Goal: Task Accomplishment & Management: Complete application form

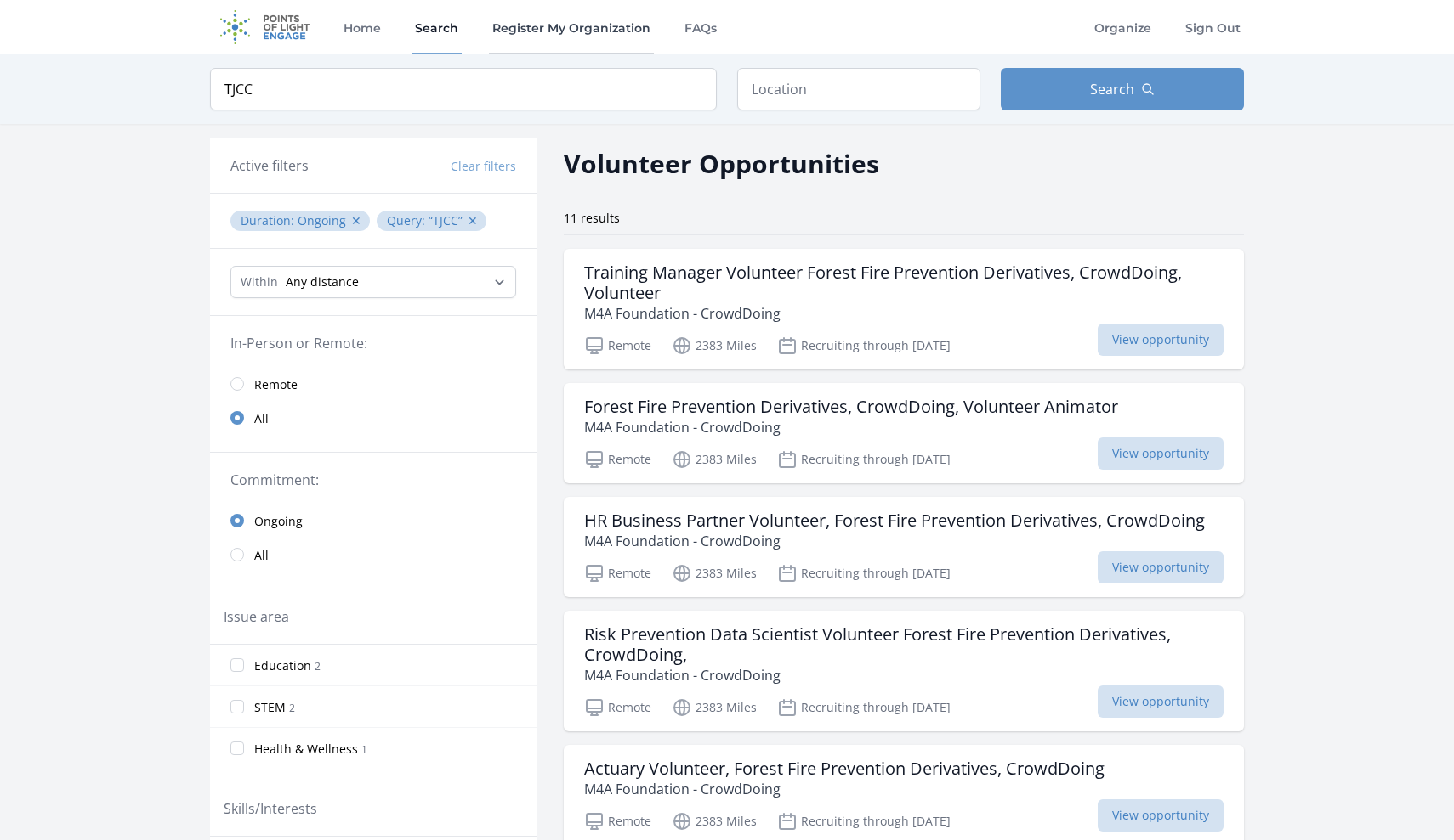
click at [560, 28] on link "Register My Organization" at bounding box center [571, 27] width 165 height 55
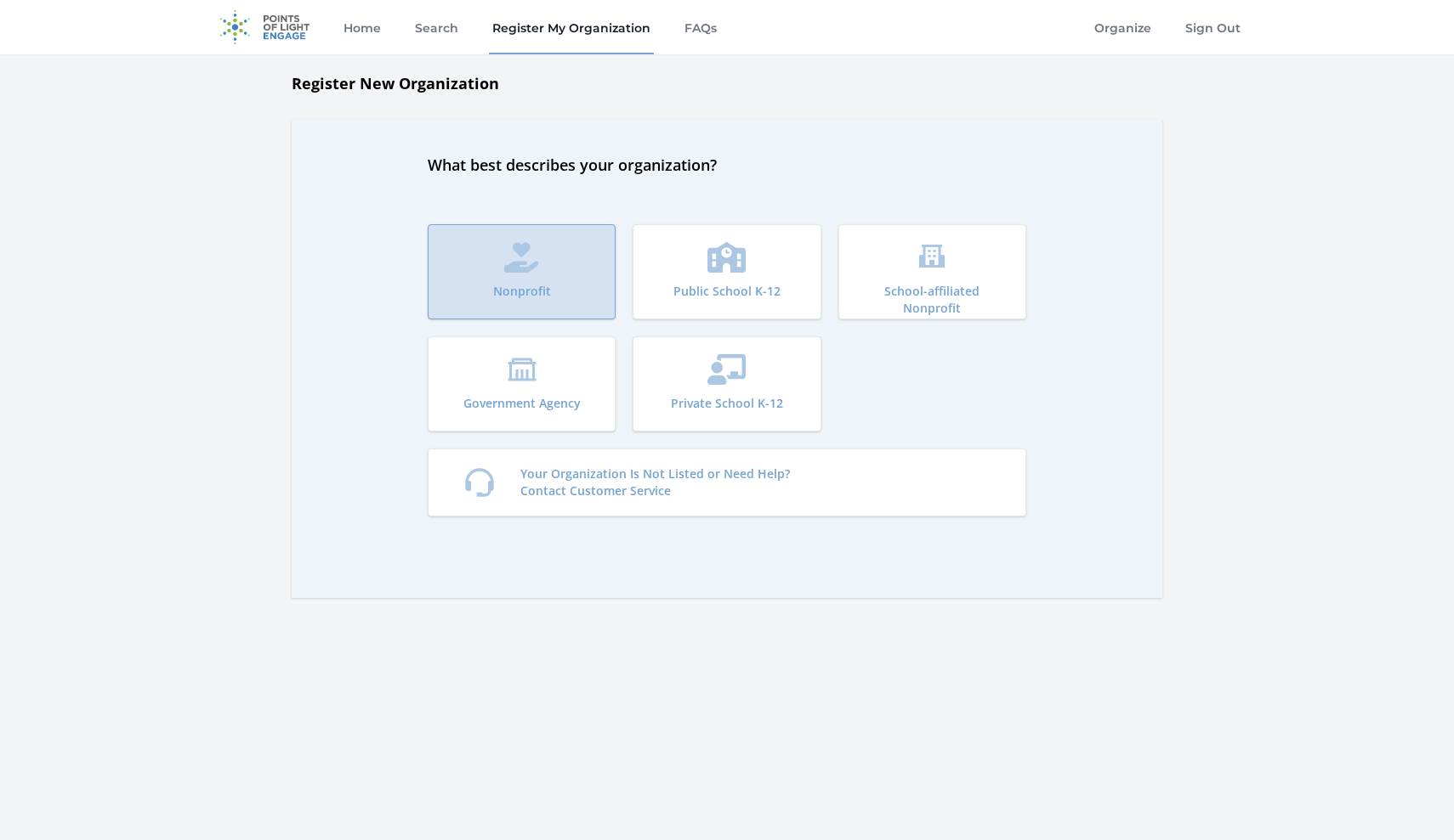
click at [524, 266] on icon "submit" at bounding box center [522, 257] width 34 height 31
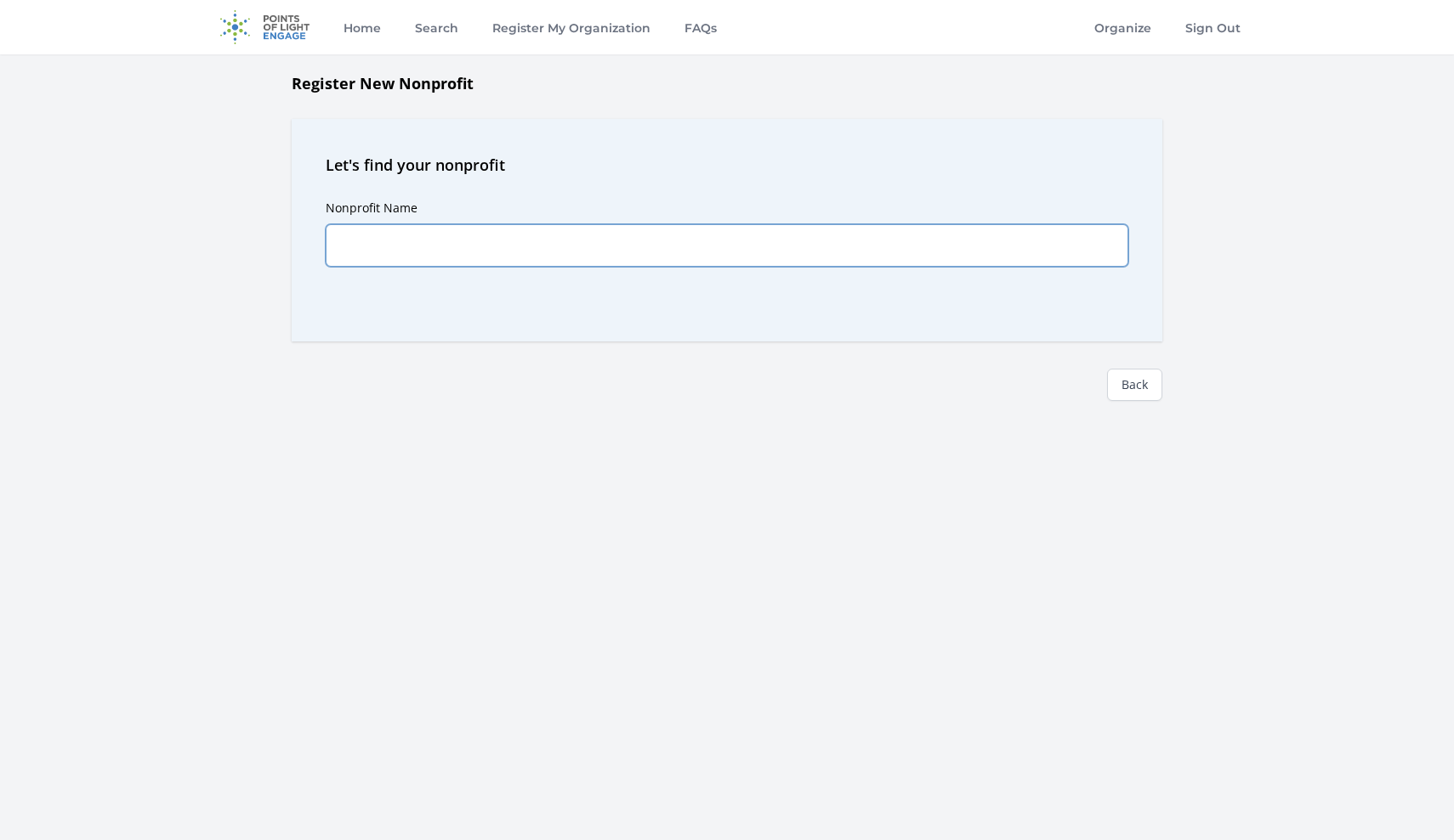
click at [548, 242] on input "Nonprofit Name" at bounding box center [727, 245] width 802 height 42
click at [1132, 26] on link "Organize" at bounding box center [1122, 27] width 64 height 55
click at [1125, 27] on link "Organize" at bounding box center [1122, 27] width 64 height 55
click at [543, 24] on link "Register My Organization" at bounding box center [571, 27] width 165 height 55
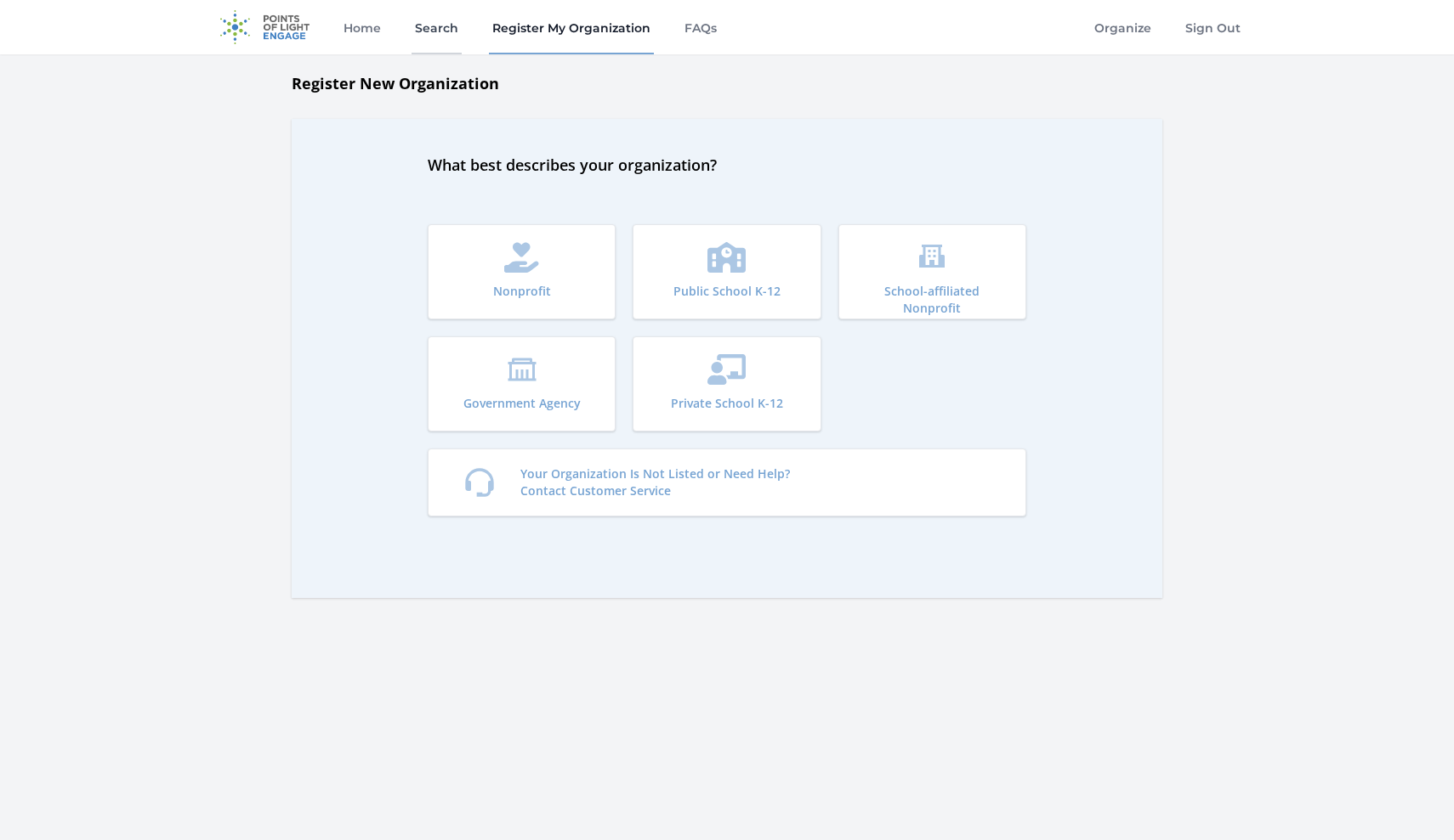
click at [444, 22] on link "Search" at bounding box center [436, 27] width 50 height 55
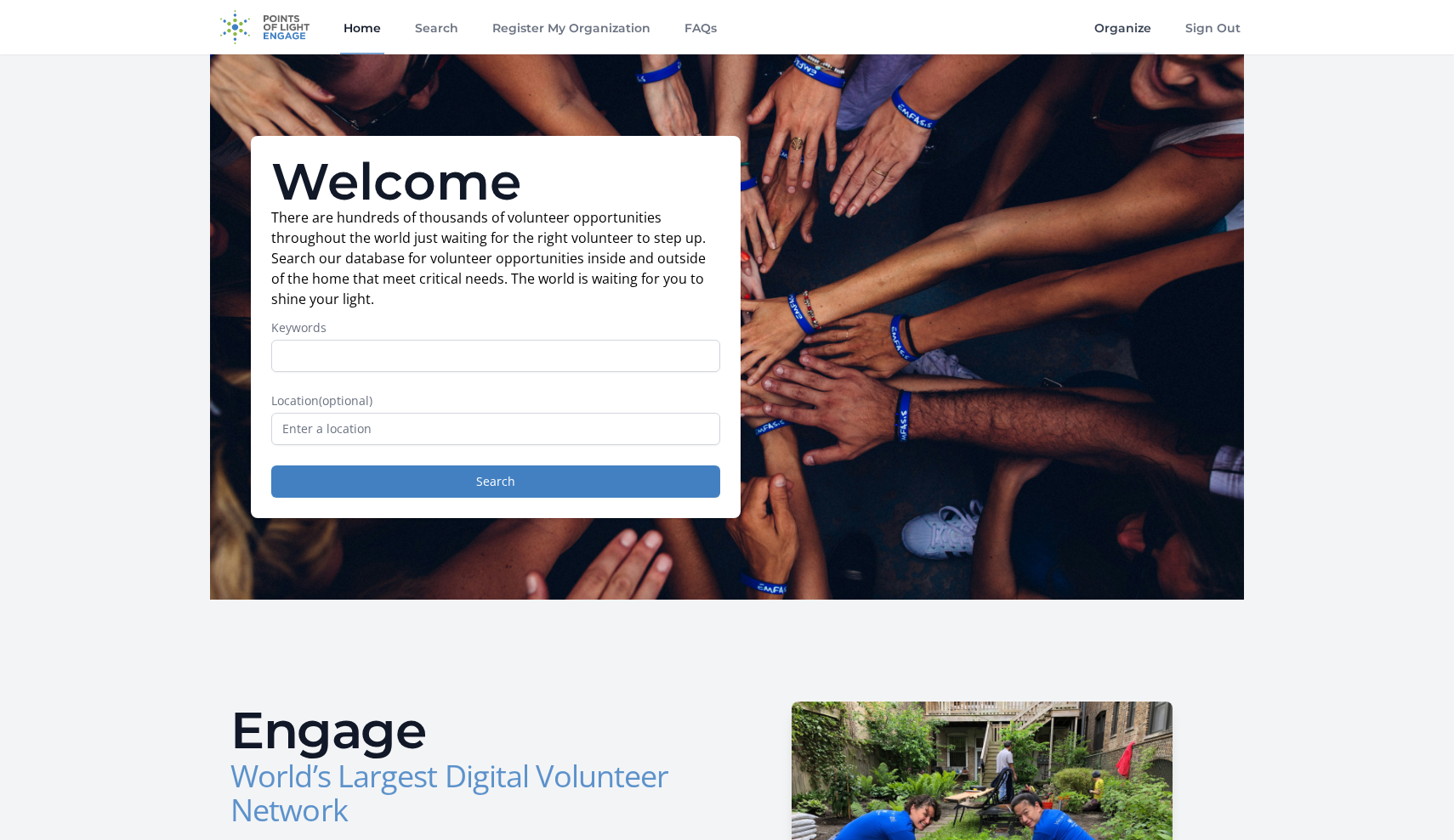
click at [1123, 27] on link "Organize" at bounding box center [1122, 27] width 64 height 55
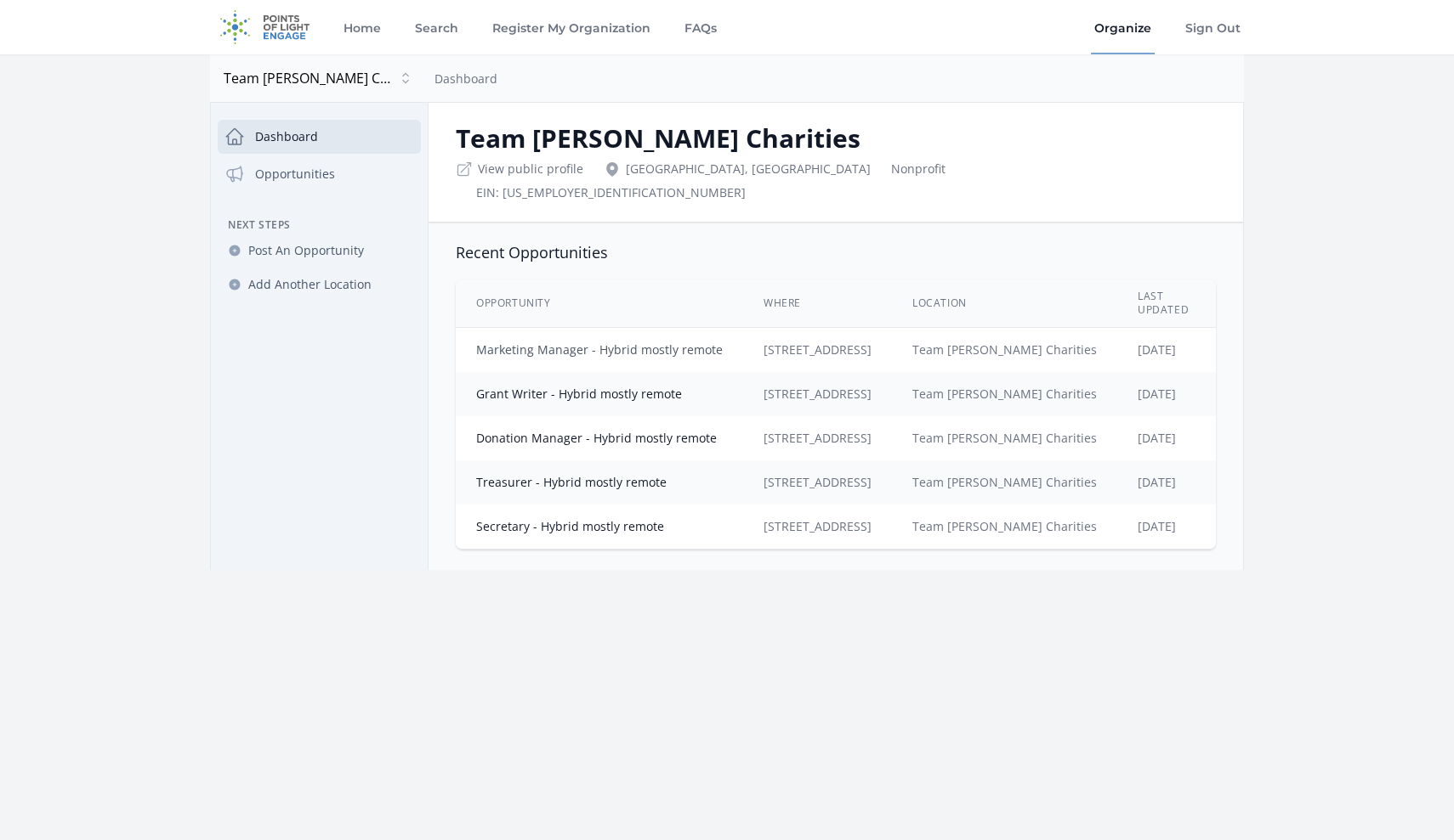
click at [534, 342] on link "Marketing Manager - Hybrid mostly remote" at bounding box center [599, 349] width 247 height 16
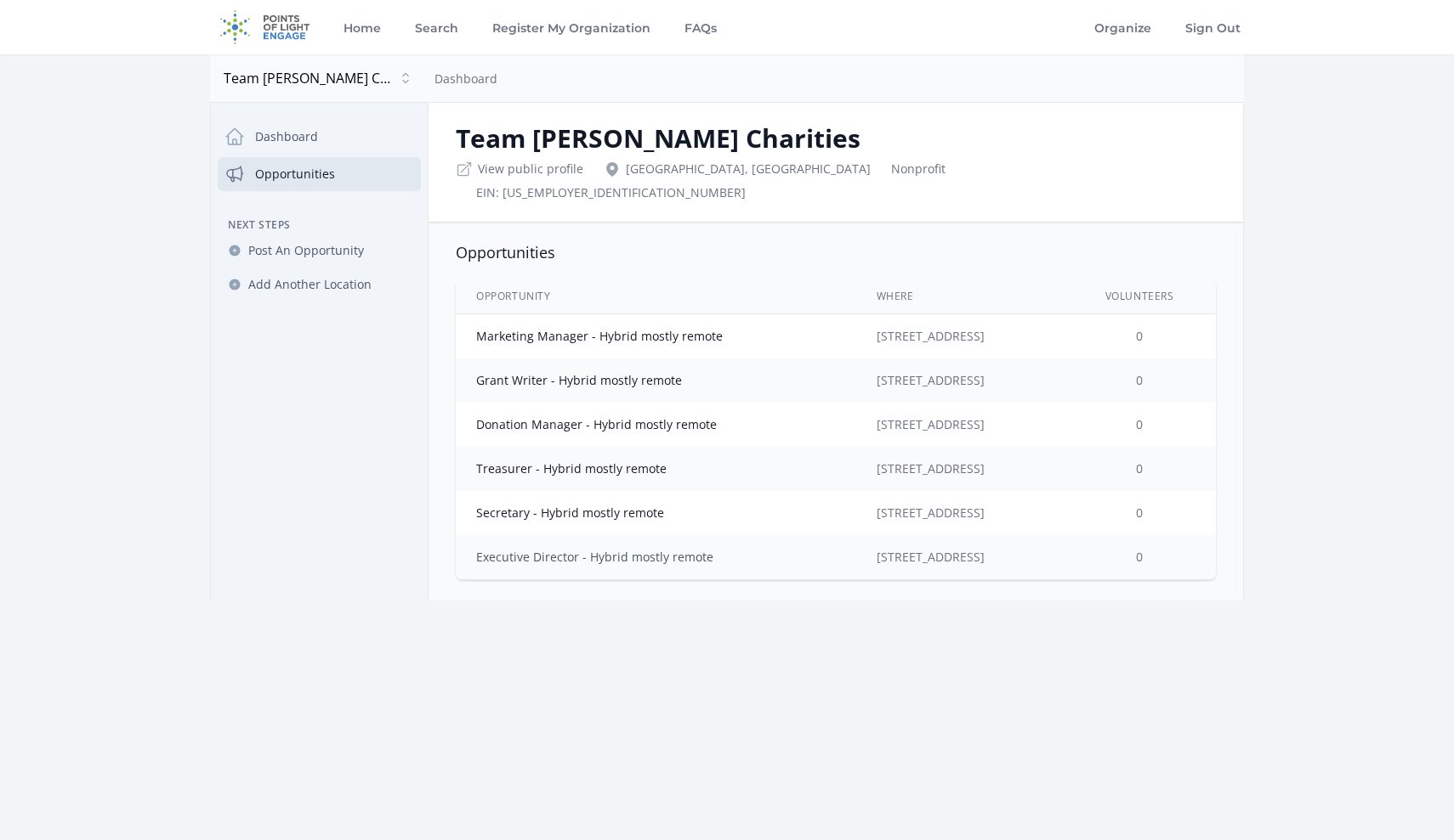
click at [575, 549] on link "Executive Director - Hybrid mostly remote" at bounding box center [594, 557] width 237 height 16
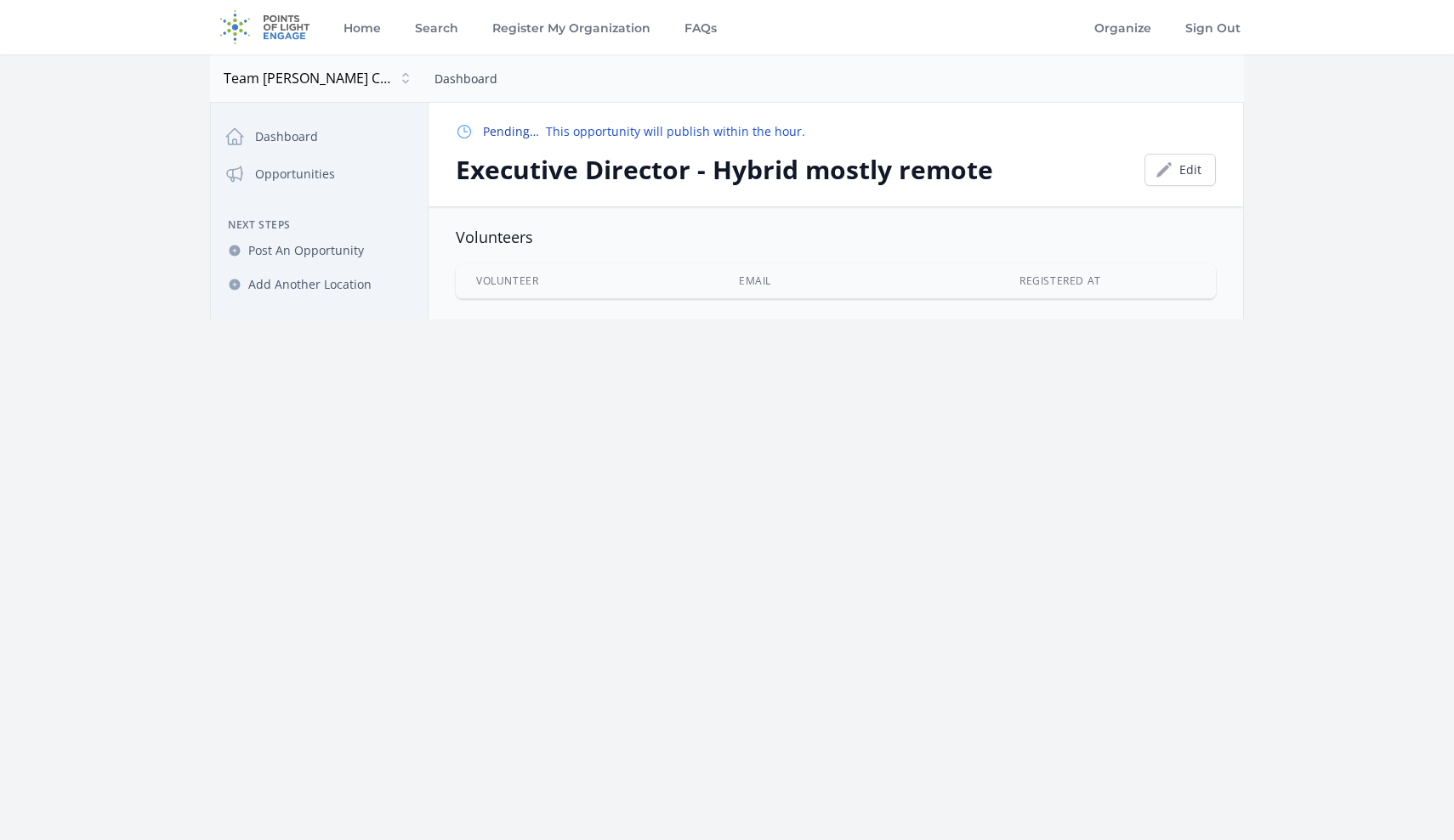
click at [458, 79] on link "Dashboard" at bounding box center [466, 78] width 63 height 16
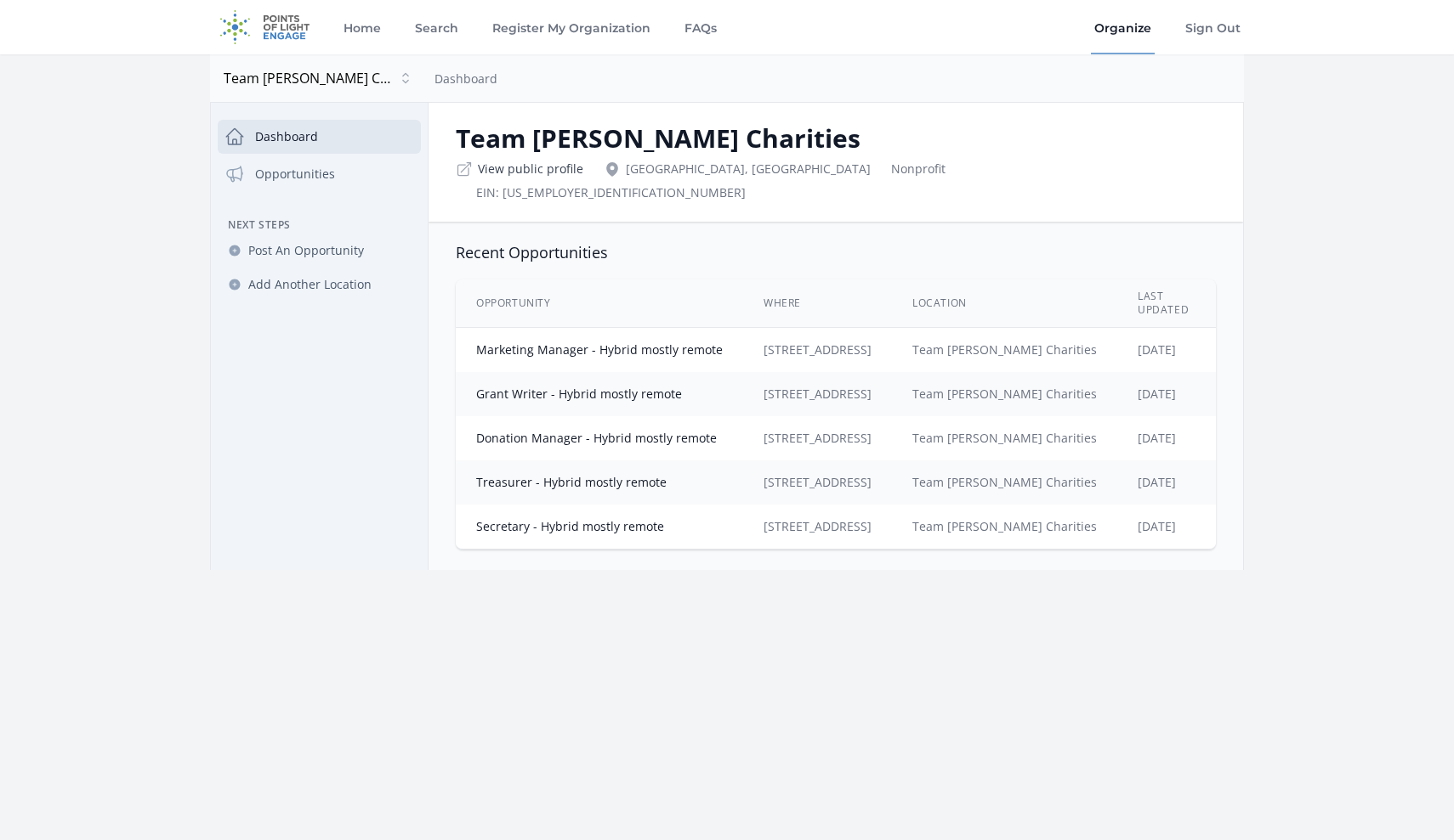
click at [513, 169] on link "View public profile" at bounding box center [530, 169] width 105 height 17
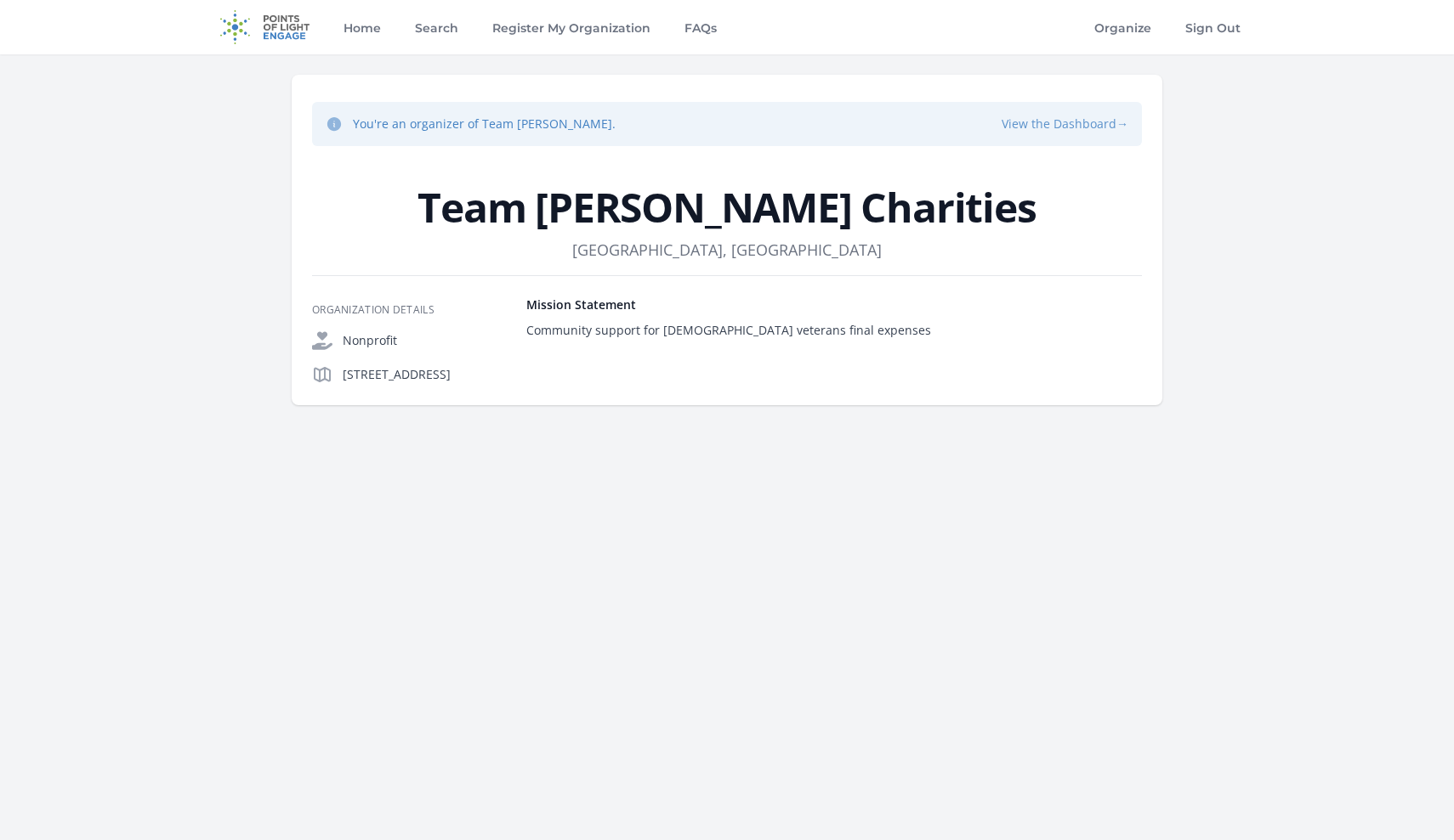
click at [1066, 119] on button "View the Dashboard →" at bounding box center [1064, 124] width 126 height 17
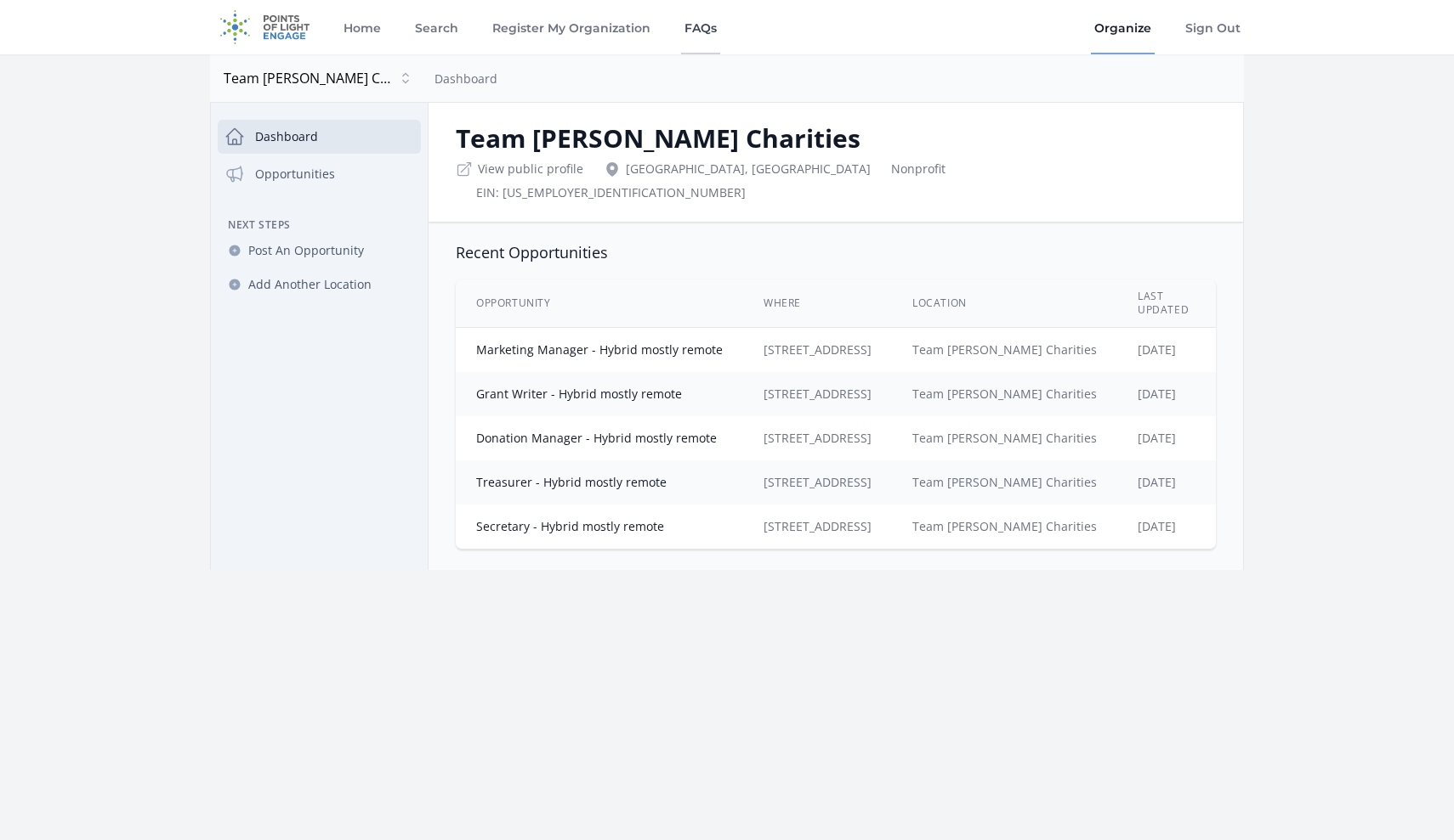
click at [694, 32] on link "FAQs" at bounding box center [700, 27] width 39 height 55
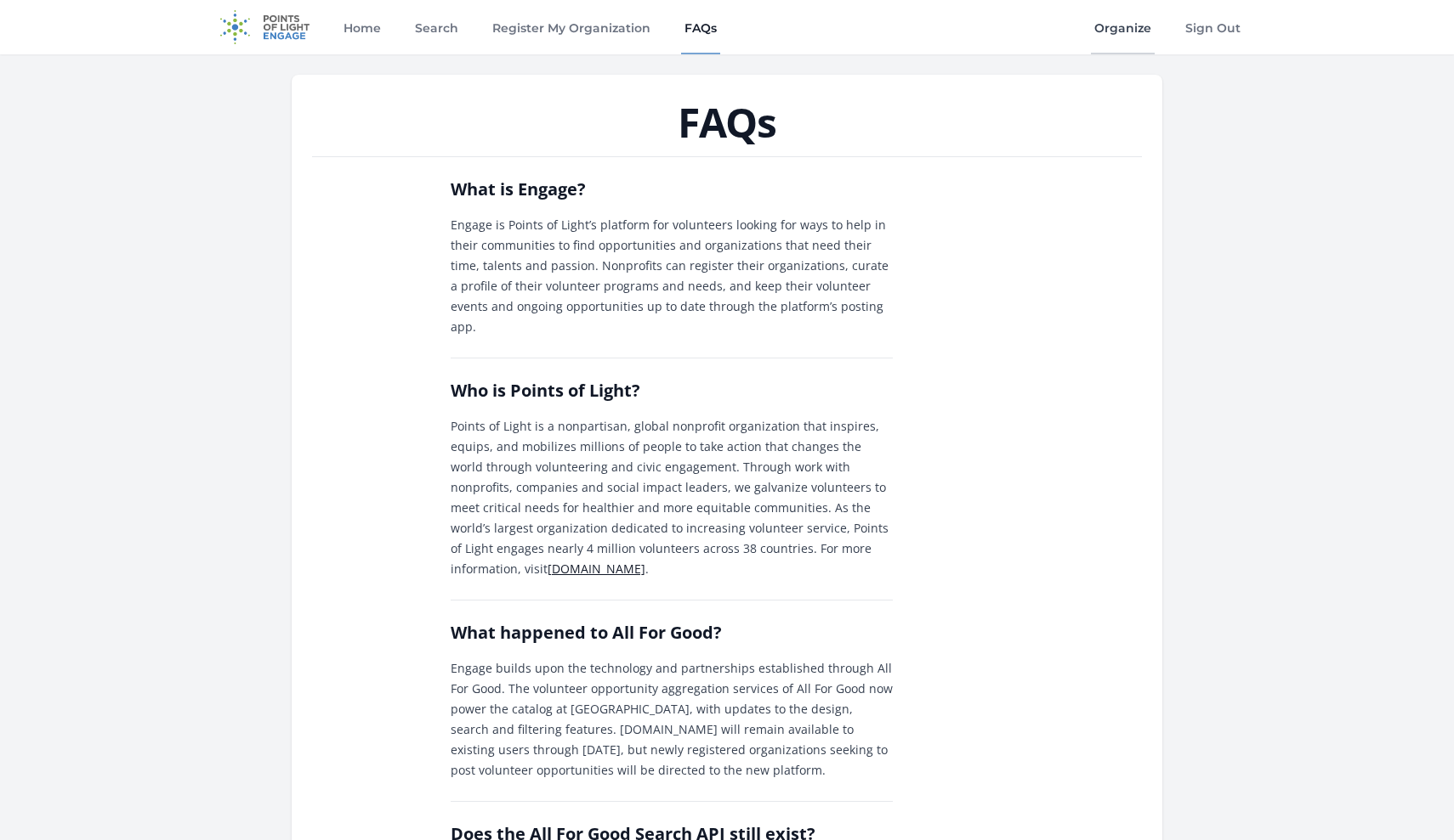
click at [1131, 27] on link "Organize" at bounding box center [1122, 27] width 64 height 55
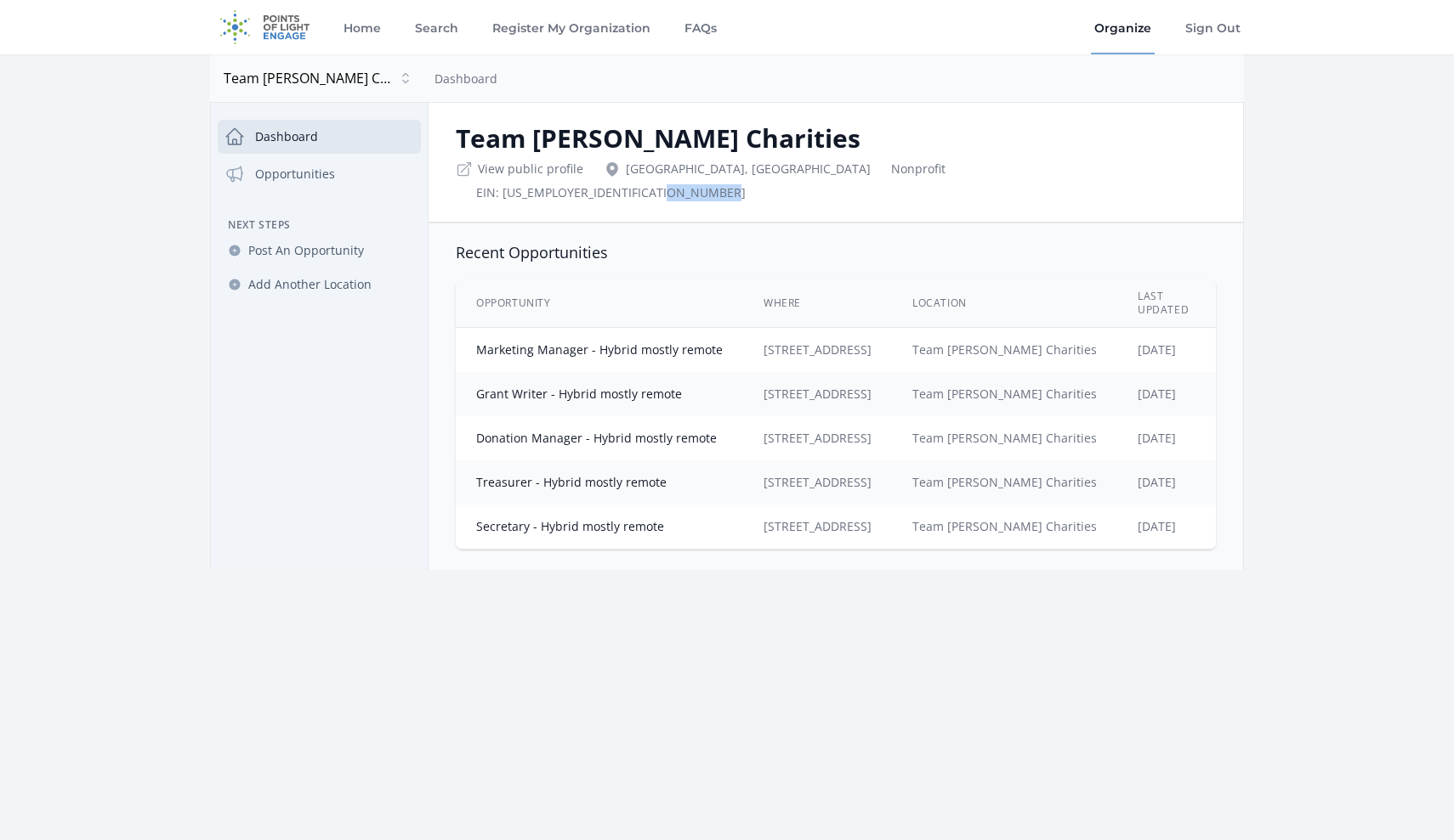
drag, startPoint x: 877, startPoint y: 174, endPoint x: 795, endPoint y: 167, distance: 82.3
click at [795, 167] on div "View public profile Akron, PA Nonprofit EIN: 861257699" at bounding box center [836, 178] width 760 height 48
copy div "861257699"
click at [550, 27] on link "Register My Organization" at bounding box center [571, 27] width 165 height 55
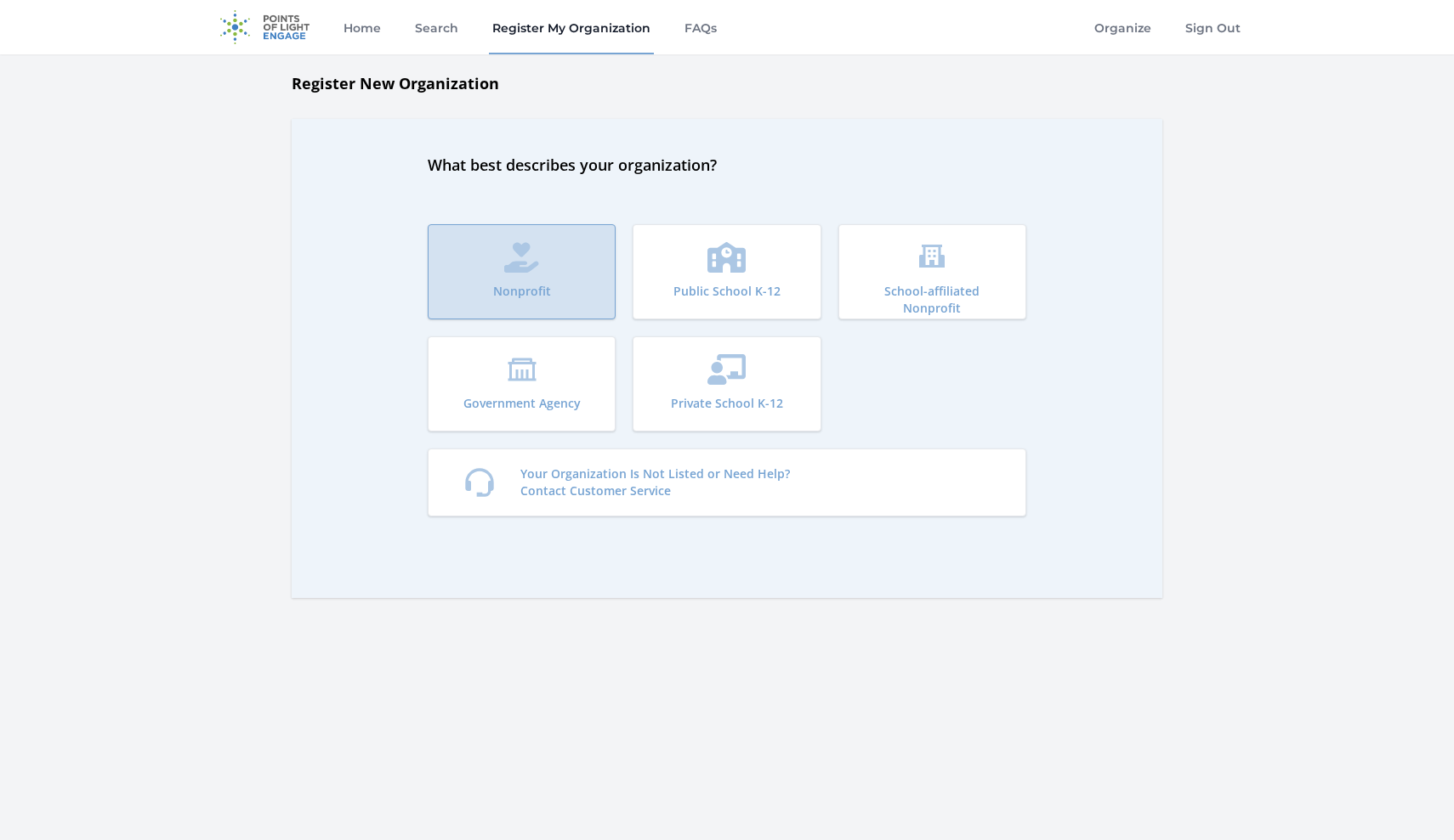
click at [522, 273] on button "Nonprofit" at bounding box center [522, 271] width 188 height 95
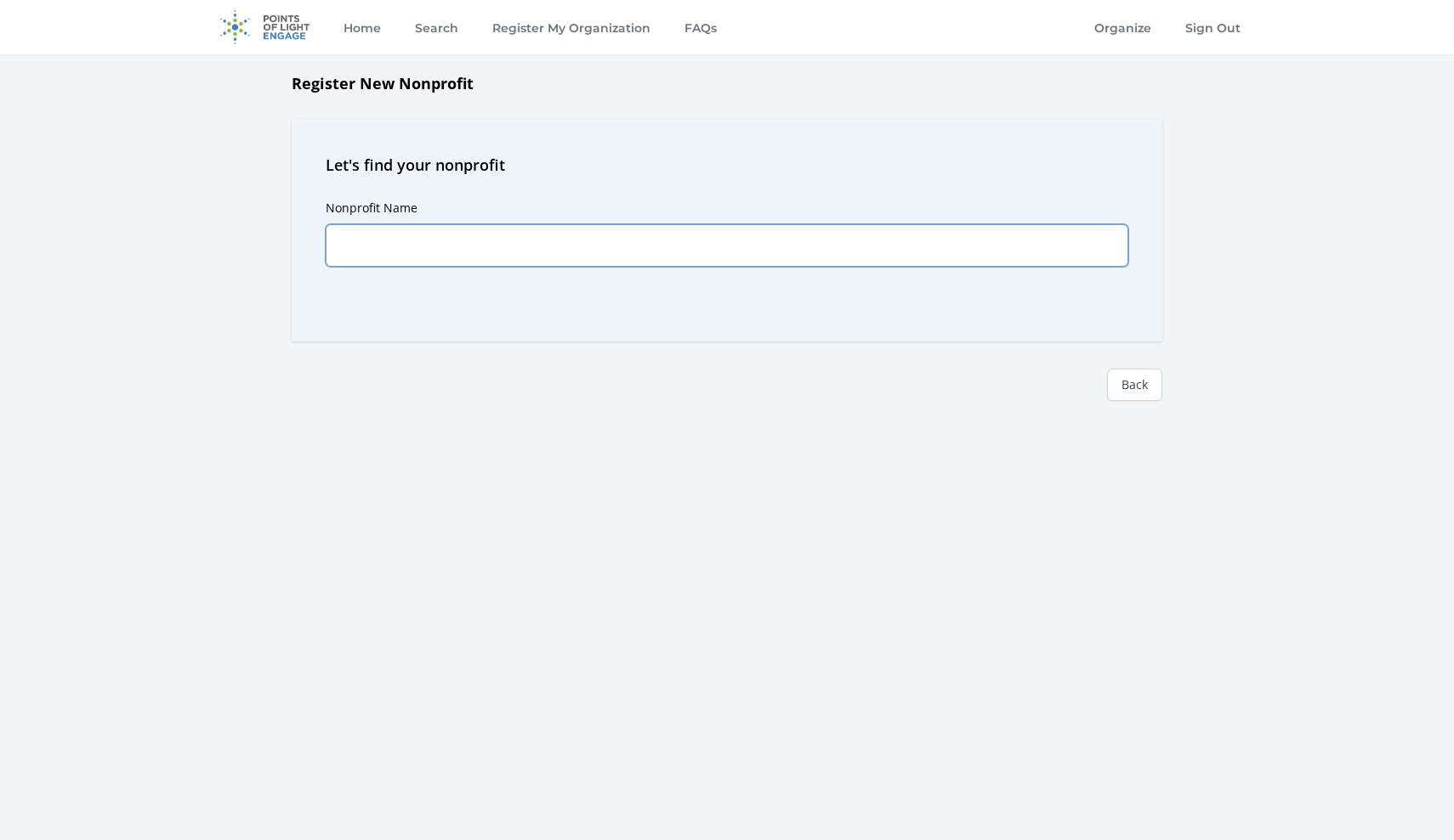
click at [616, 247] on input "Nonprofit Name" at bounding box center [727, 245] width 802 height 42
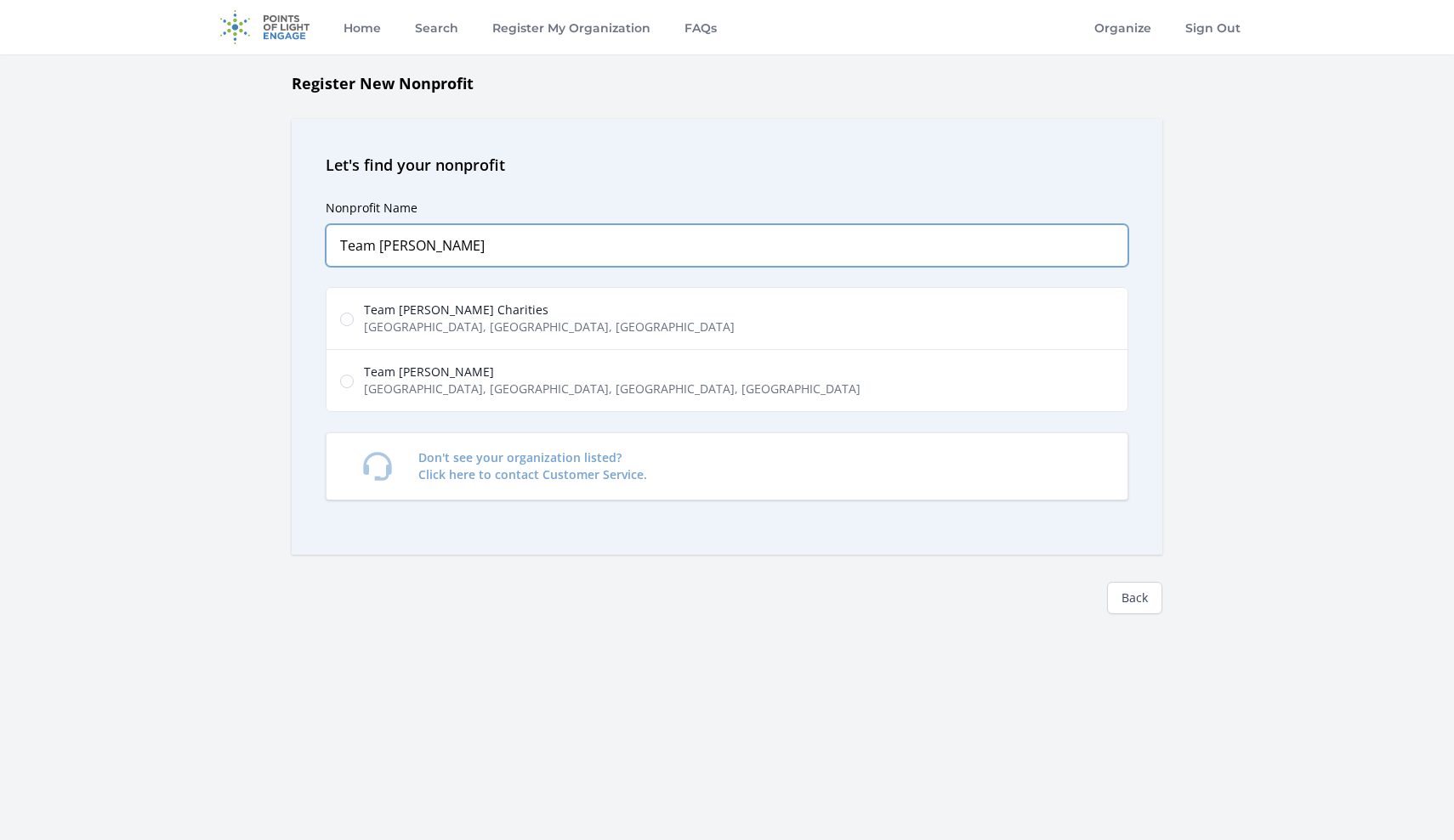
type input "Team Jennifer"
click at [343, 322] on input "Team Jennifer Cahill Charities North Reading Road, Ephrata, PA, USA" at bounding box center [347, 320] width 13 height 13
radio input "true"
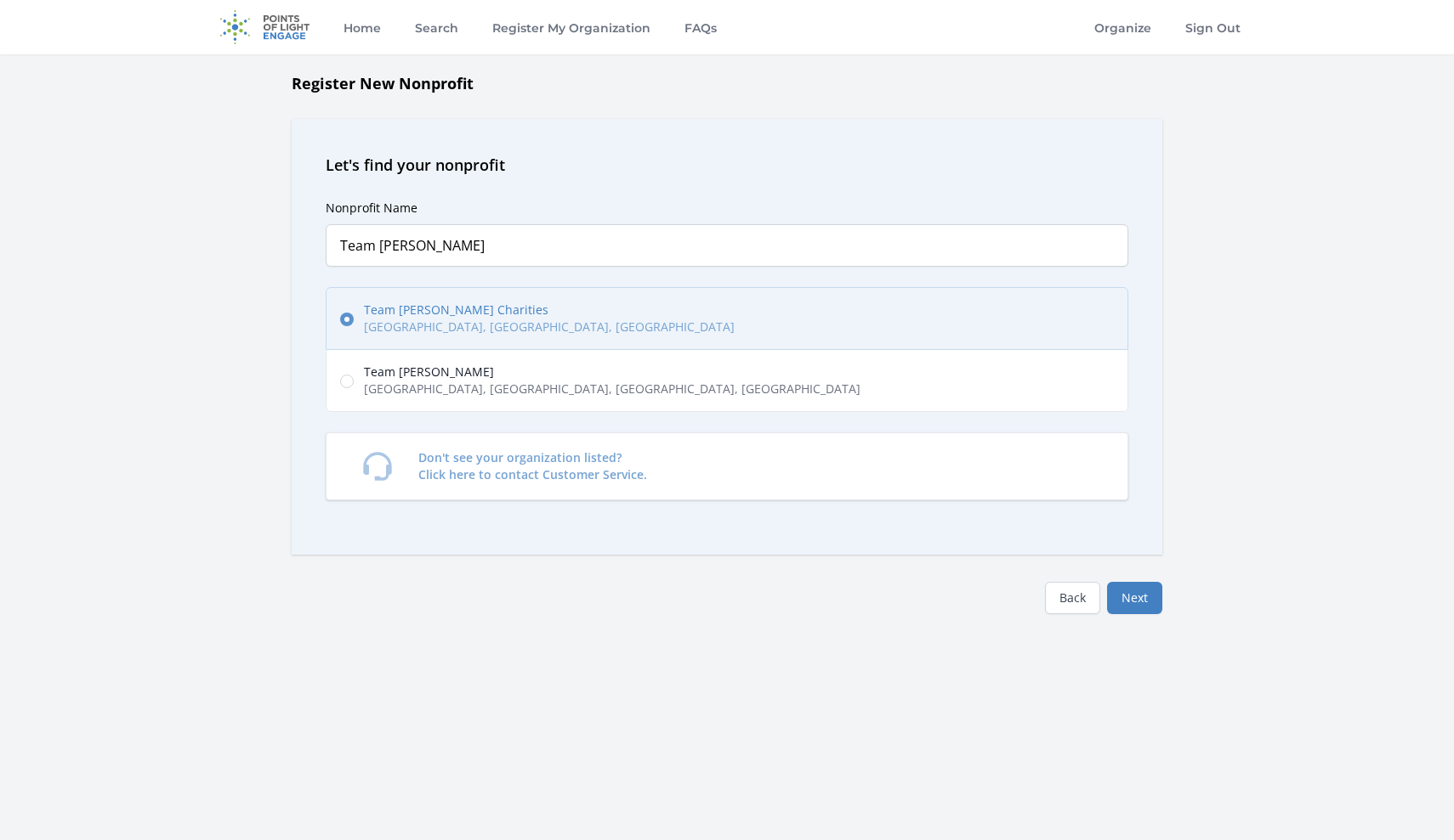
click at [1135, 603] on button "Next" at bounding box center [1134, 598] width 56 height 33
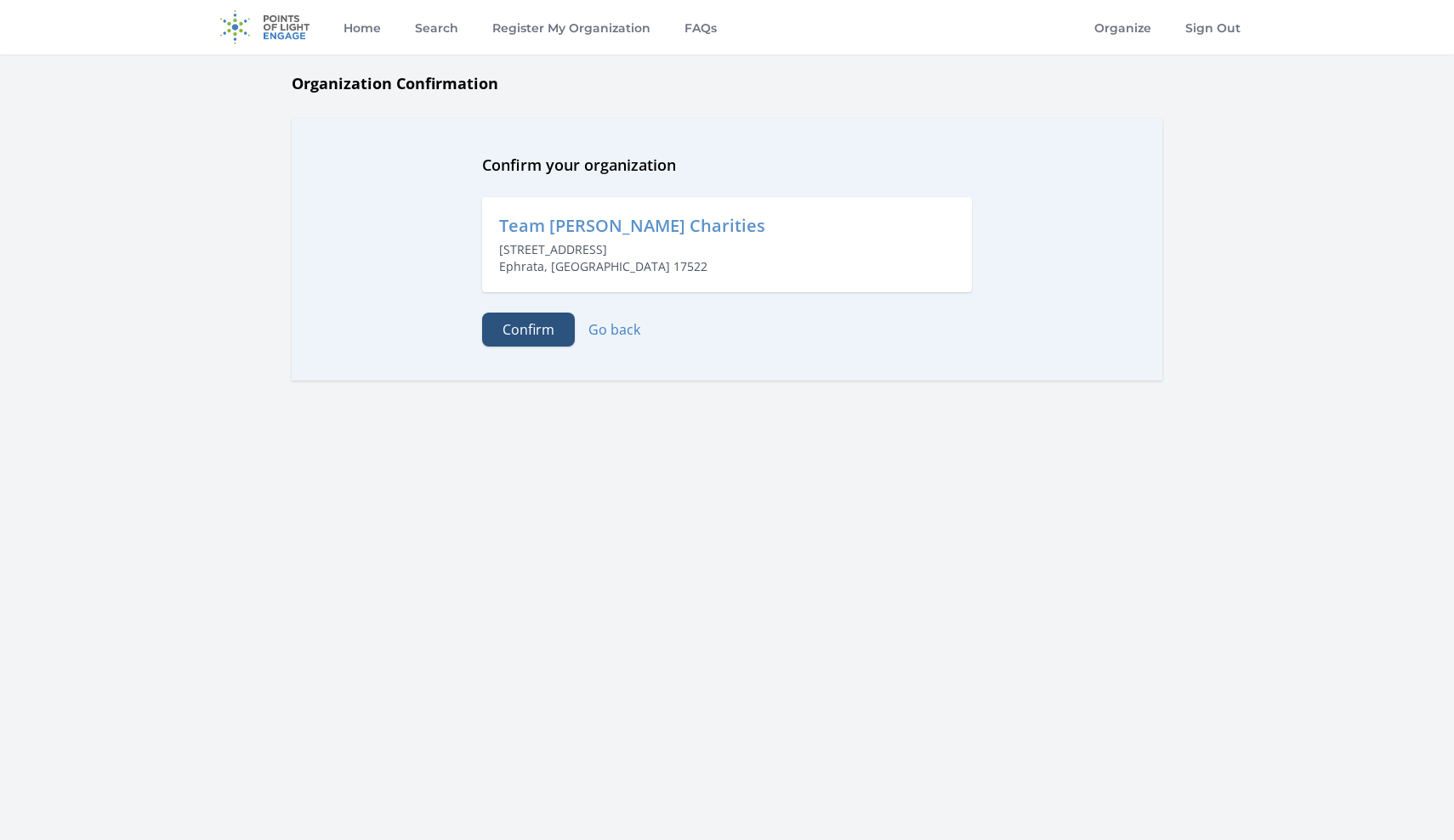
click at [527, 325] on button "Confirm" at bounding box center [528, 330] width 93 height 34
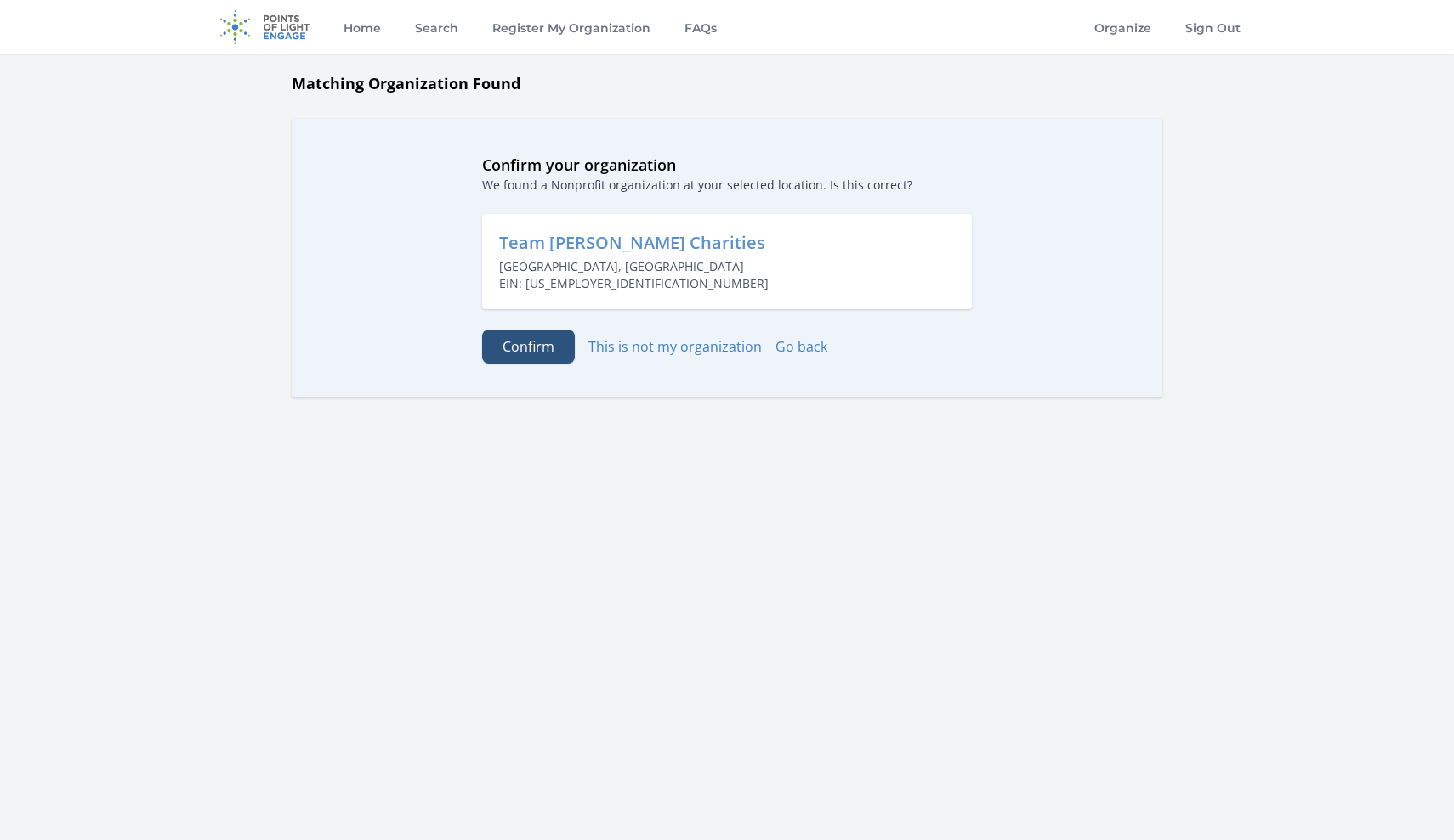
click at [526, 343] on button "Confirm" at bounding box center [528, 347] width 93 height 34
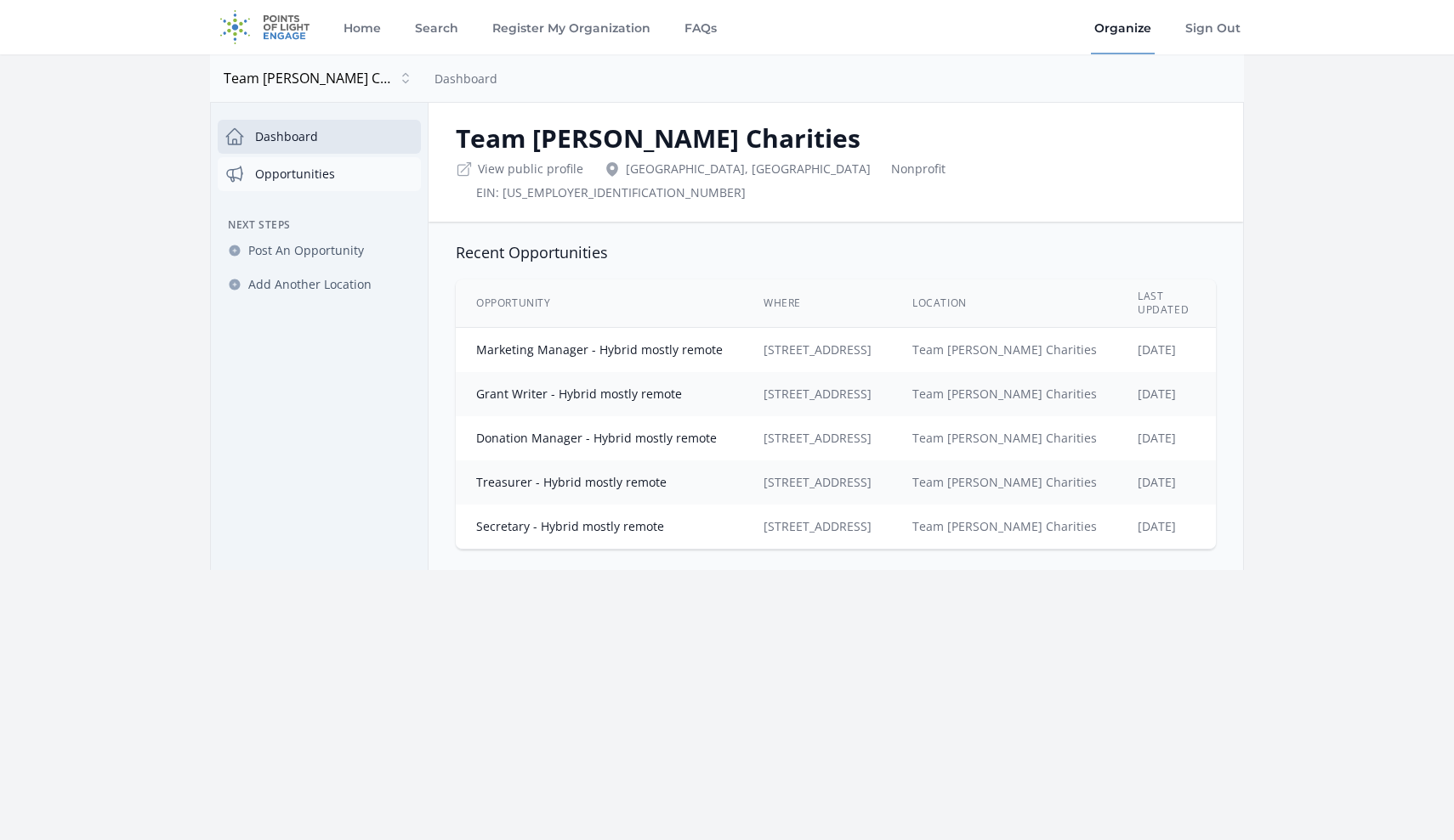
click at [300, 174] on link "Opportunities" at bounding box center [319, 174] width 203 height 34
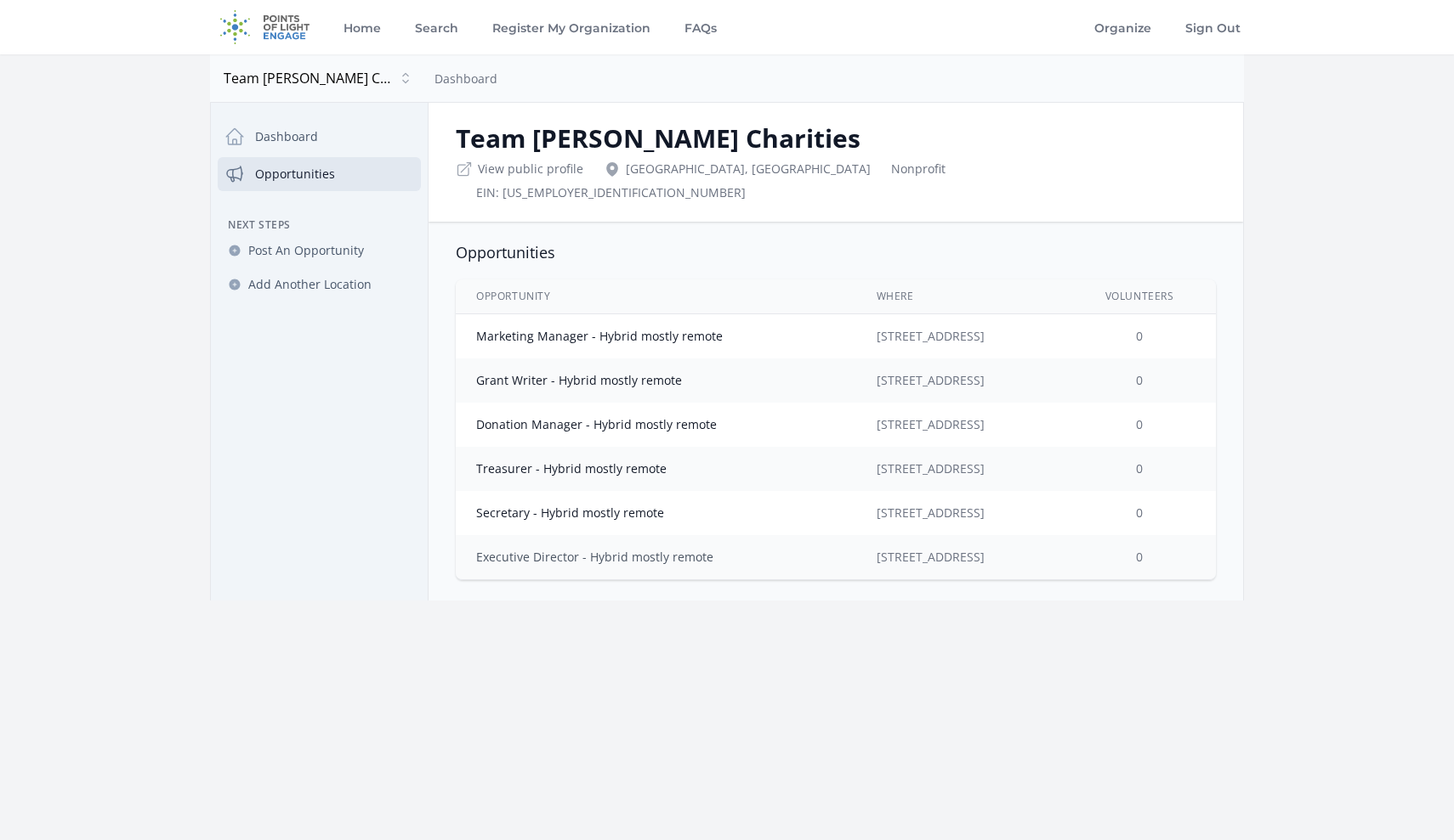
click at [555, 549] on link "Executive Director - Hybrid mostly remote" at bounding box center [594, 557] width 237 height 16
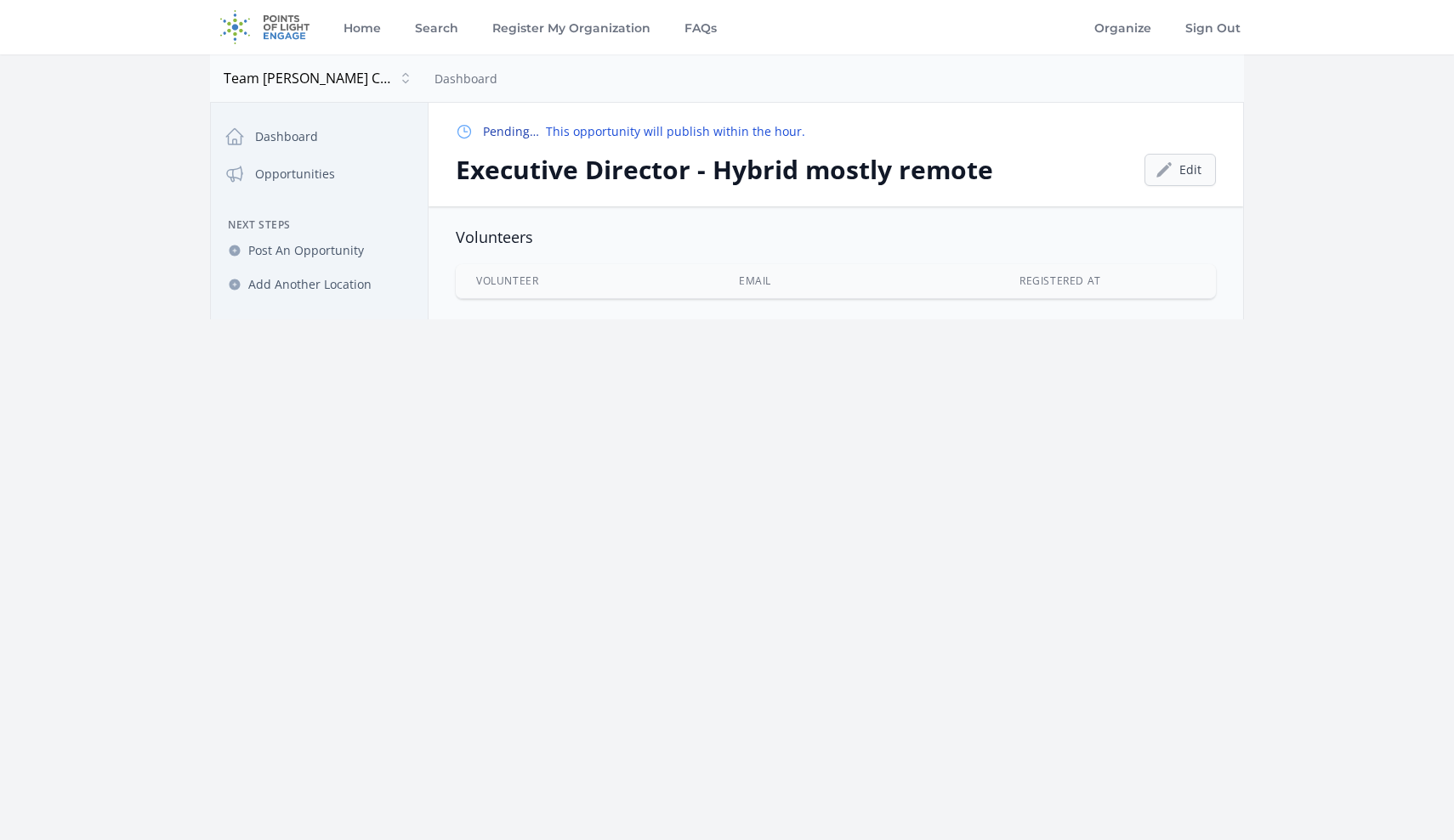
click at [1168, 160] on link "Edit" at bounding box center [1179, 170] width 72 height 33
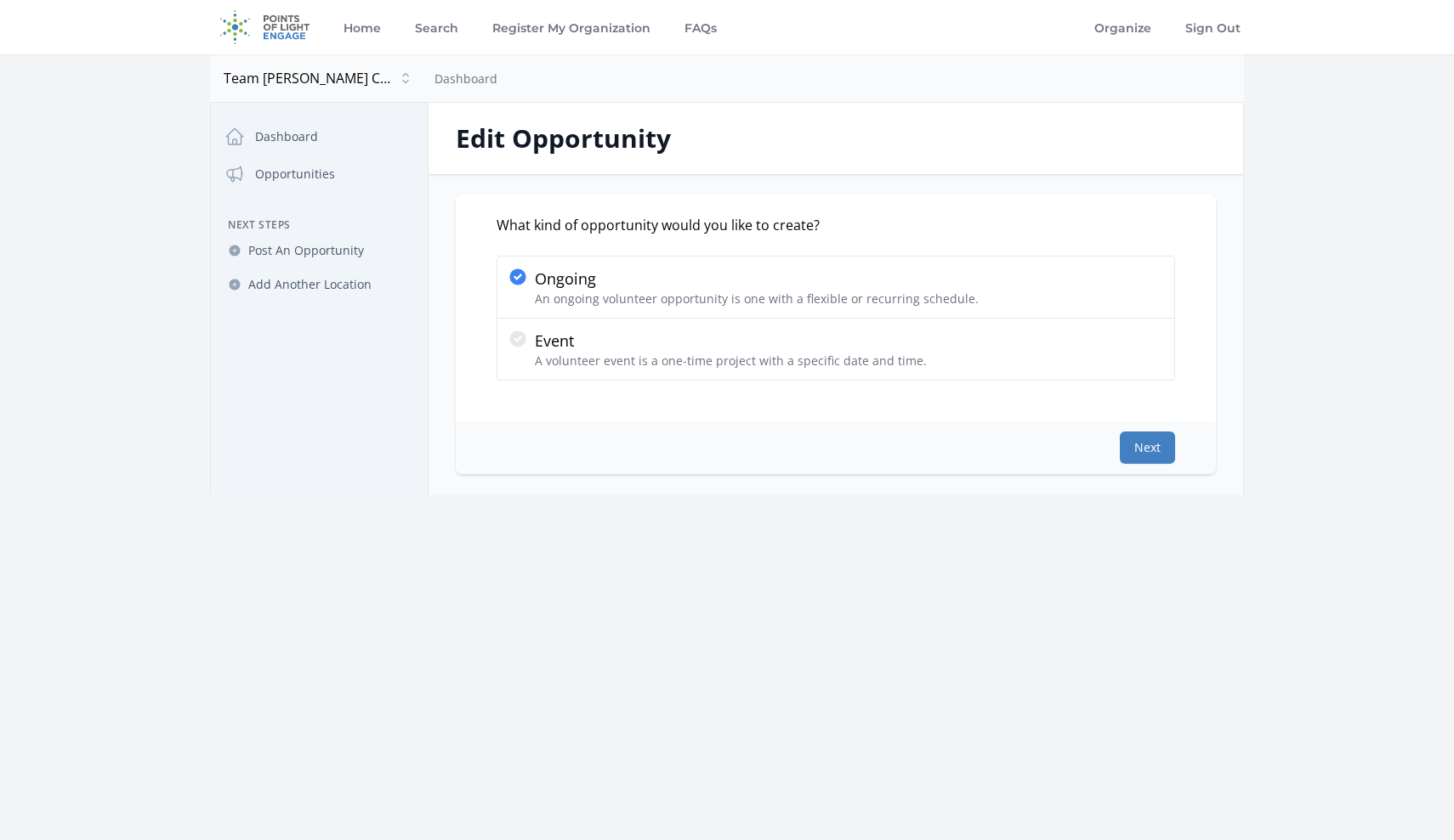
click at [1134, 444] on button "Next" at bounding box center [1148, 448] width 56 height 33
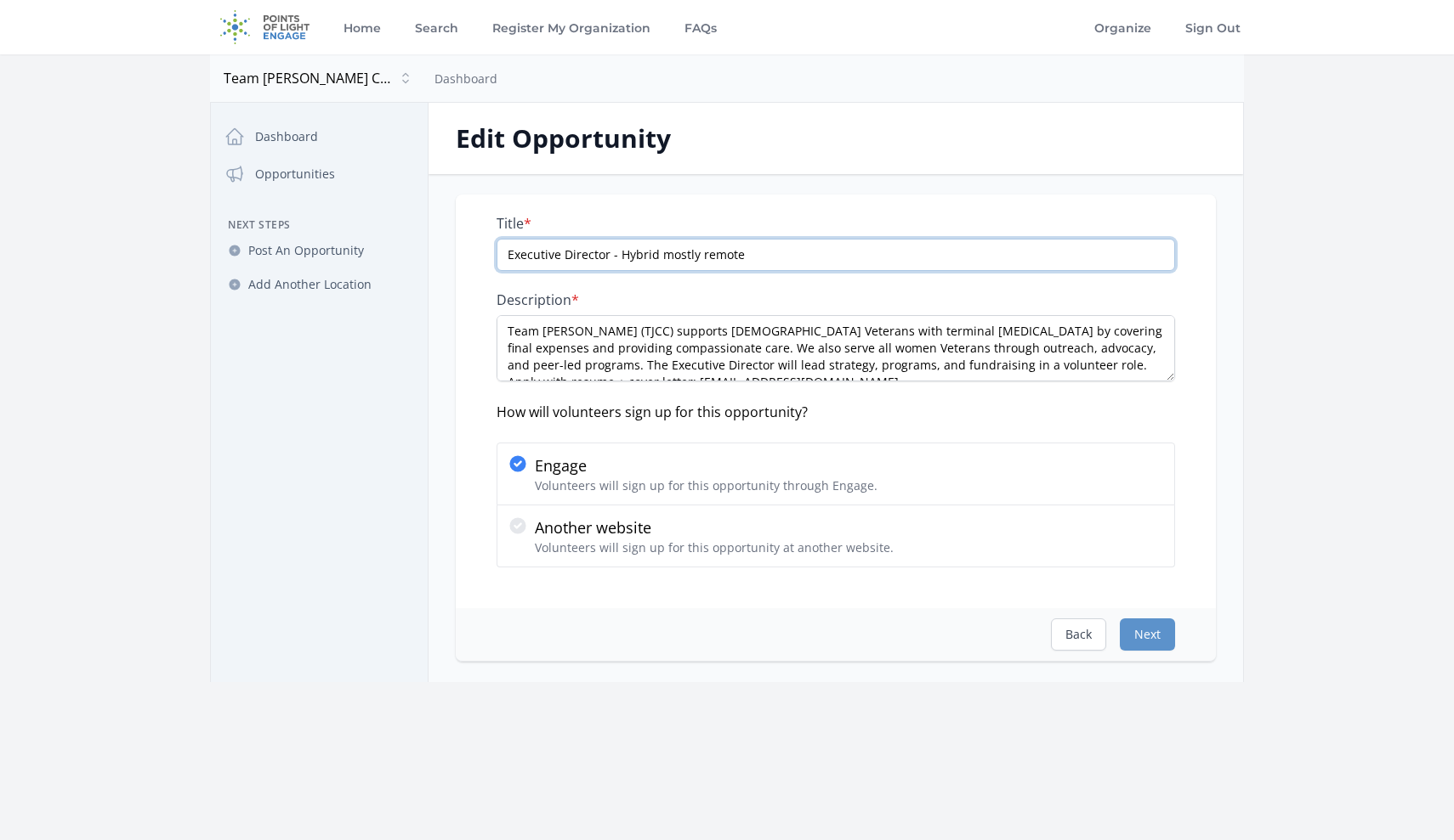
click at [653, 254] on input "Executive Director - Hybrid mostly remote" at bounding box center [836, 255] width 679 height 33
click at [753, 252] on input "Executive Director - Hybrid, mostly remote" at bounding box center [836, 255] width 679 height 33
type input "Executive Director - Hybrid, mostly remote."
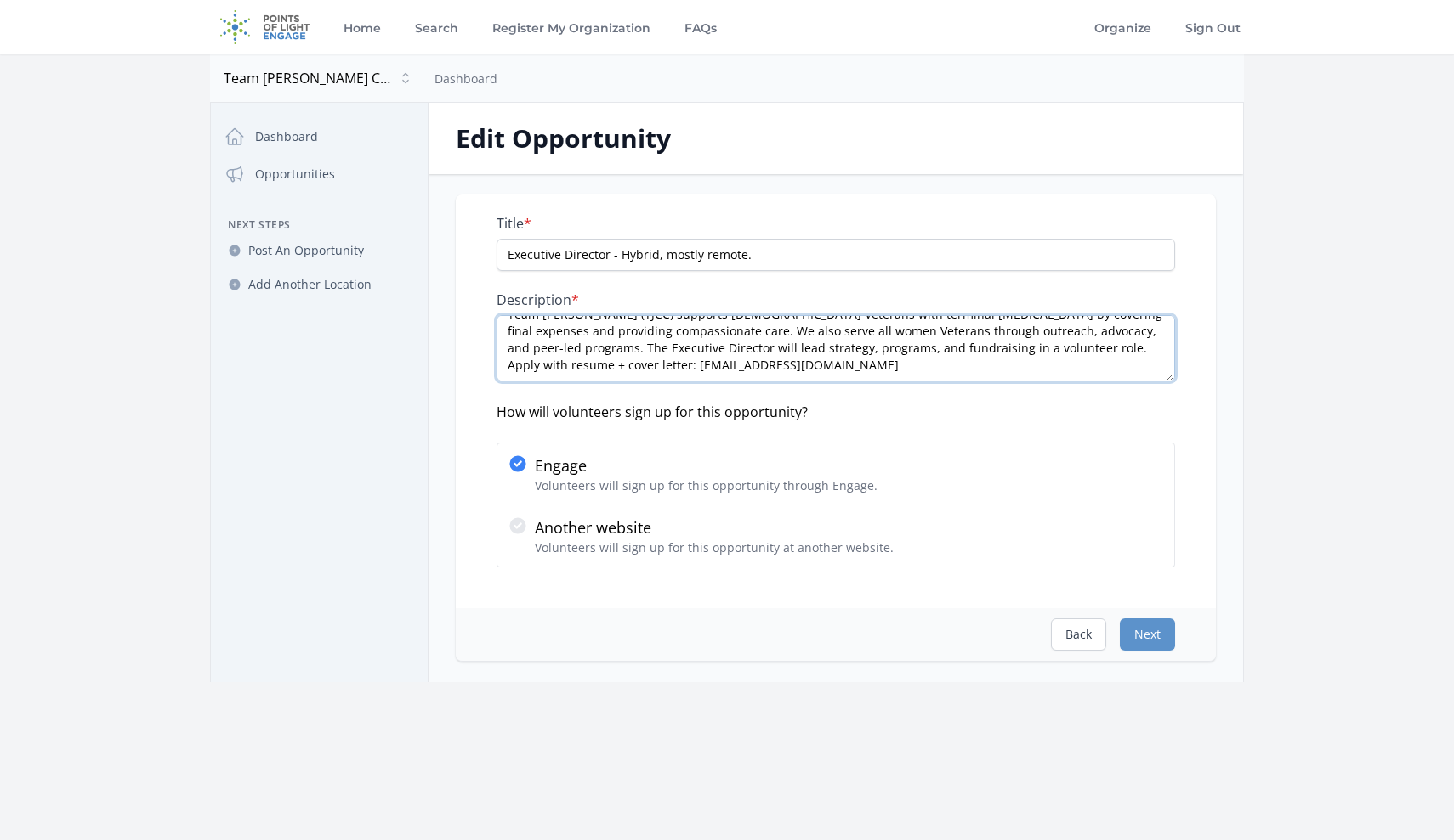
click at [958, 364] on textarea "Team Jennifer Cahill Charities (TJCC) supports female Veterans with terminal ca…" at bounding box center [836, 347] width 679 height 66
click at [827, 363] on textarea "Team Jennifer Cahill Charities (TJCC) supports female Veterans with terminal ca…" at bounding box center [836, 347] width 679 height 66
click at [989, 345] on textarea "Team Jennifer Cahill Charities (TJCC) supports female Veterans with terminal ca…" at bounding box center [836, 347] width 679 height 66
paste textarea "Two references and background check required"
type textarea "Team Jennifer Cahill Charities (TJCC) supports female Veterans with terminal ca…"
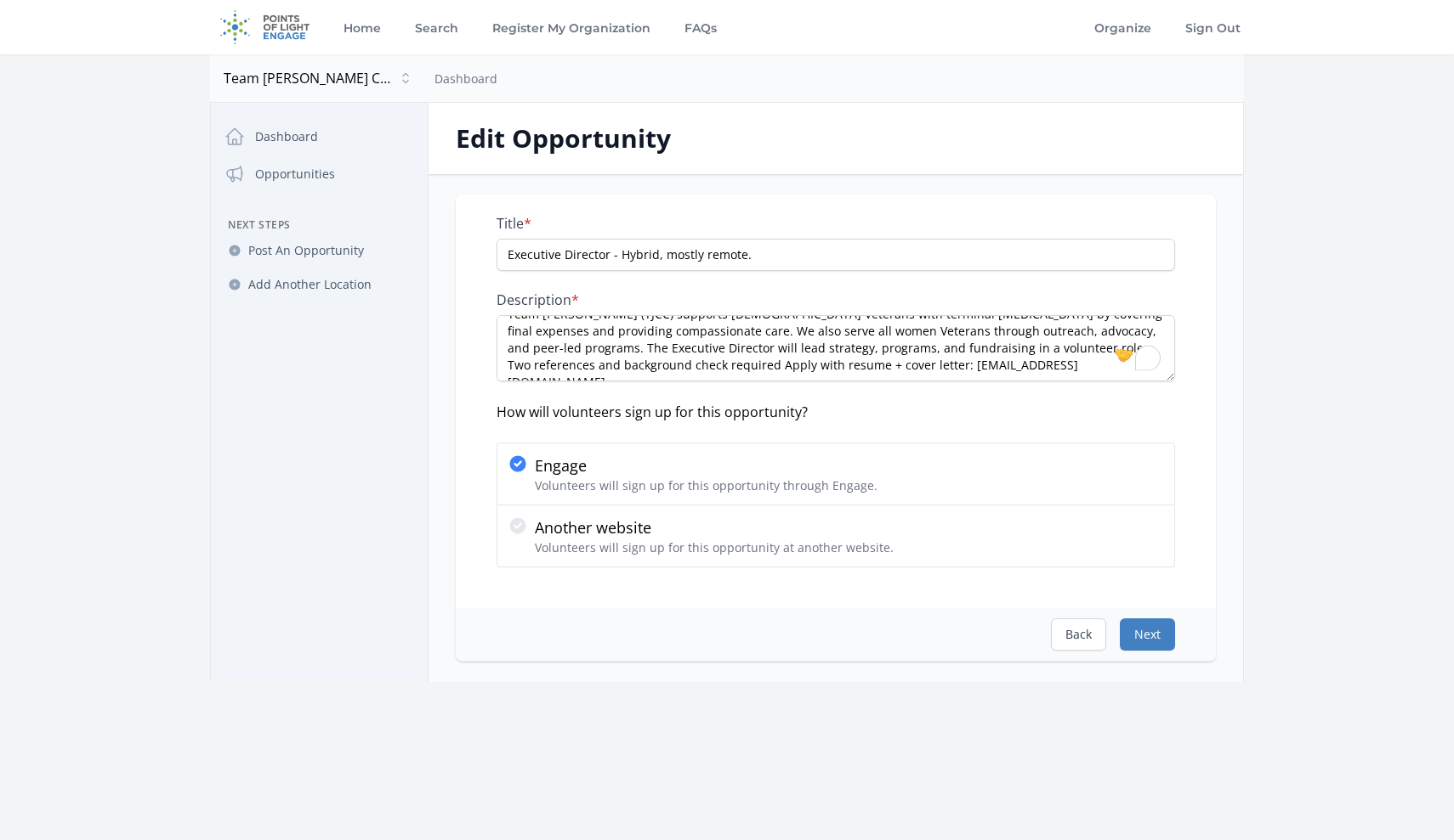
click at [1162, 633] on button "Next" at bounding box center [1148, 635] width 56 height 33
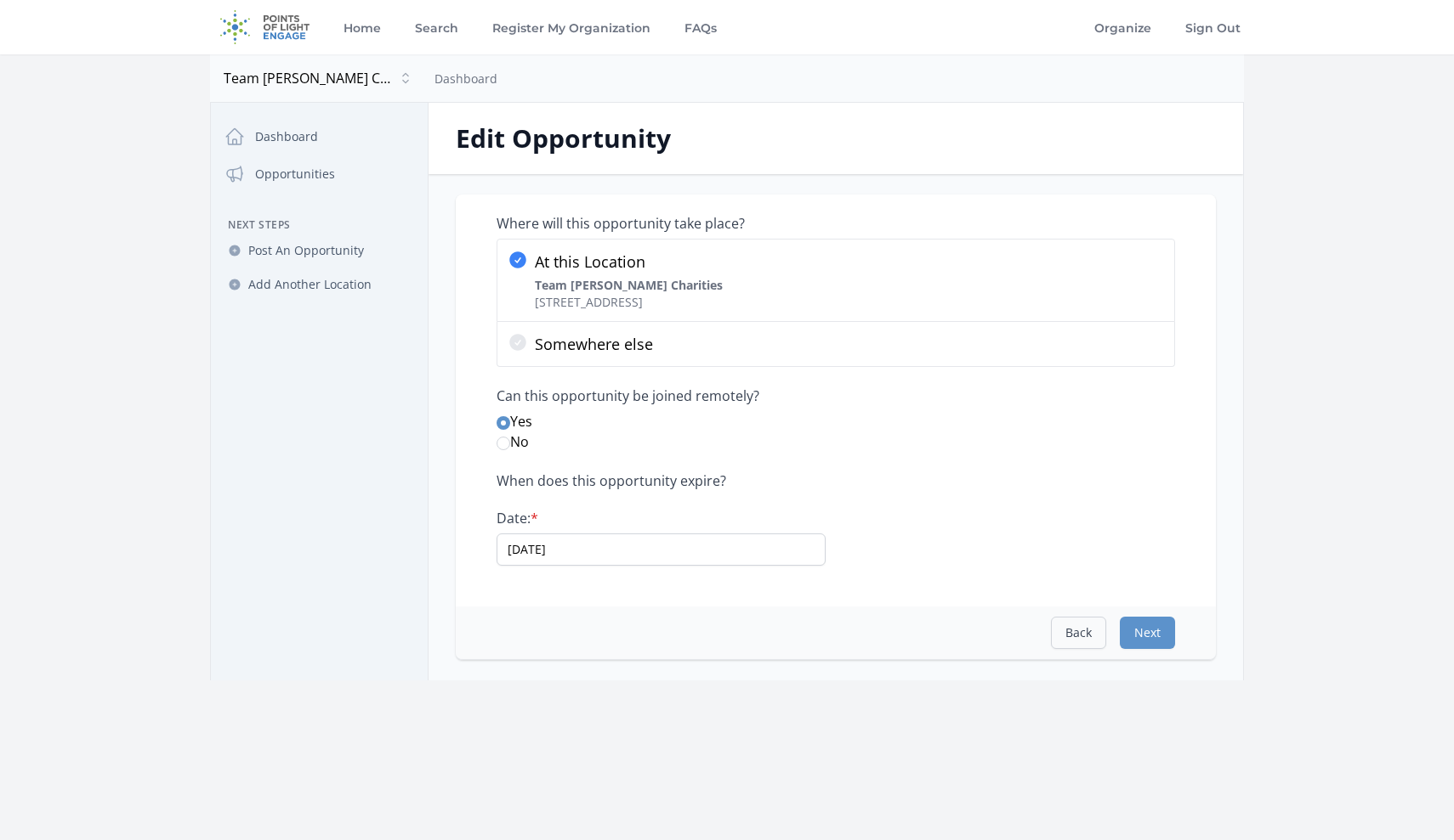
click at [1068, 636] on button "Back" at bounding box center [1079, 633] width 56 height 33
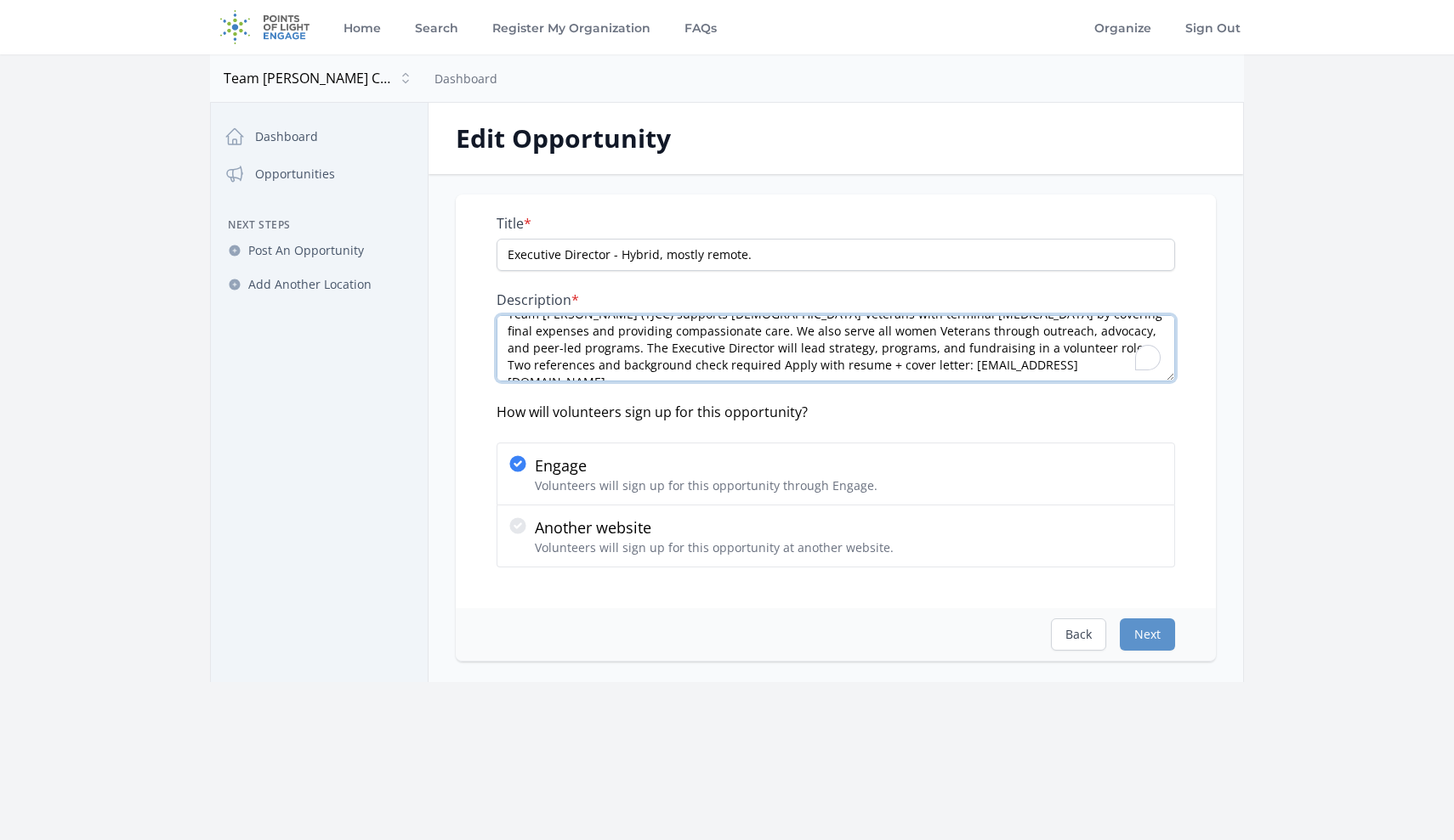
click at [662, 365] on textarea "Team Jennifer Cahill Charities (TJCC) supports female Veterans with terminal ca…" at bounding box center [836, 347] width 679 height 66
click at [809, 361] on textarea "Team Jennifer Cahill Charities (TJCC) supports female Veterans with terminal ca…" at bounding box center [836, 347] width 679 height 66
type textarea "Team Jennifer Cahill Charities (TJCC) supports female Veterans with terminal ca…"
click at [1147, 634] on button "Next" at bounding box center [1148, 635] width 56 height 33
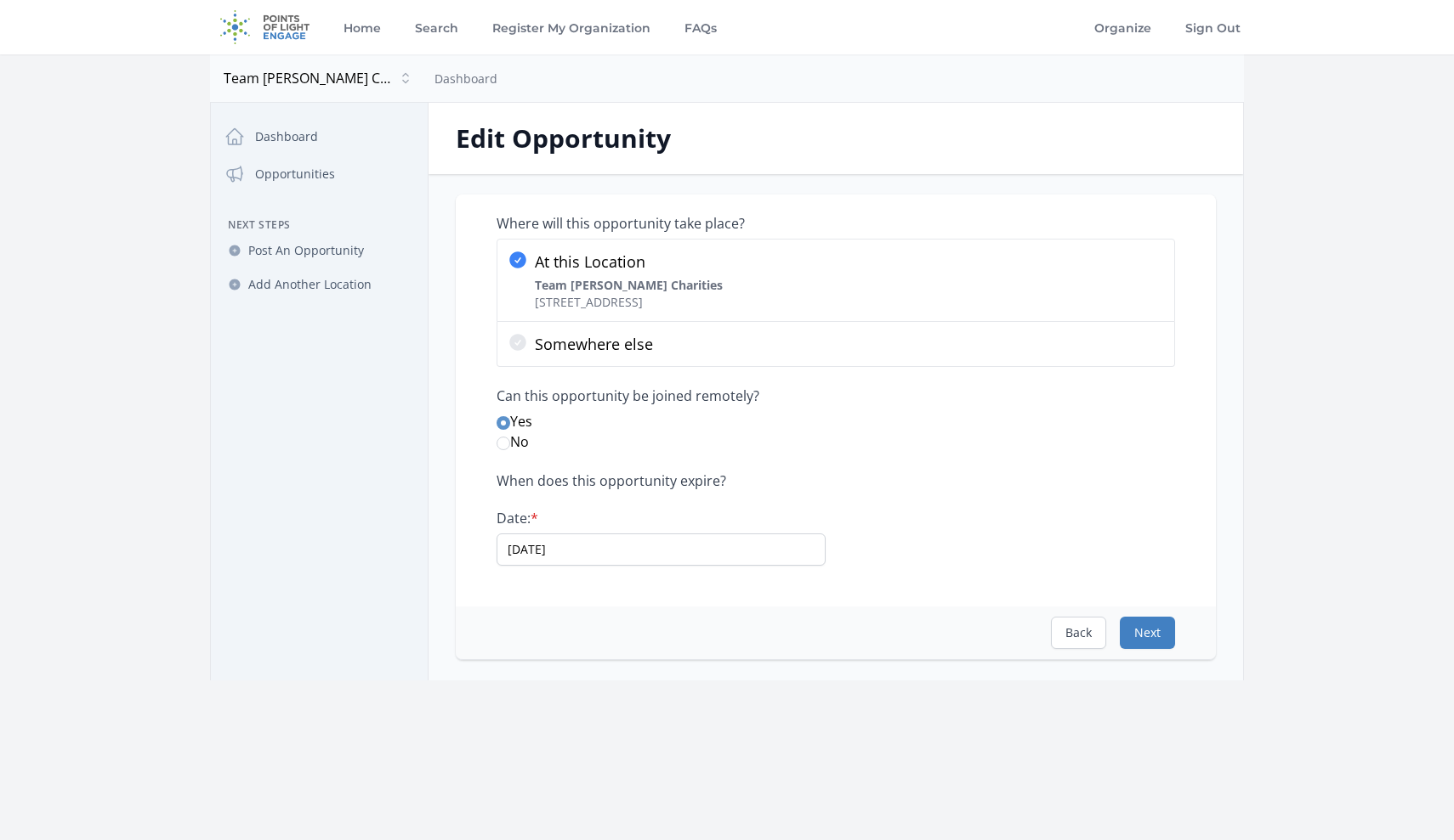
click at [1153, 632] on button "Next" at bounding box center [1148, 633] width 56 height 33
select select "Nonprofit Management"
select select "Veterans & Military Families"
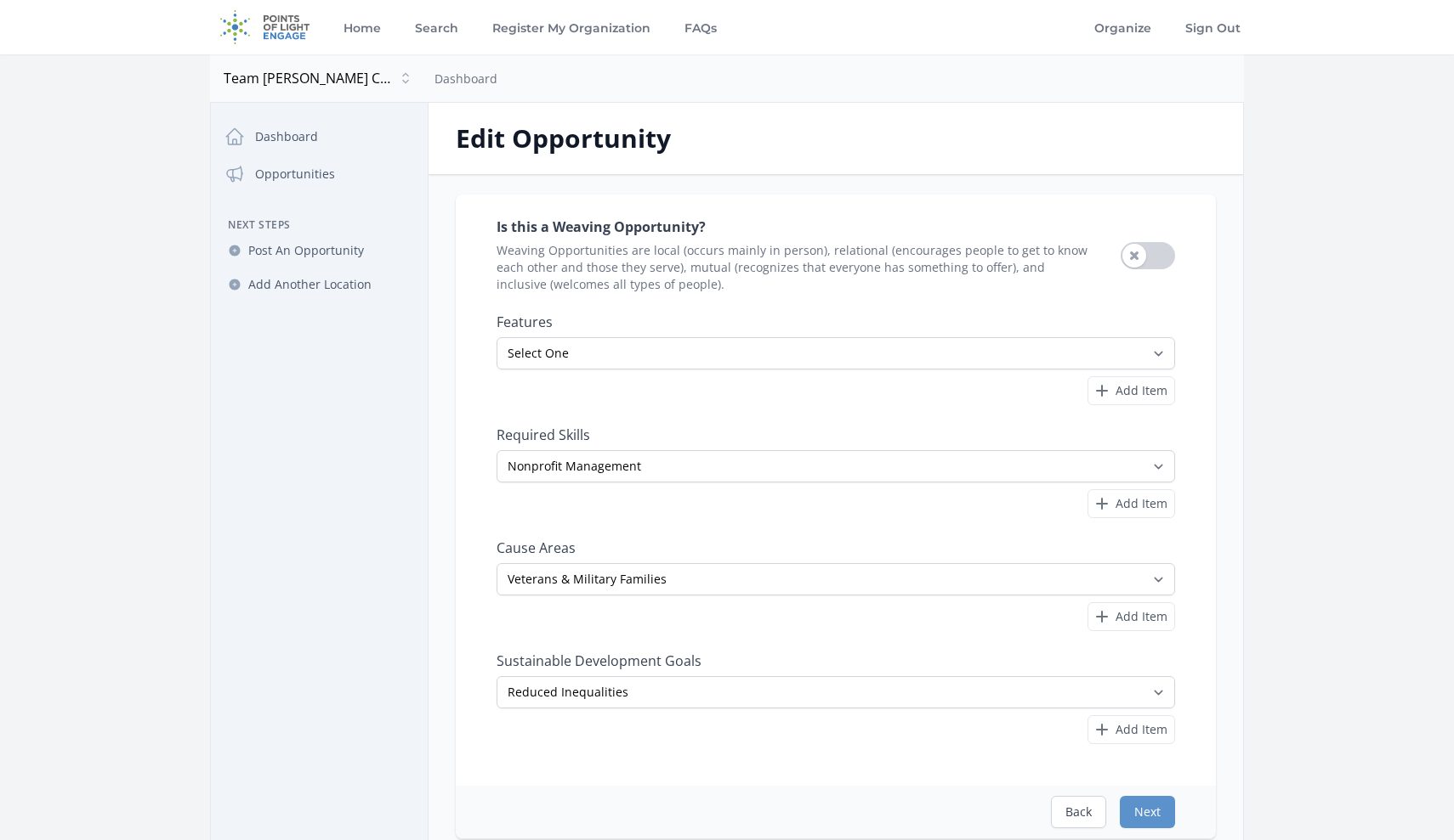
click at [1141, 254] on button "Use setting" at bounding box center [1147, 255] width 55 height 27
click at [1126, 725] on span "Add Item" at bounding box center [1141, 730] width 52 height 17
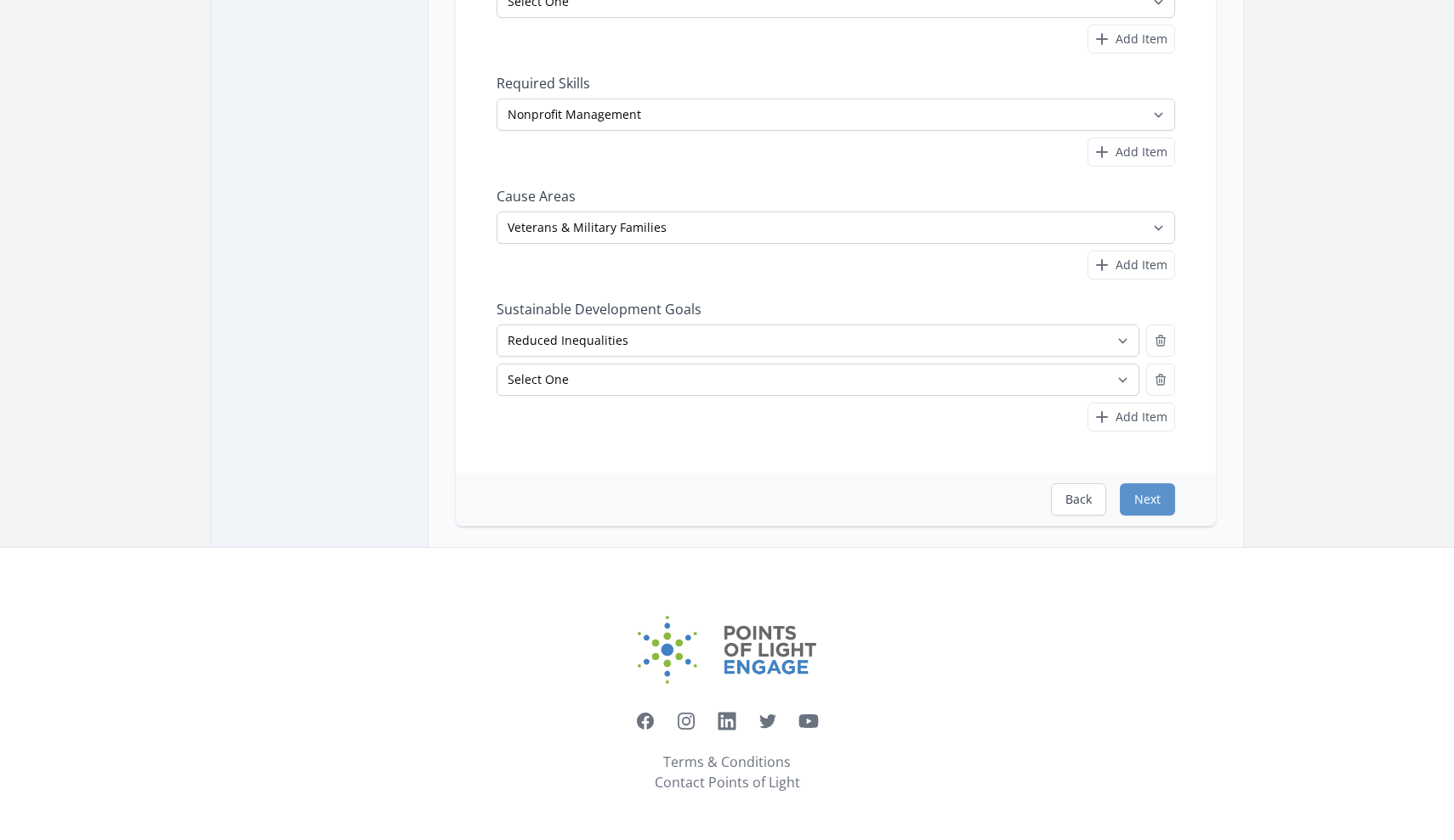
scroll to position [352, 0]
select select "Good Health and Well-Being"
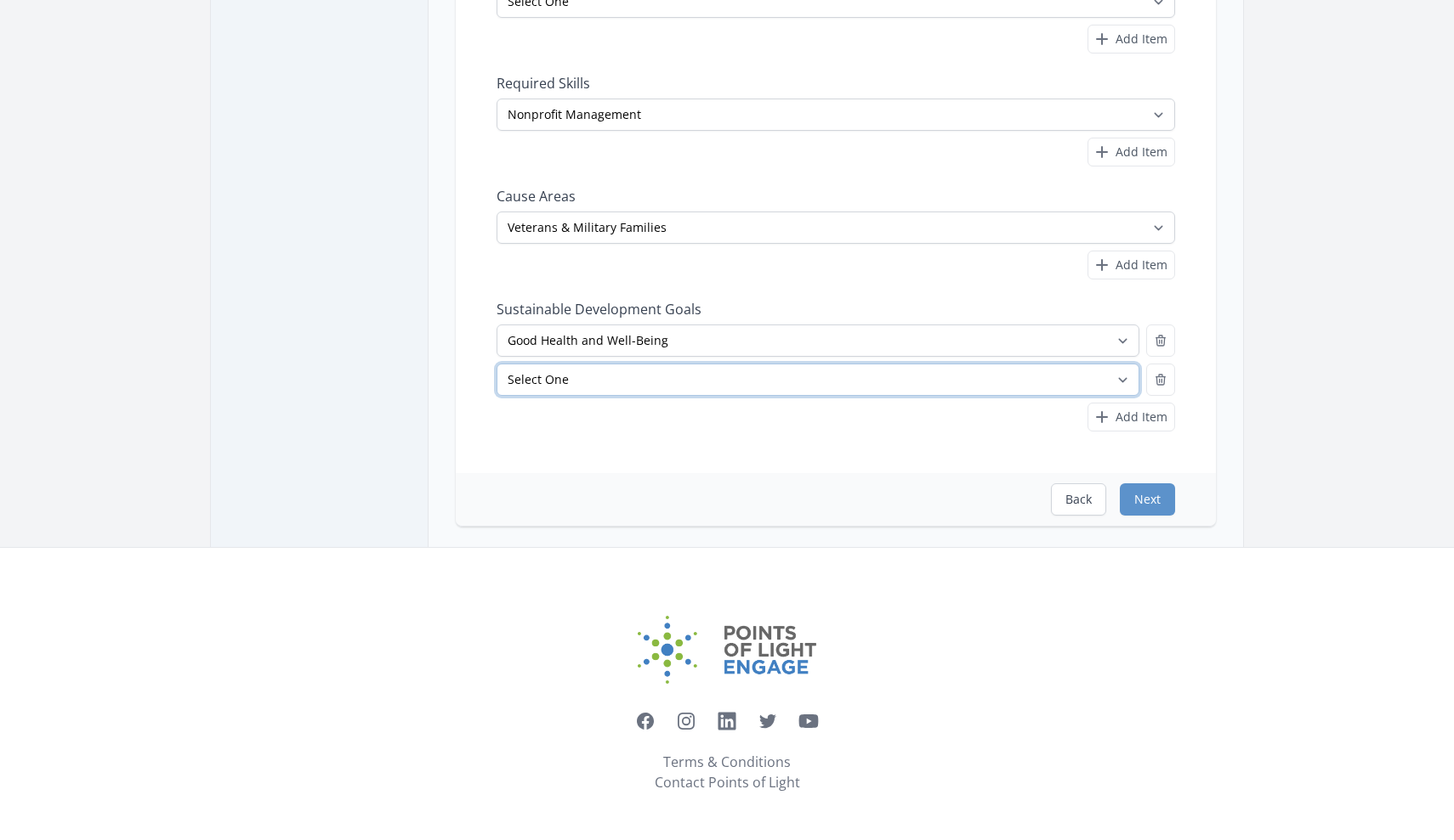
select select "Gender Equality"
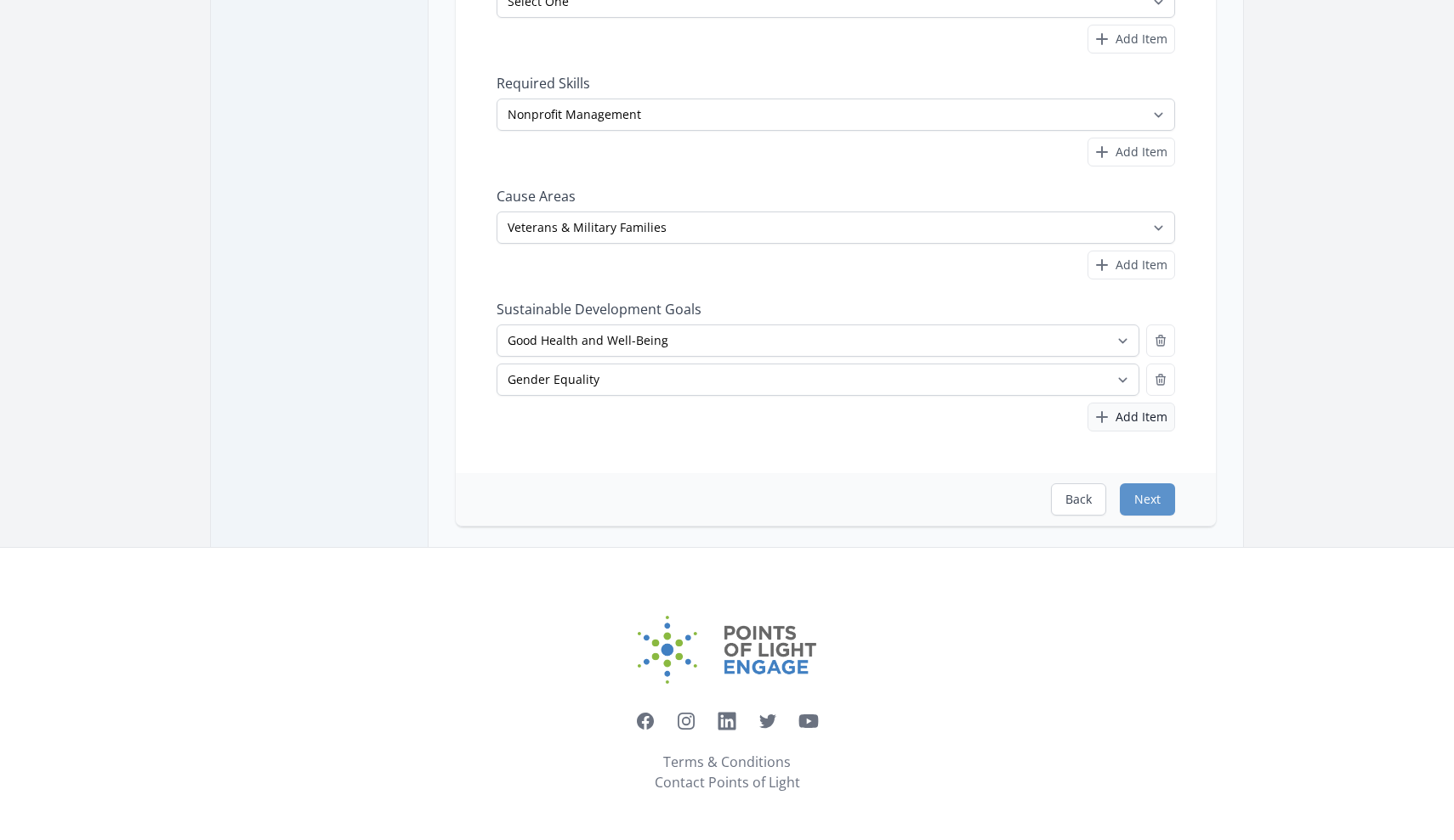
click at [1129, 415] on span "Add Item" at bounding box center [1141, 417] width 52 height 17
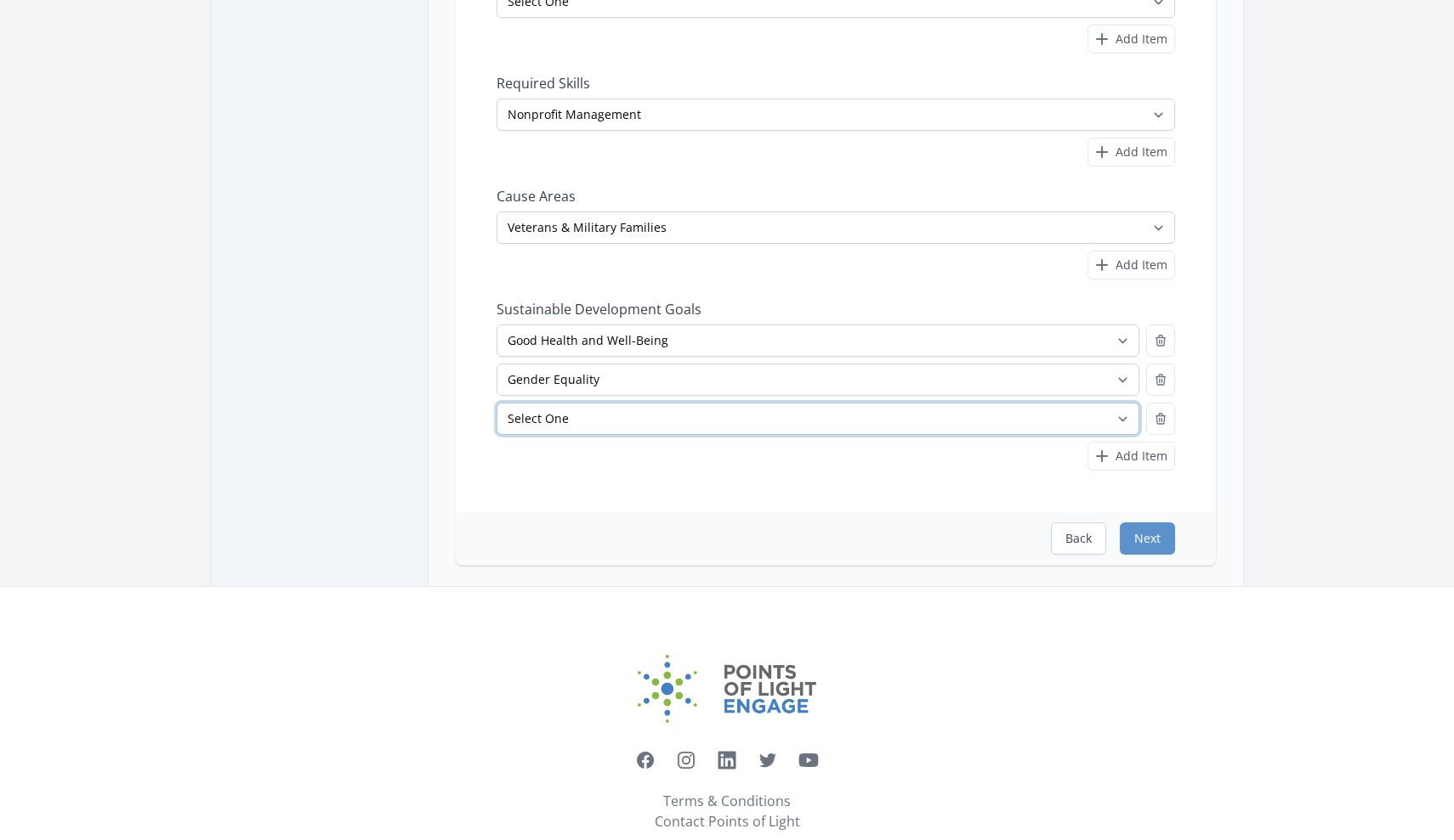
select select "Reduced Inequalities"
click at [1159, 383] on icon "button" at bounding box center [1161, 380] width 10 height 11
select select
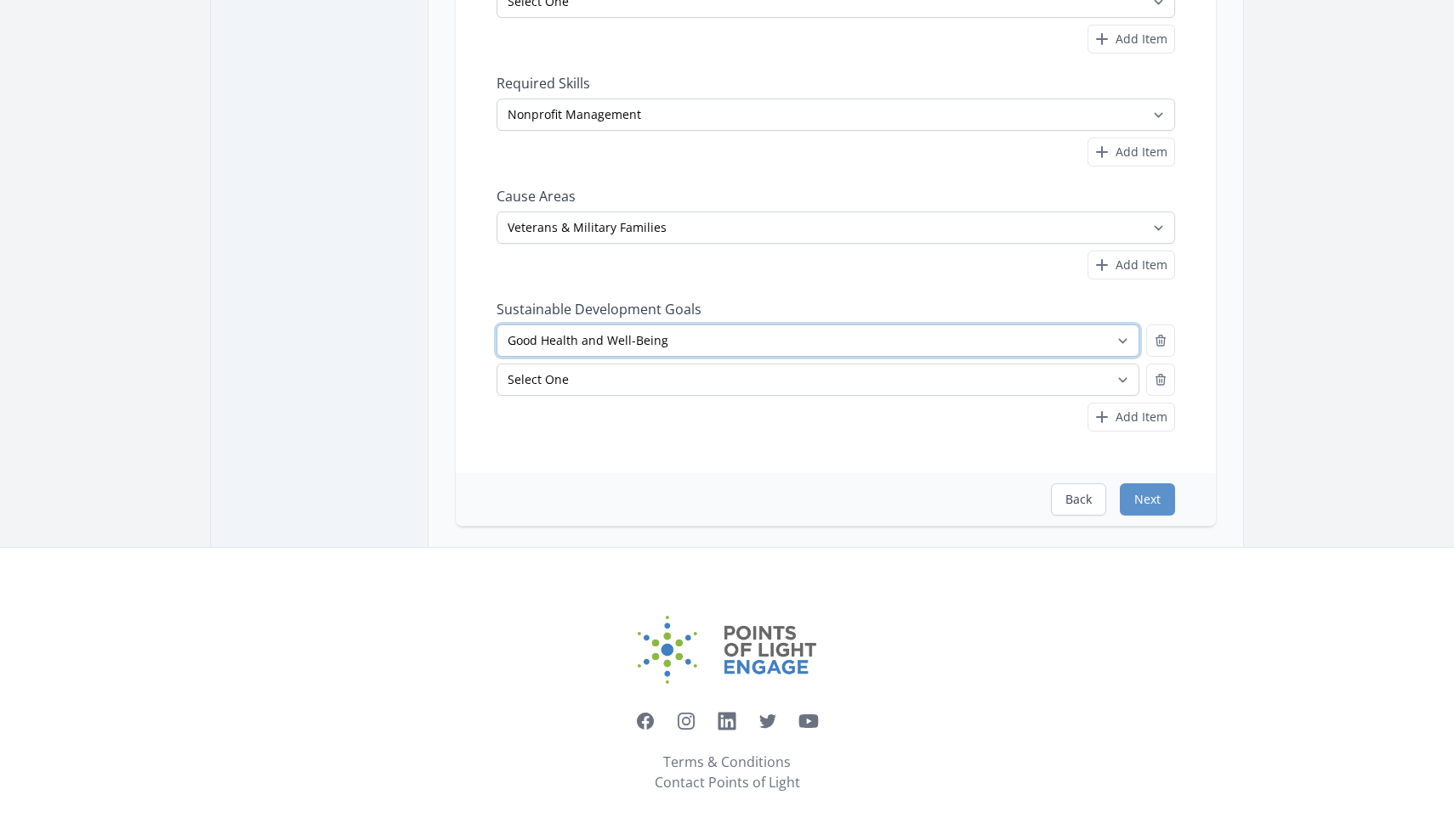
select select "Reduced Inequalities"
click at [1160, 381] on icon "button" at bounding box center [1160, 380] width 13 height 13
click at [1160, 377] on icon "button" at bounding box center [1161, 380] width 10 height 11
click at [1161, 383] on icon "button" at bounding box center [1161, 380] width 10 height 11
click at [1150, 503] on button "Next" at bounding box center [1148, 499] width 56 height 33
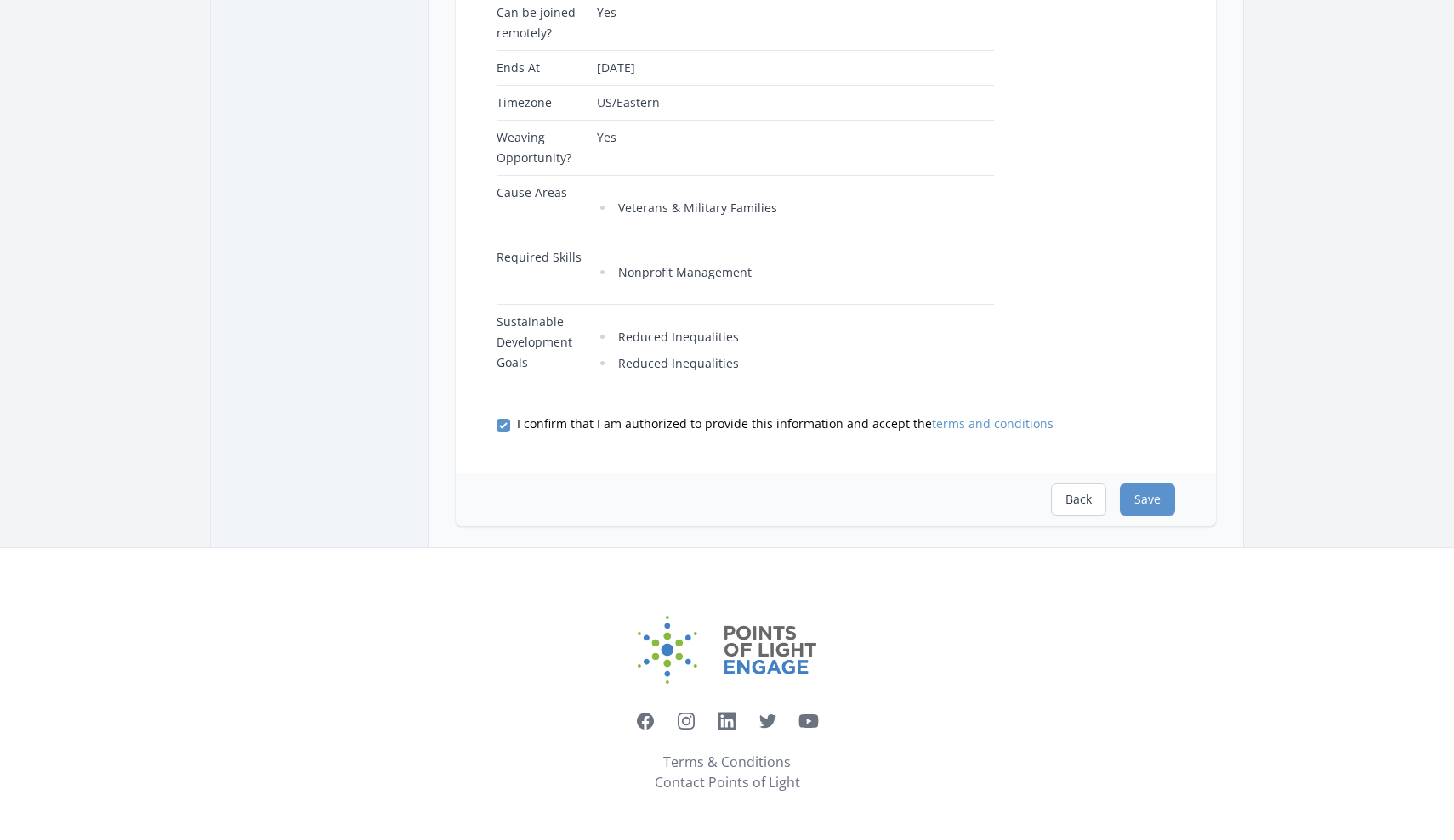
scroll to position [552, 0]
click at [1070, 516] on button "Back" at bounding box center [1079, 499] width 56 height 33
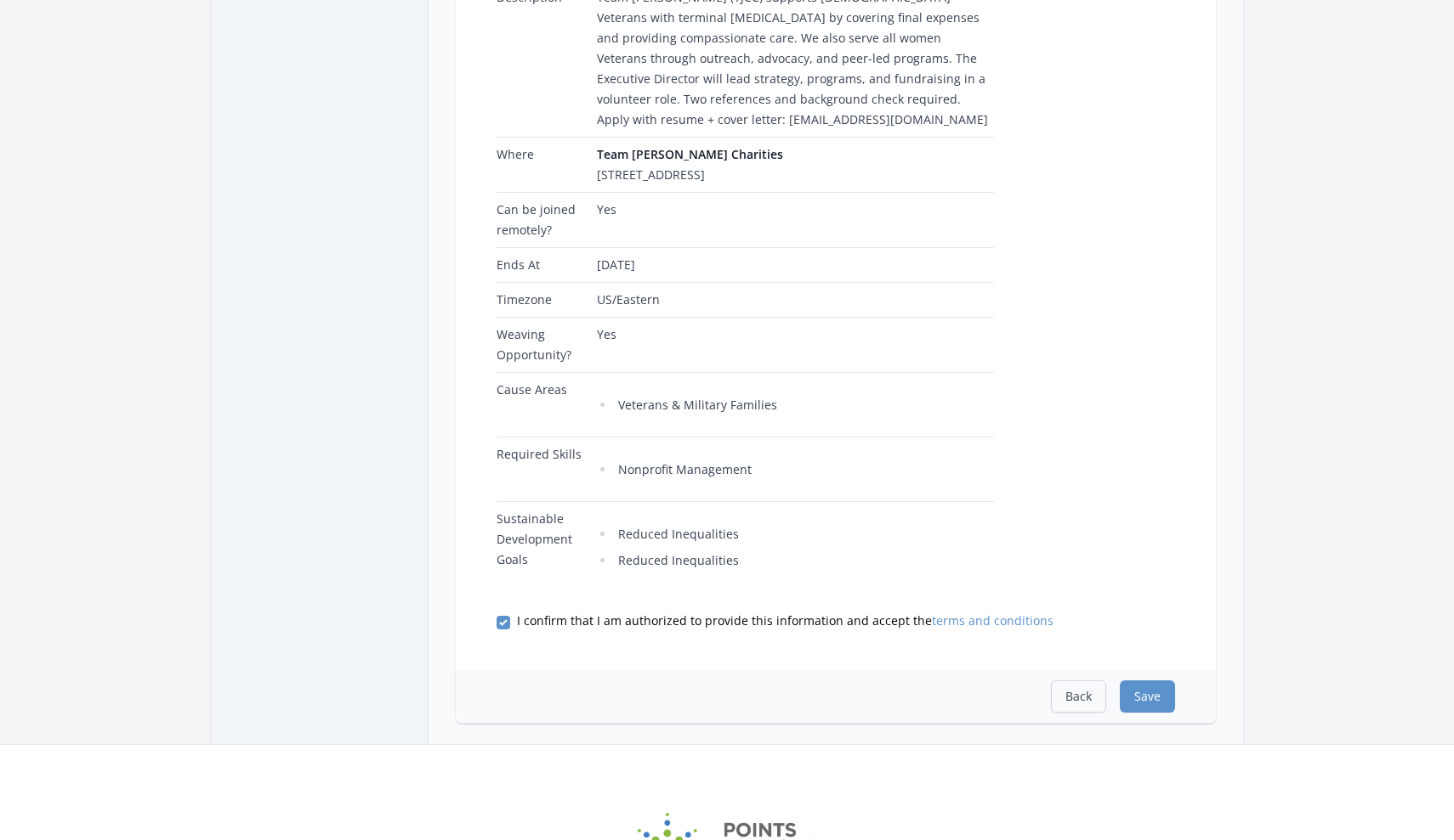
select select "Nonprofit Management"
select select "Veterans & Military Families"
select select "Reduced Inequalities"
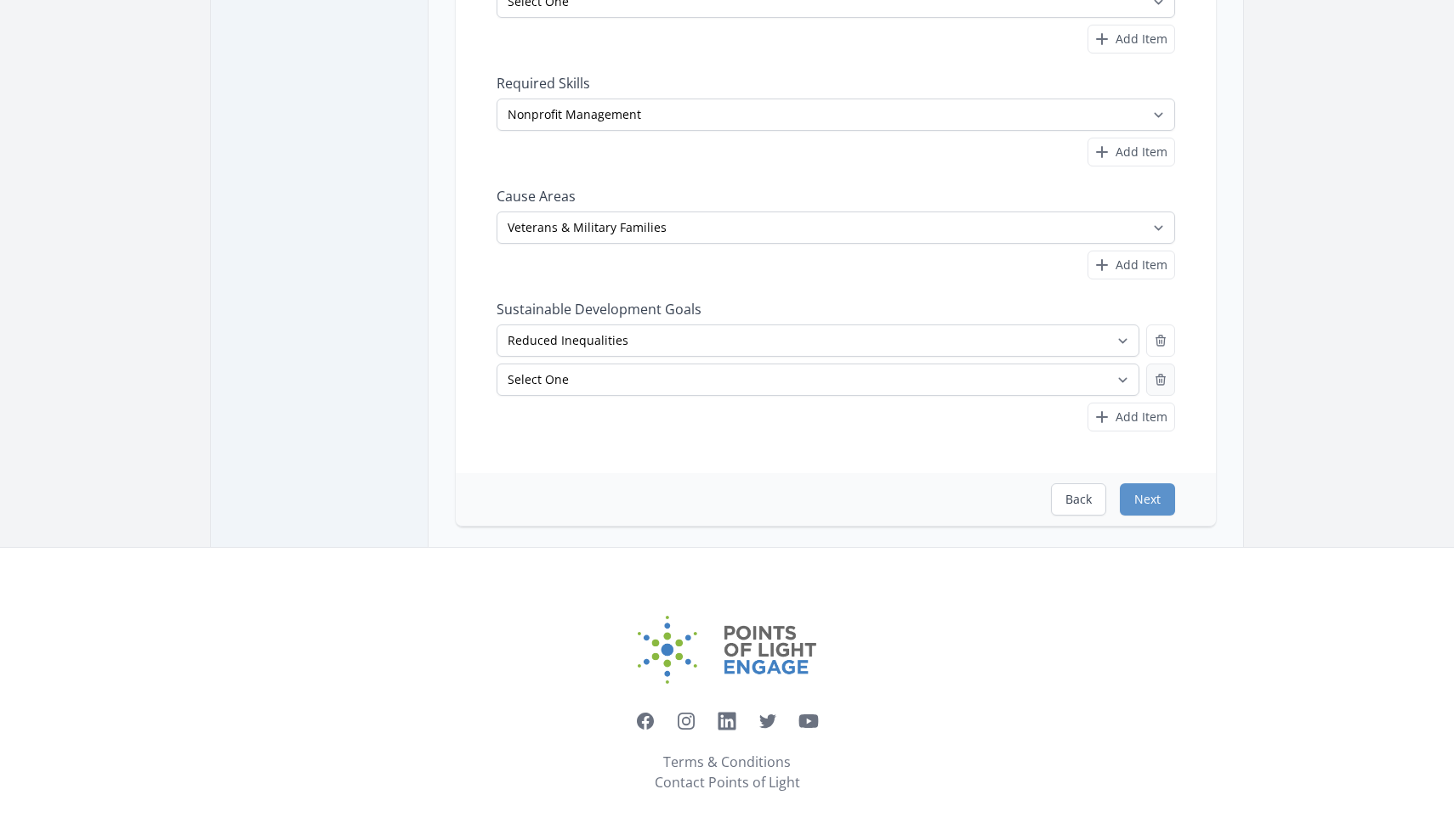
click at [1158, 383] on icon "button" at bounding box center [1160, 380] width 13 height 13
click at [1154, 381] on icon "button" at bounding box center [1160, 380] width 13 height 13
click at [1162, 344] on icon "button" at bounding box center [1160, 341] width 13 height 13
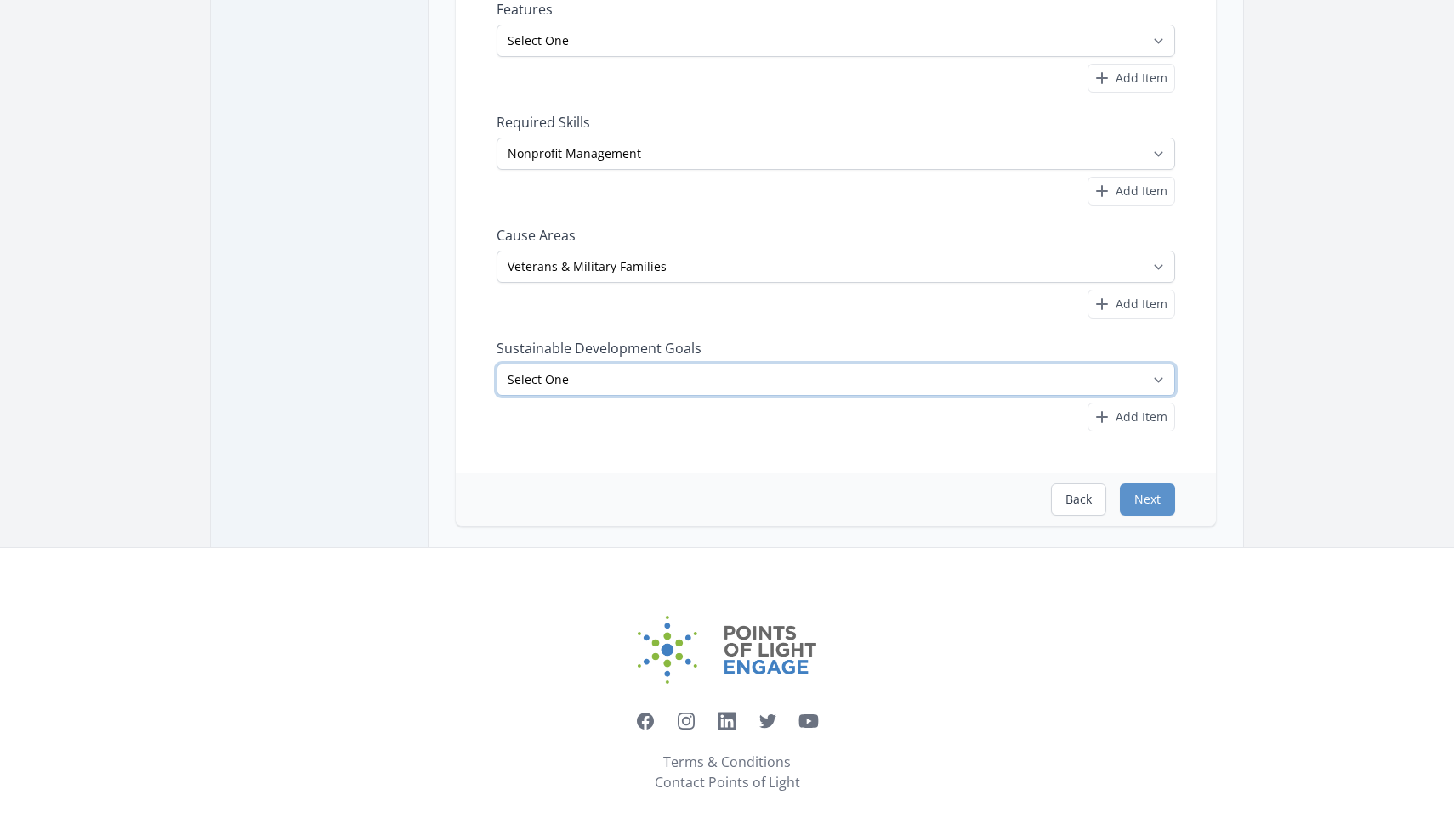
select select "Reduced Inequalities"
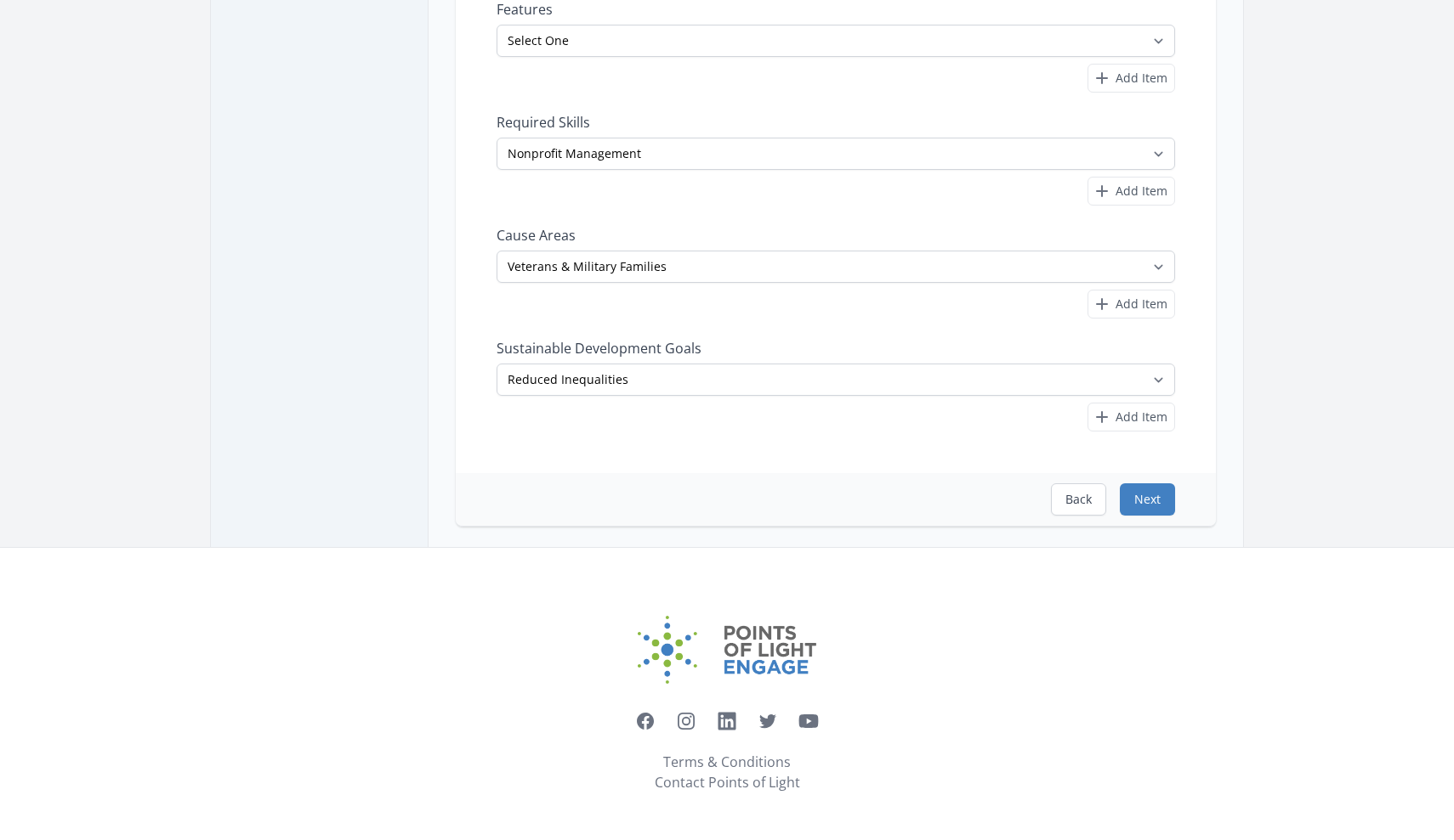
click at [1142, 501] on button "Next" at bounding box center [1148, 499] width 56 height 33
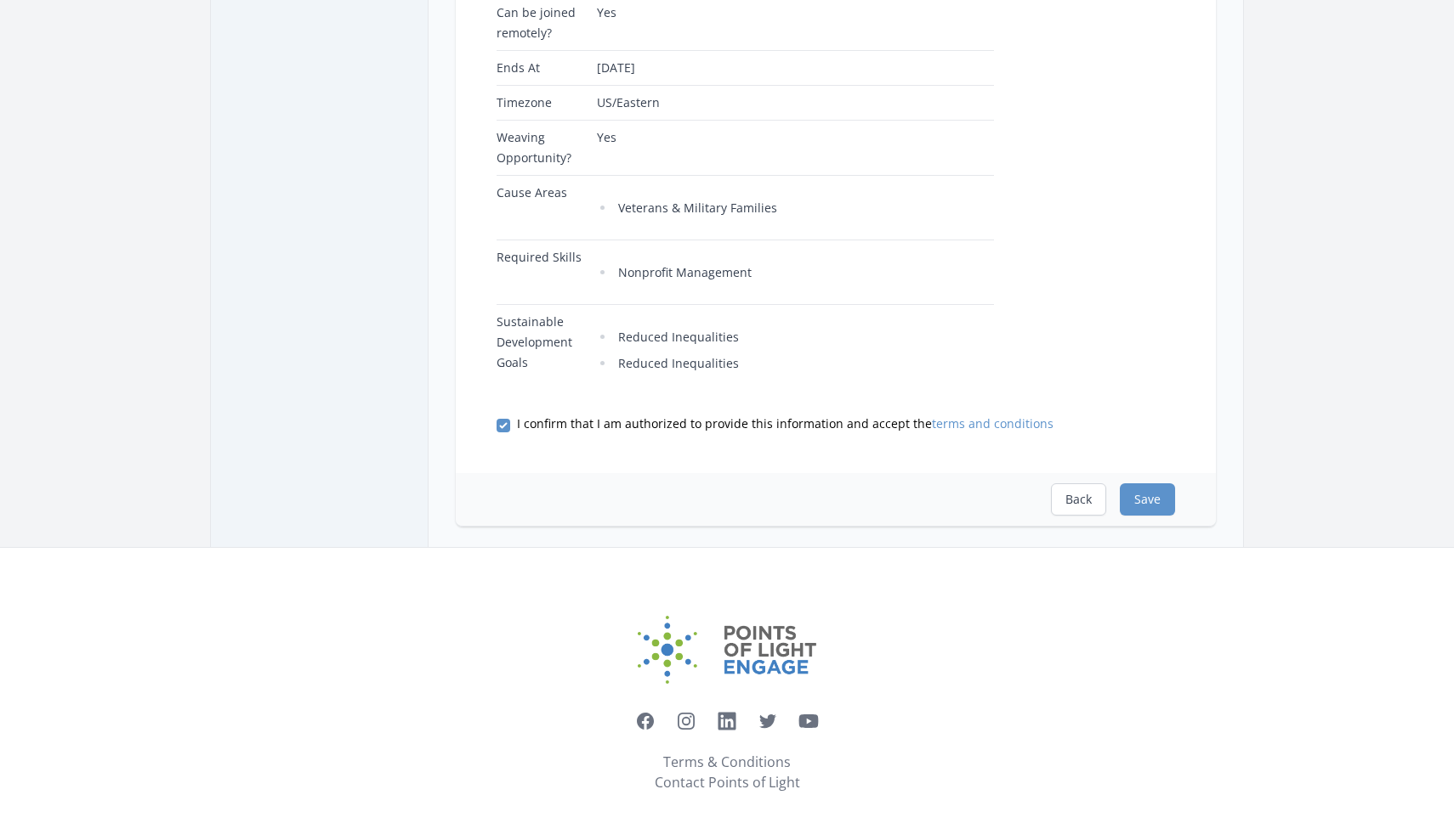
scroll to position [569, 0]
click at [1088, 498] on button "Back" at bounding box center [1079, 499] width 56 height 33
select select "Nonprofit Management"
select select "Veterans & Military Families"
select select "Reduced Inequalities"
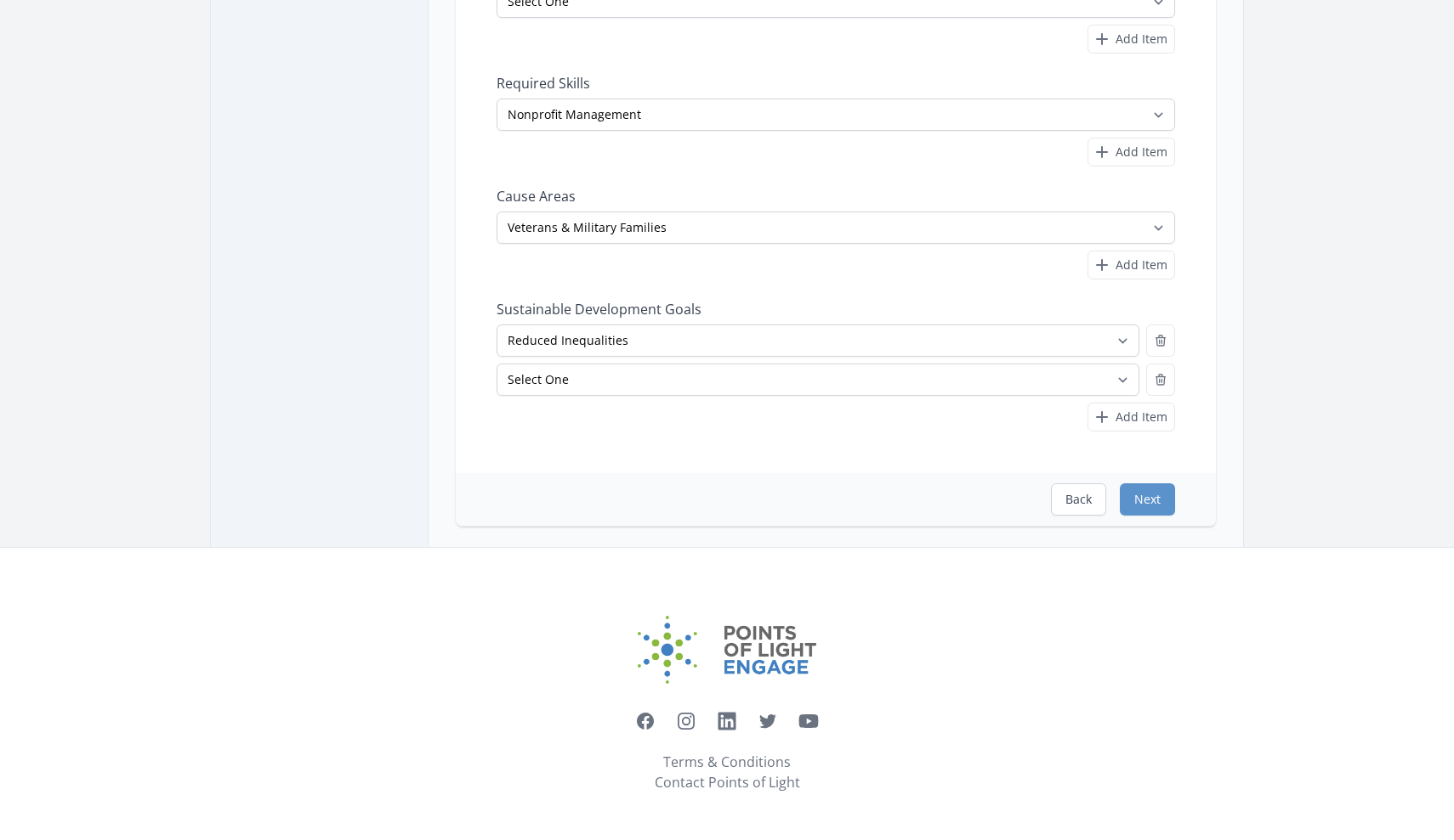
scroll to position [352, 0]
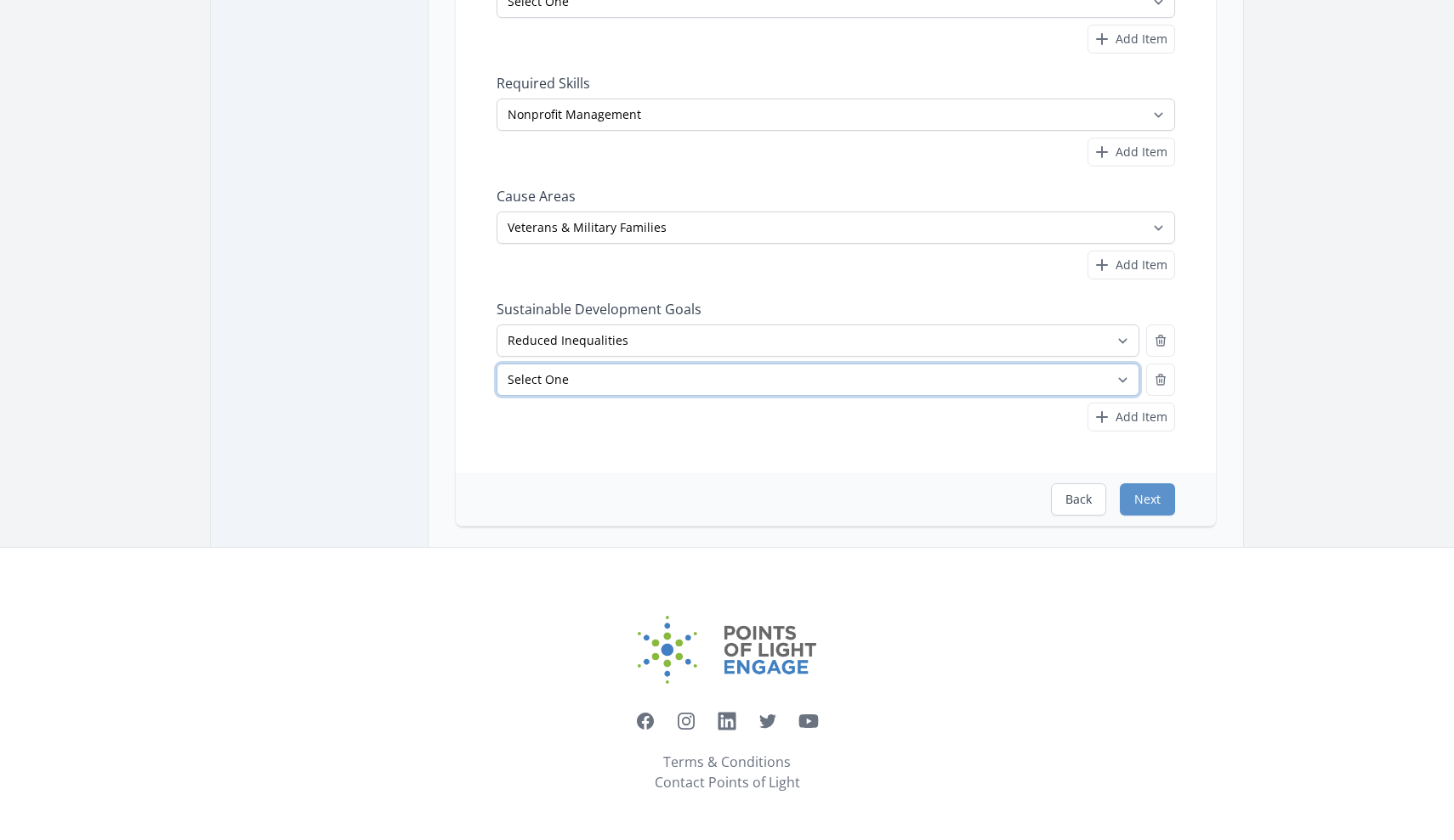
select select "Good Health and Well-Being"
select select "Reduced Inequalities"
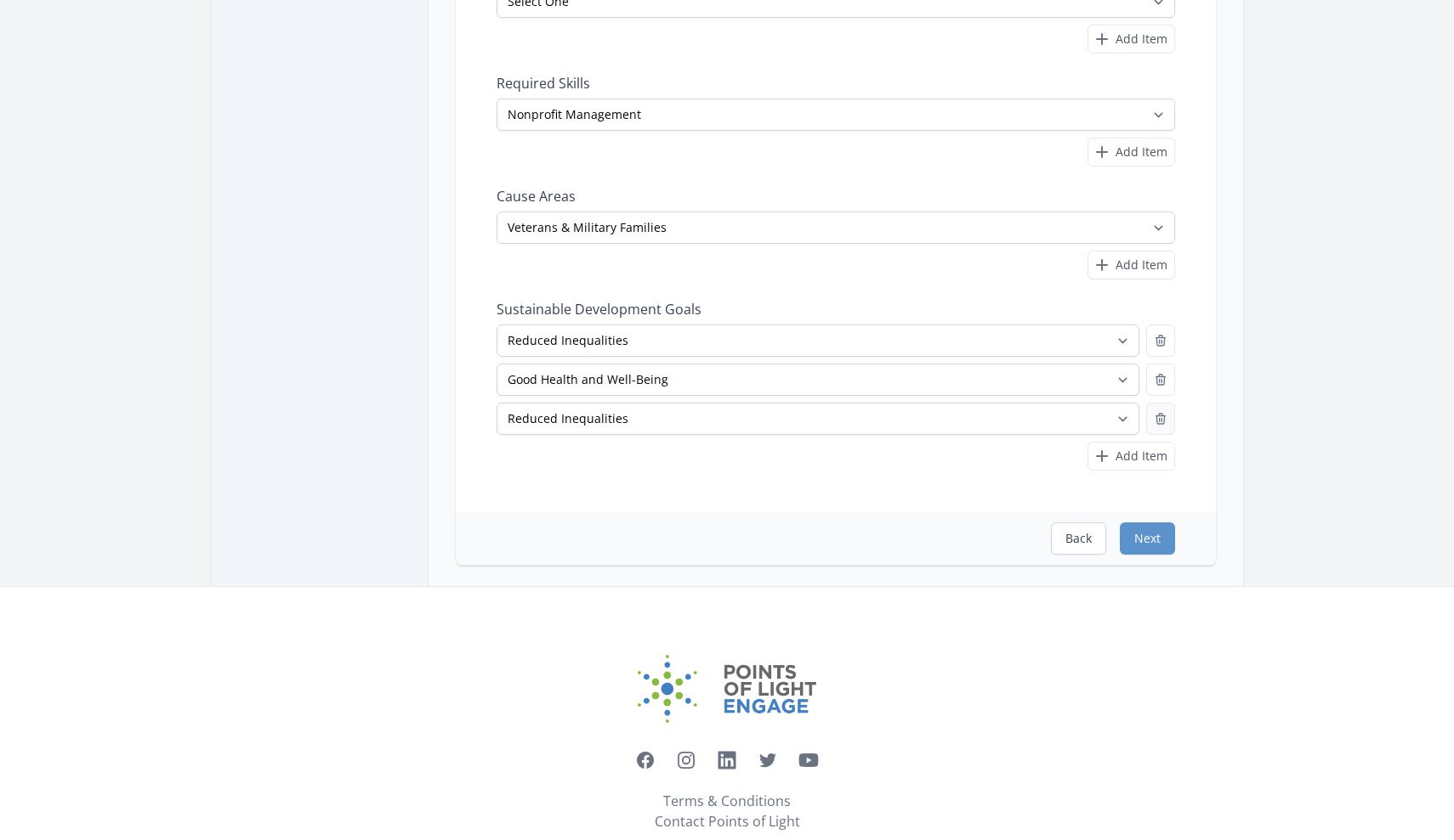
click at [1161, 412] on icon "button" at bounding box center [1160, 419] width 13 height 13
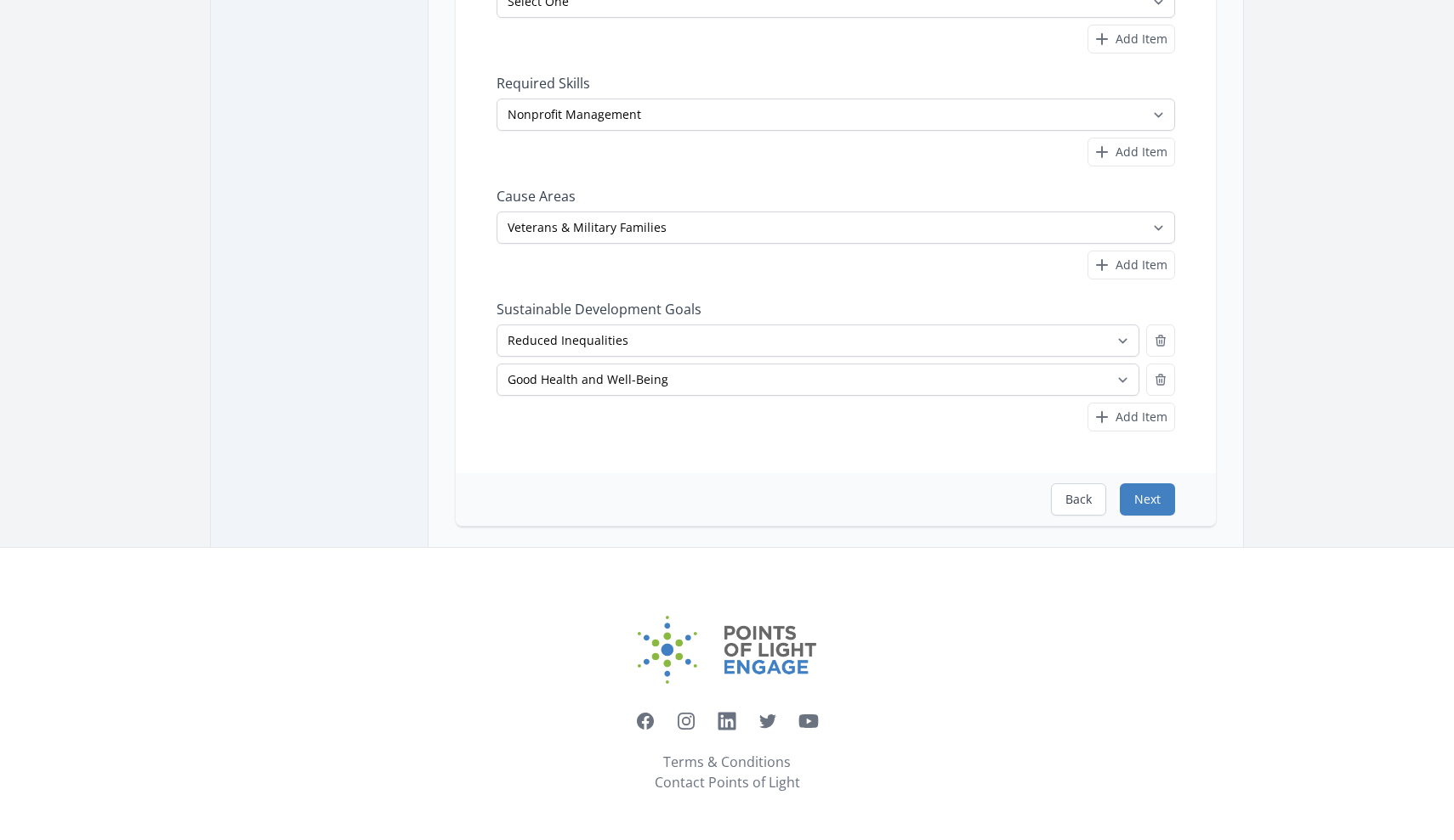
click at [1158, 499] on button "Next" at bounding box center [1148, 499] width 56 height 33
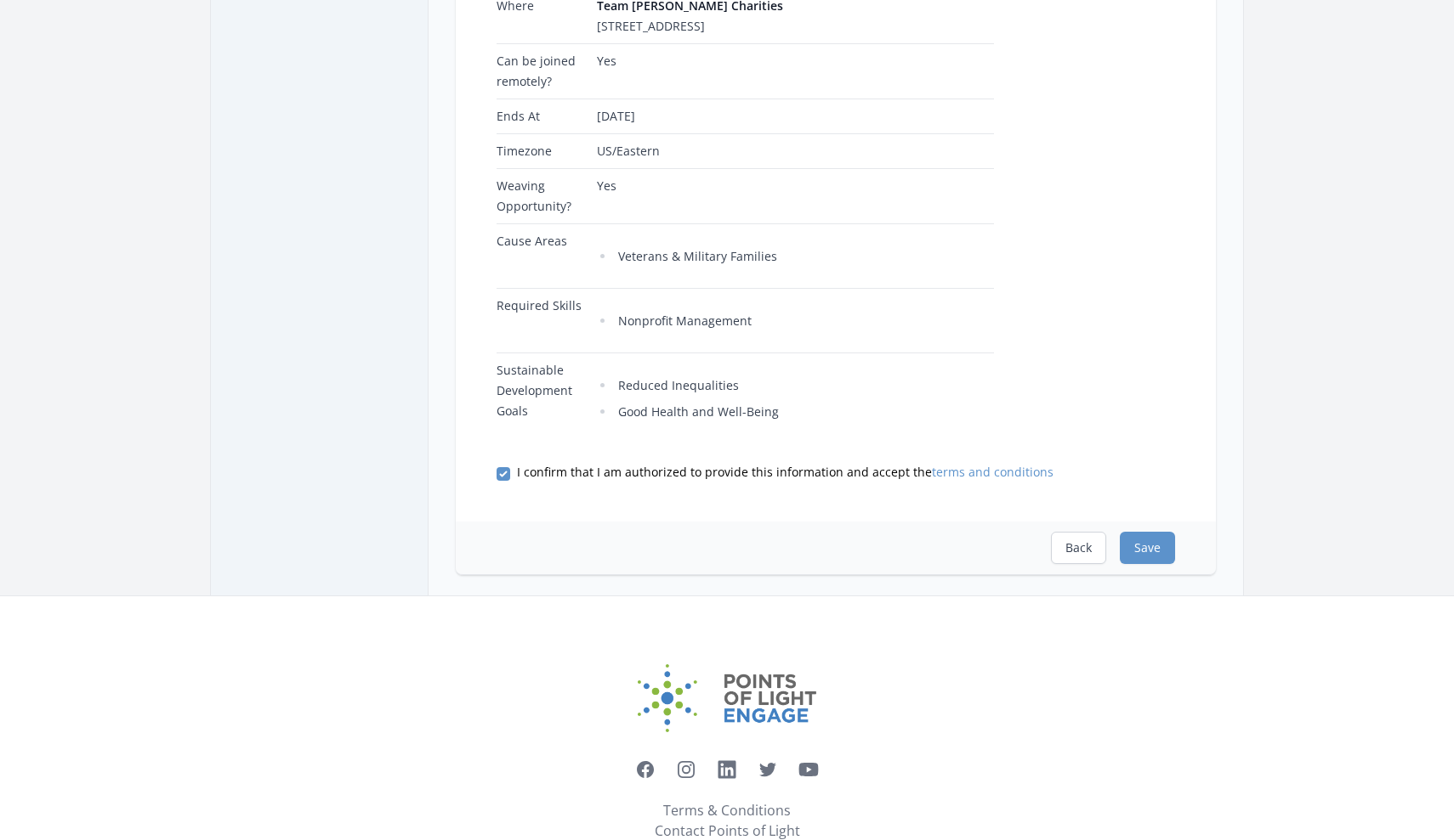
scroll to position [503, 0]
click at [1144, 562] on button "Save" at bounding box center [1148, 545] width 56 height 33
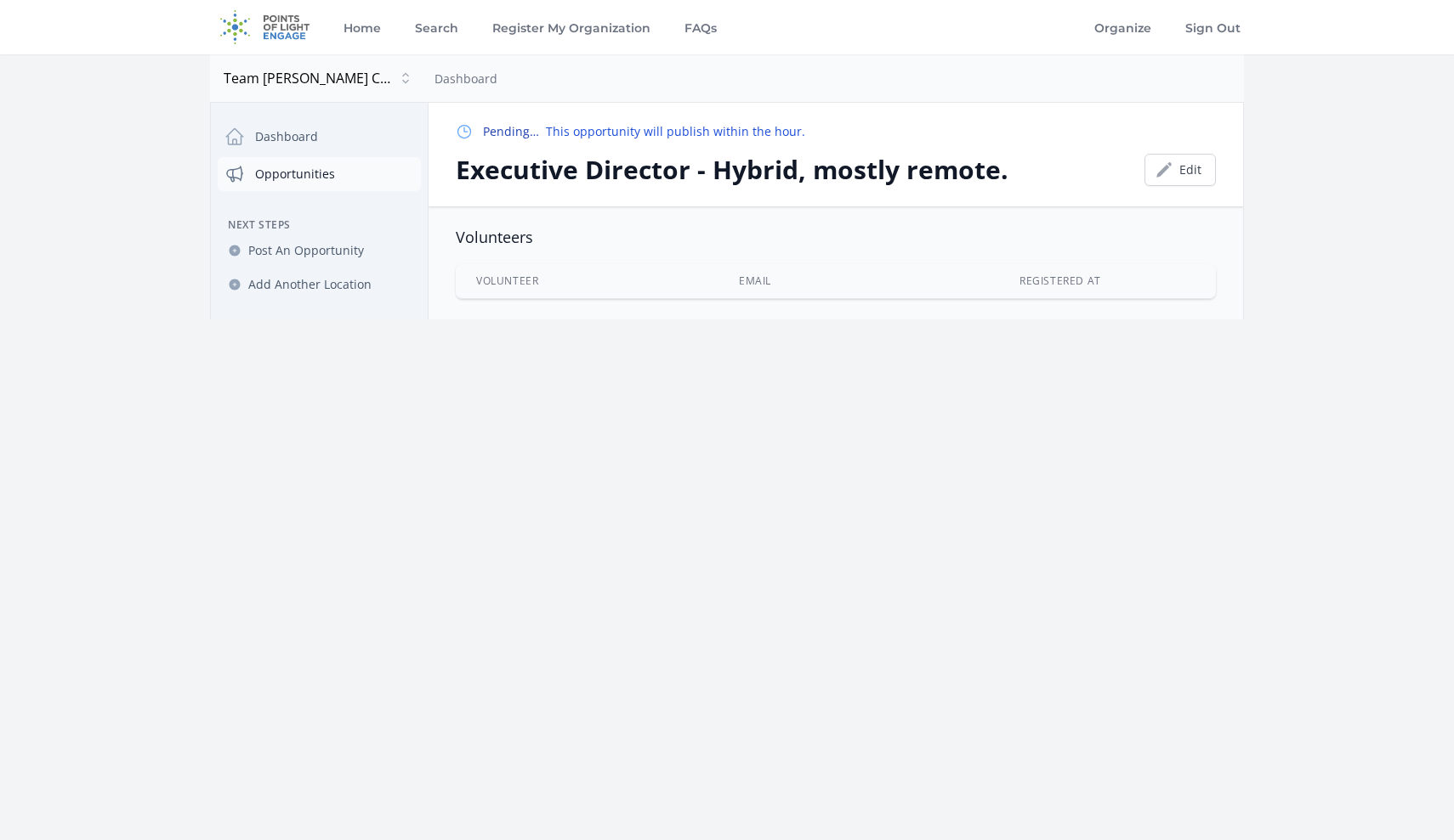
click at [299, 172] on link "Opportunities" at bounding box center [319, 174] width 203 height 34
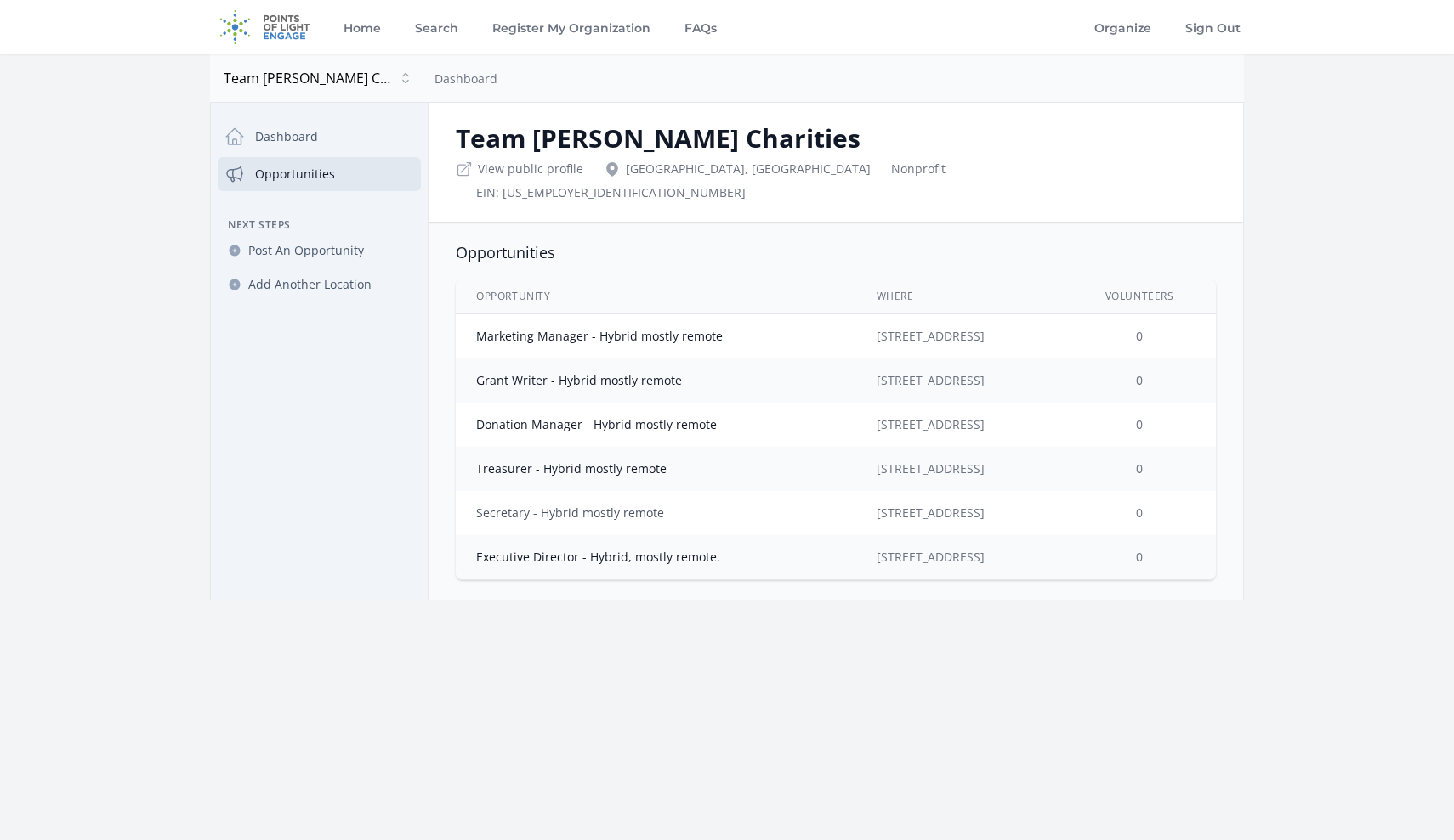
click at [548, 505] on link "Secretary - Hybrid mostly remote" at bounding box center [570, 513] width 188 height 16
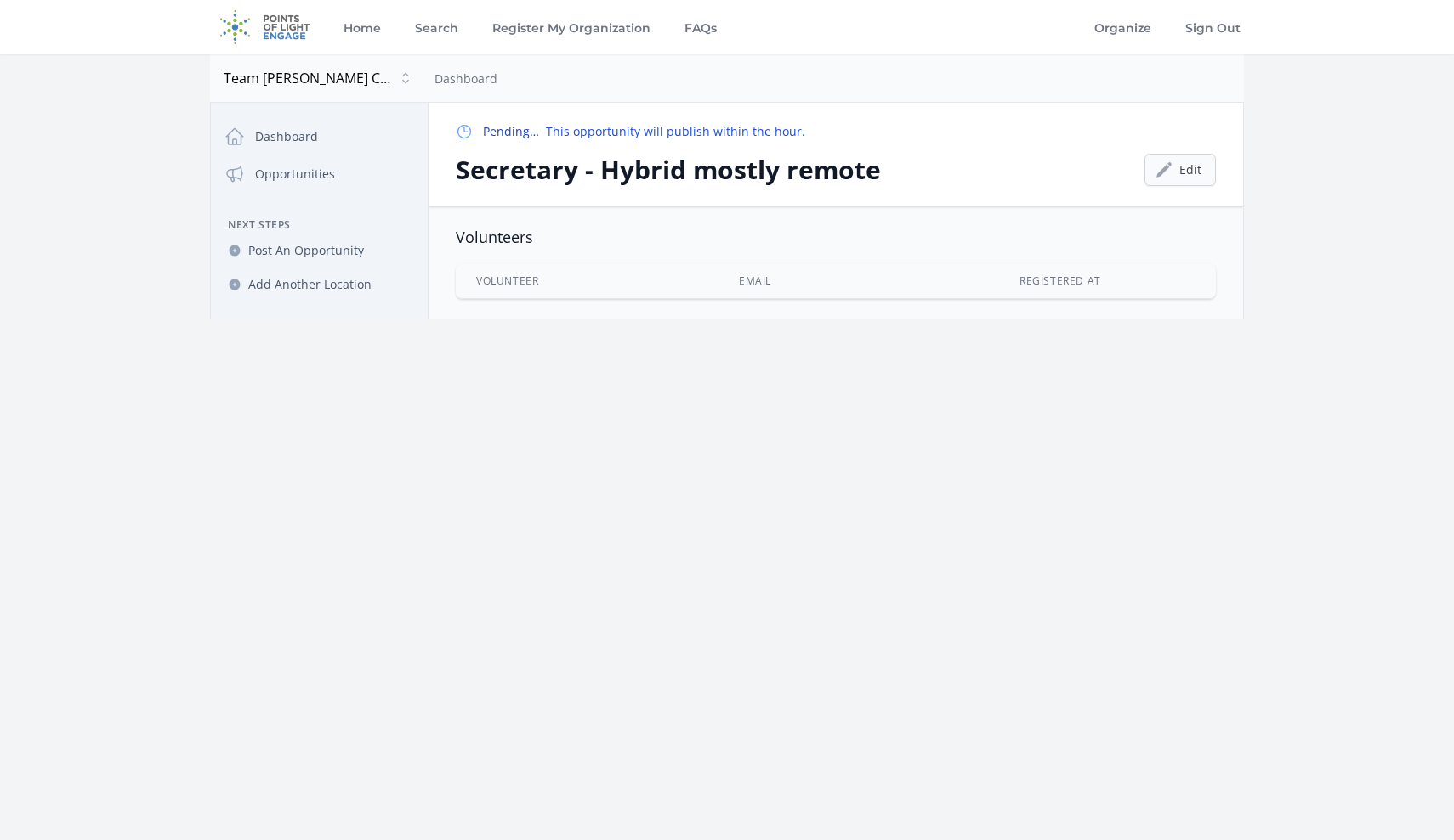
click at [1184, 171] on link "Edit" at bounding box center [1179, 170] width 72 height 33
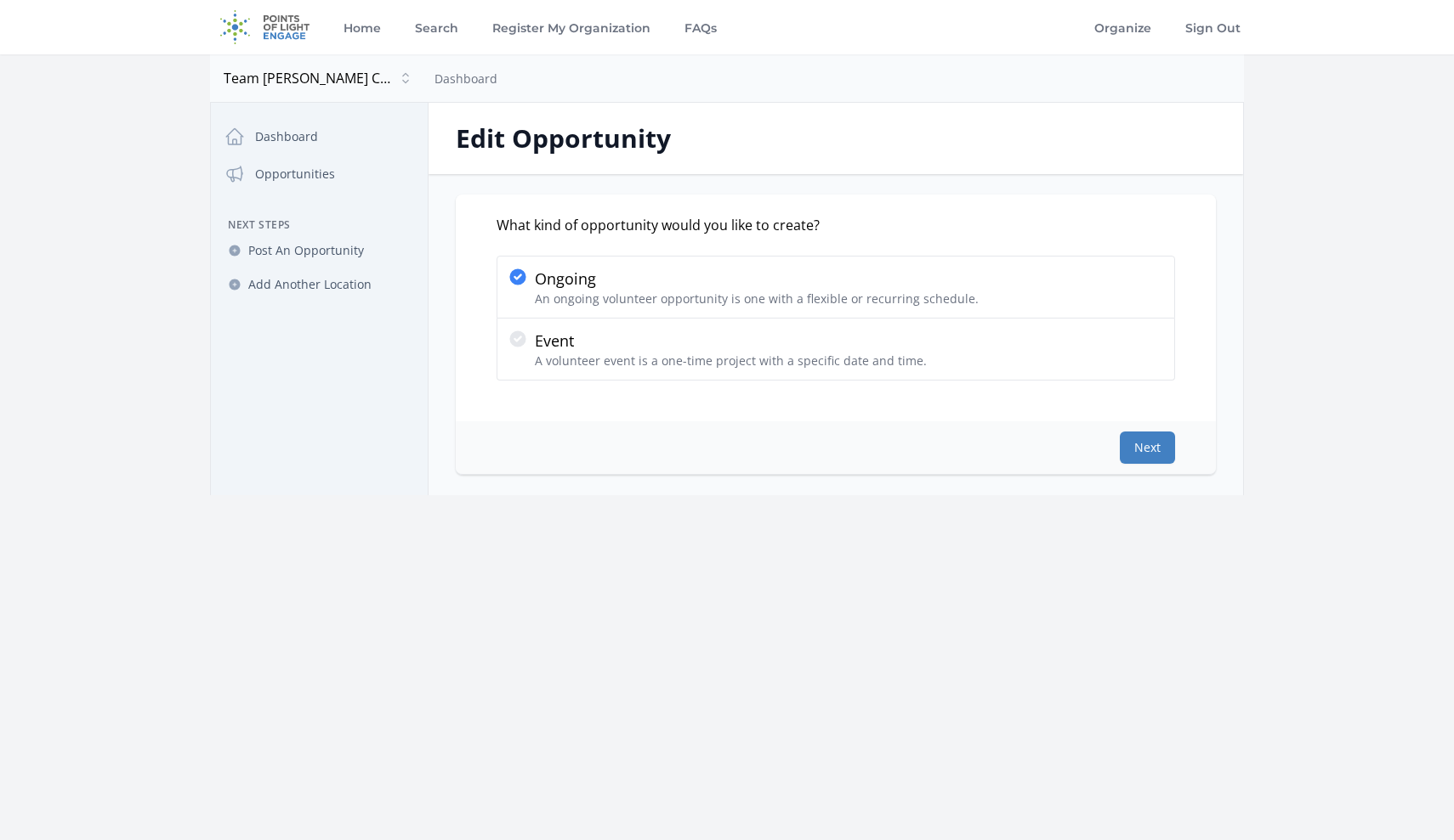
click at [1151, 445] on button "Next" at bounding box center [1148, 448] width 56 height 33
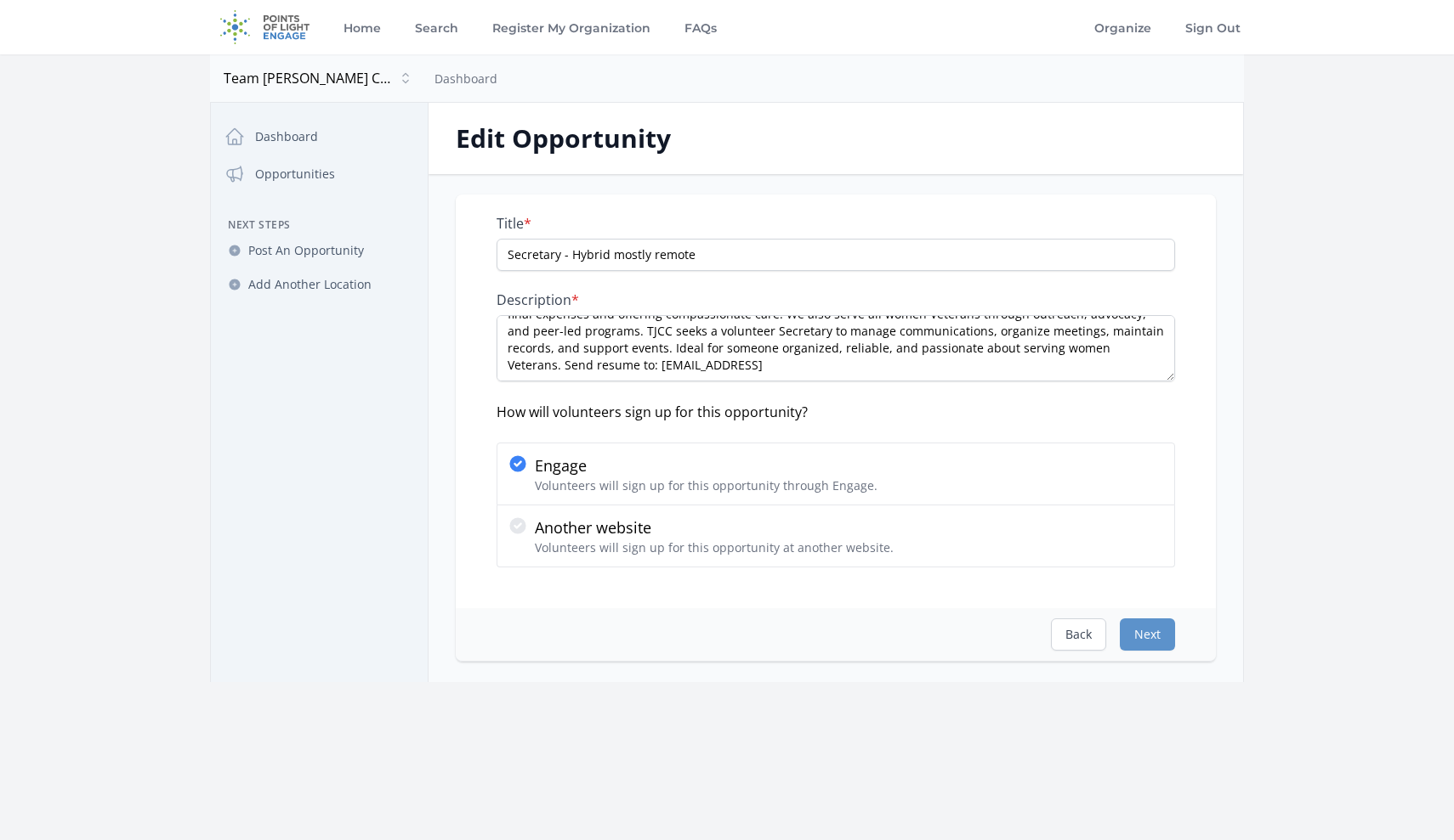
scroll to position [34, 0]
click at [1029, 348] on textarea "Team [PERSON_NAME] (TJCC) supports [DEMOGRAPHIC_DATA] Veterans with terminal [M…" at bounding box center [836, 347] width 679 height 66
paste textarea "Two references and background check required"
click at [1149, 634] on button "Next" at bounding box center [1148, 635] width 56 height 33
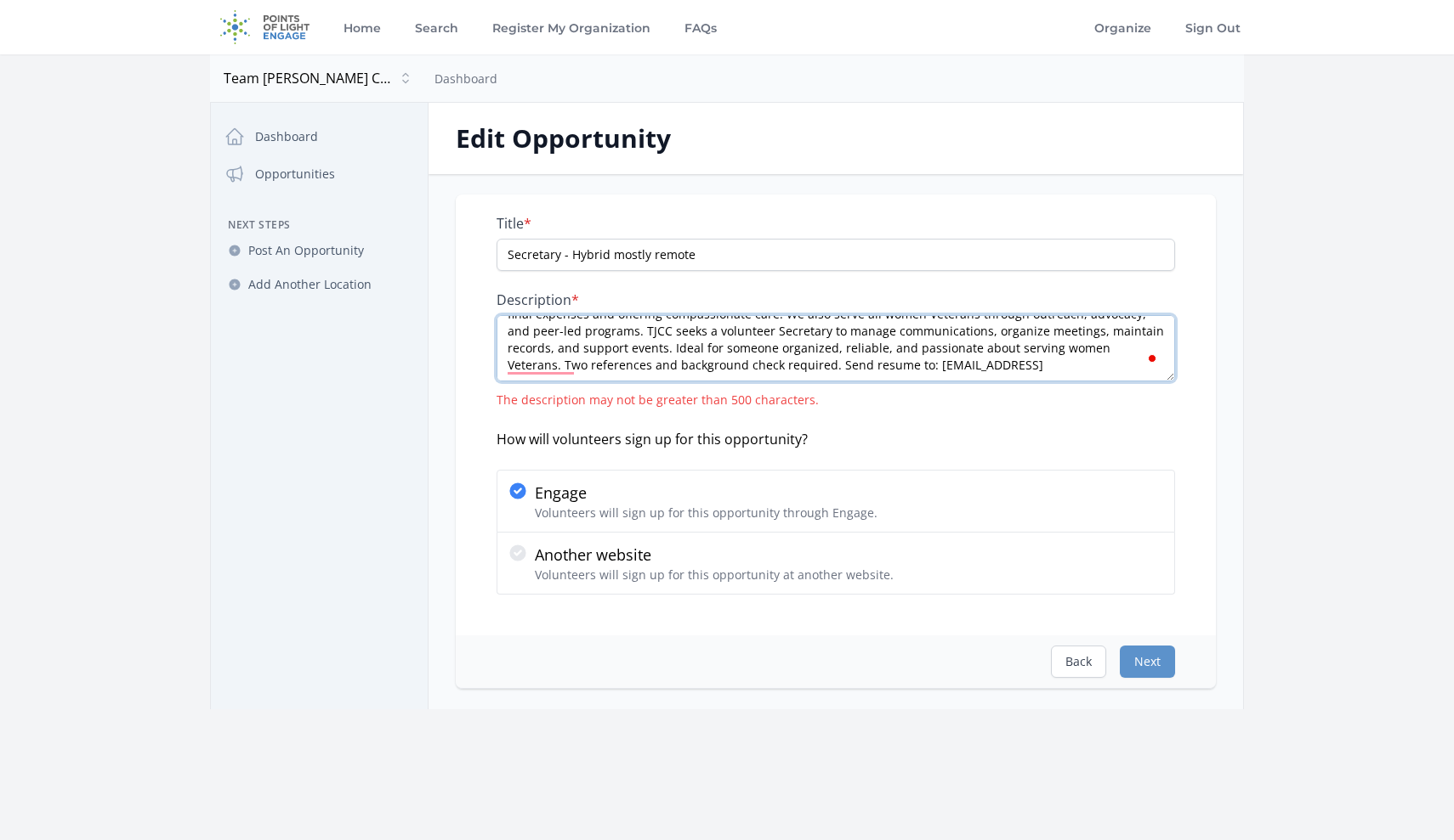
click at [1020, 367] on textarea "Team Jennifer Cahill Charities (TJCC) supports female Veterans with terminal ca…" at bounding box center [836, 347] width 679 height 66
click at [1151, 664] on button "Next" at bounding box center [1148, 662] width 56 height 33
drag, startPoint x: 1011, startPoint y: 372, endPoint x: 636, endPoint y: 300, distance: 381.8
click at [636, 301] on div "Description * Team Jennifer Cahill Charities (TJCC) supports female Veterans wi…" at bounding box center [836, 350] width 679 height 118
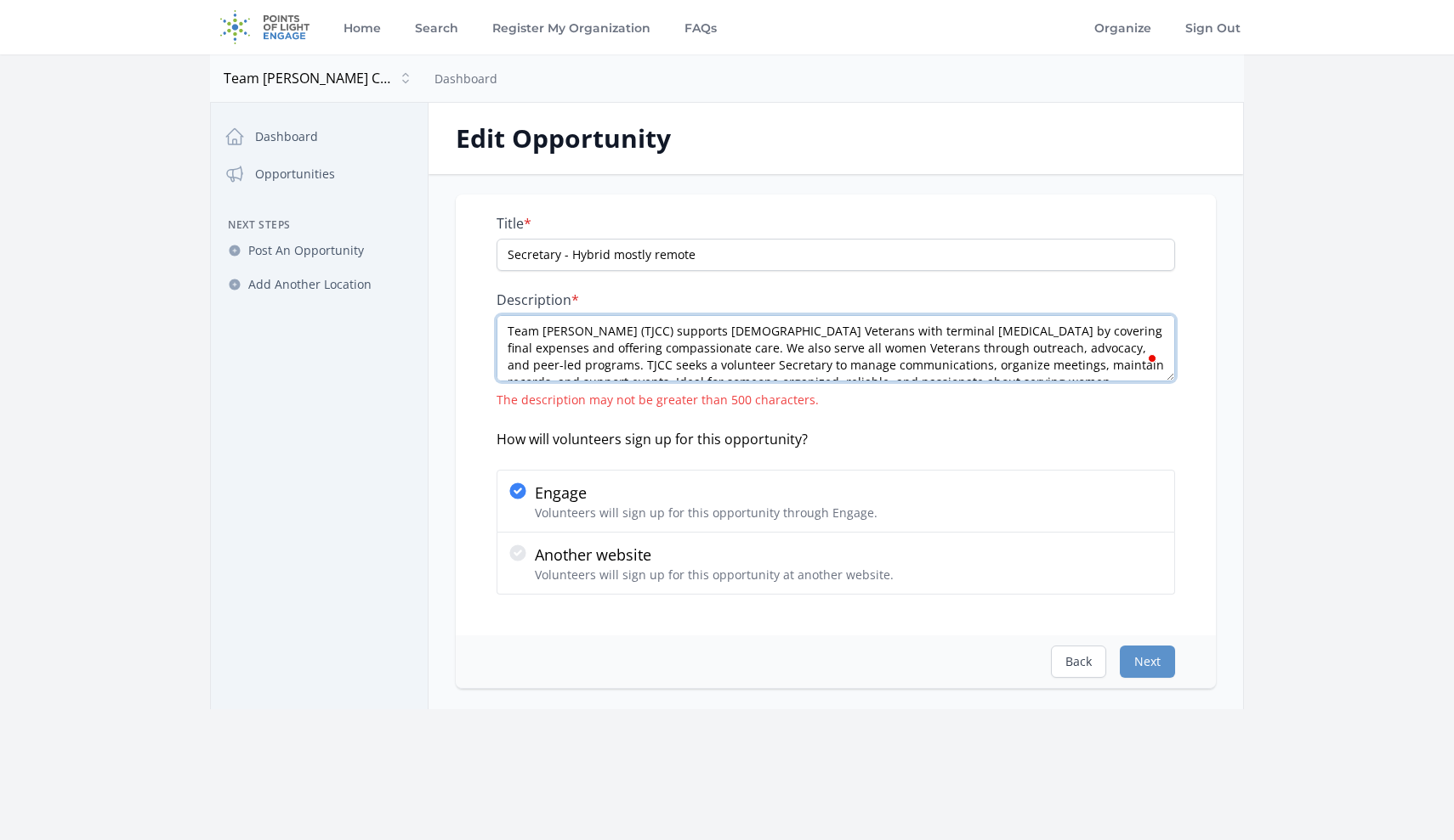
paste textarea "veterans with terminal cancer by covering final expenses and offering compassio…"
drag, startPoint x: 820, startPoint y: 347, endPoint x: 933, endPoint y: 345, distance: 113.0
click at [933, 345] on textarea "Team Jennifer Cahill Charities (TJCC) supports female veterans with terminal ca…" at bounding box center [836, 347] width 679 height 66
click at [1092, 357] on textarea "Team Jennifer Cahill Charities (TJCC) supports female veterans with terminal ca…" at bounding box center [836, 347] width 679 height 66
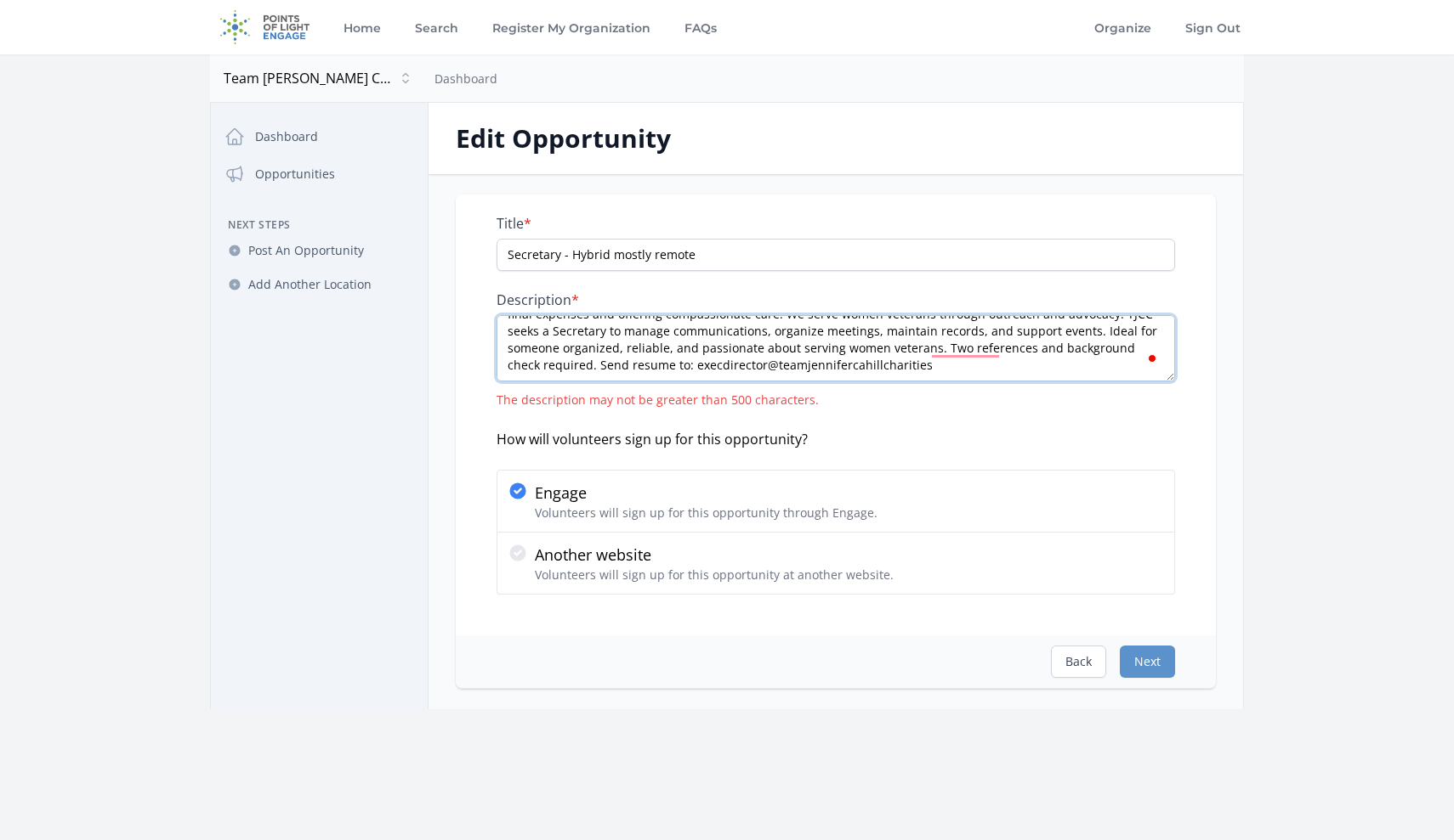
drag, startPoint x: 1085, startPoint y: 345, endPoint x: 819, endPoint y: 347, distance: 266.0
click at [818, 347] on textarea "Team Jennifer Cahill Charities (TJCC) supports female veterans with terminal ca…" at bounding box center [836, 347] width 679 height 66
click at [1080, 373] on textarea "Team Jennifer Cahill Charities (TJCC) supports female veterans with terminal ca…" at bounding box center [836, 347] width 679 height 66
type textarea "Team Jennifer Cahill Charities (TJCC) supports female veterans with terminal ca…"
click at [1151, 660] on button "Next" at bounding box center [1148, 662] width 56 height 33
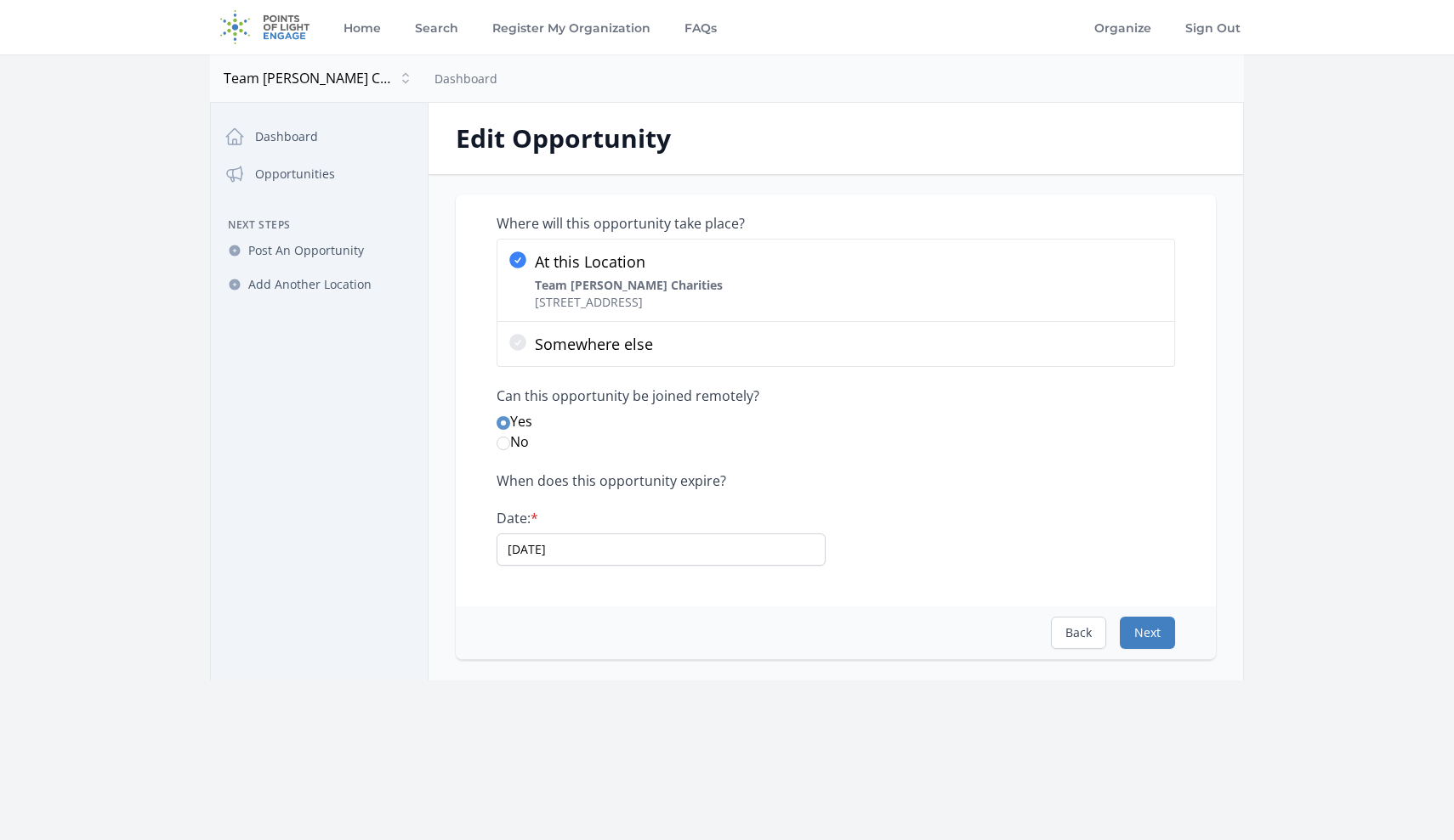
click at [1146, 638] on button "Next" at bounding box center [1148, 633] width 56 height 33
select select "Administrative"
select select "Veterans & Military Families"
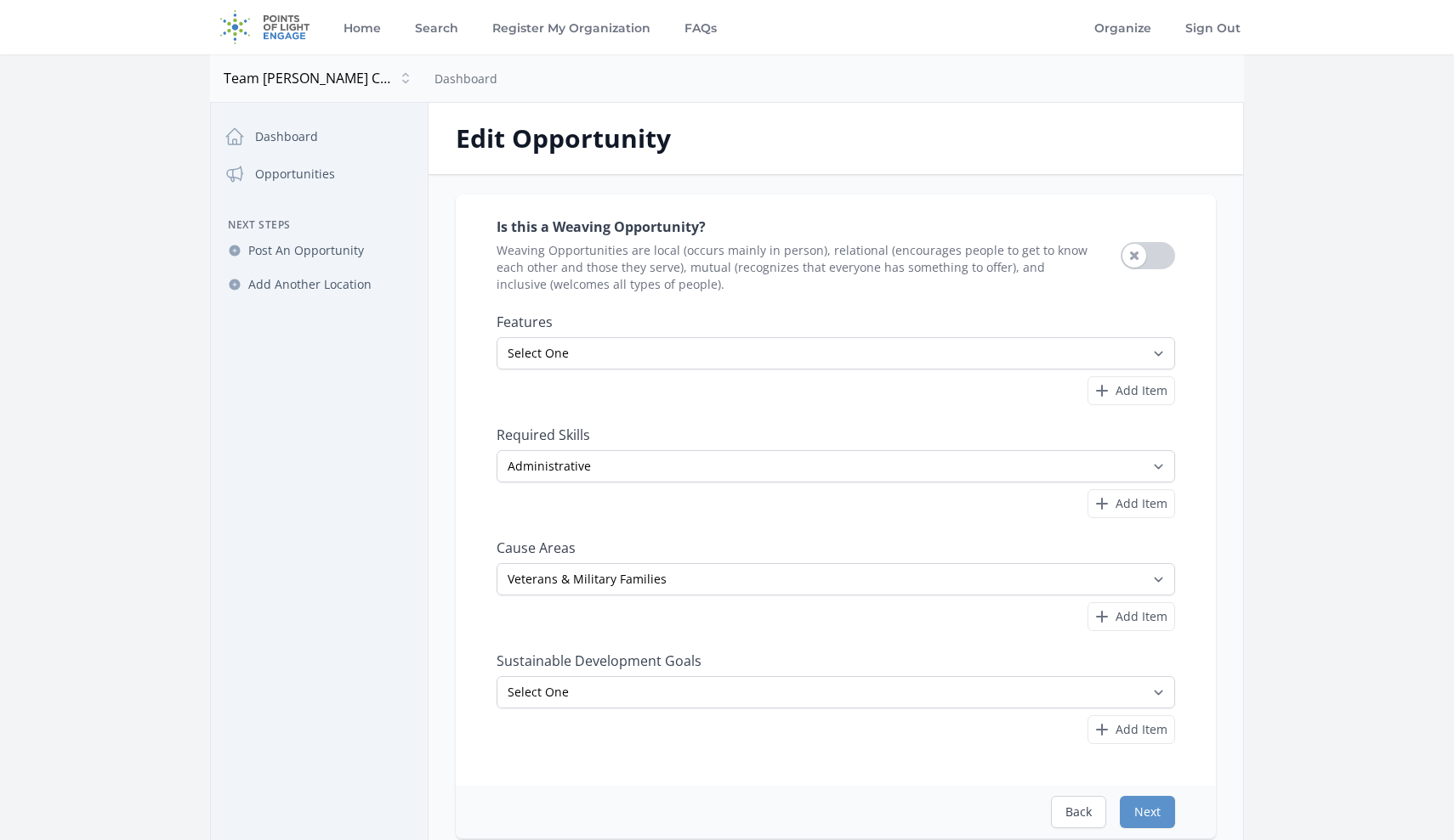
click at [1140, 259] on button "Use setting" at bounding box center [1147, 255] width 55 height 27
select select "Reduced Inequalities"
click at [1154, 730] on span "Add Item" at bounding box center [1141, 730] width 52 height 17
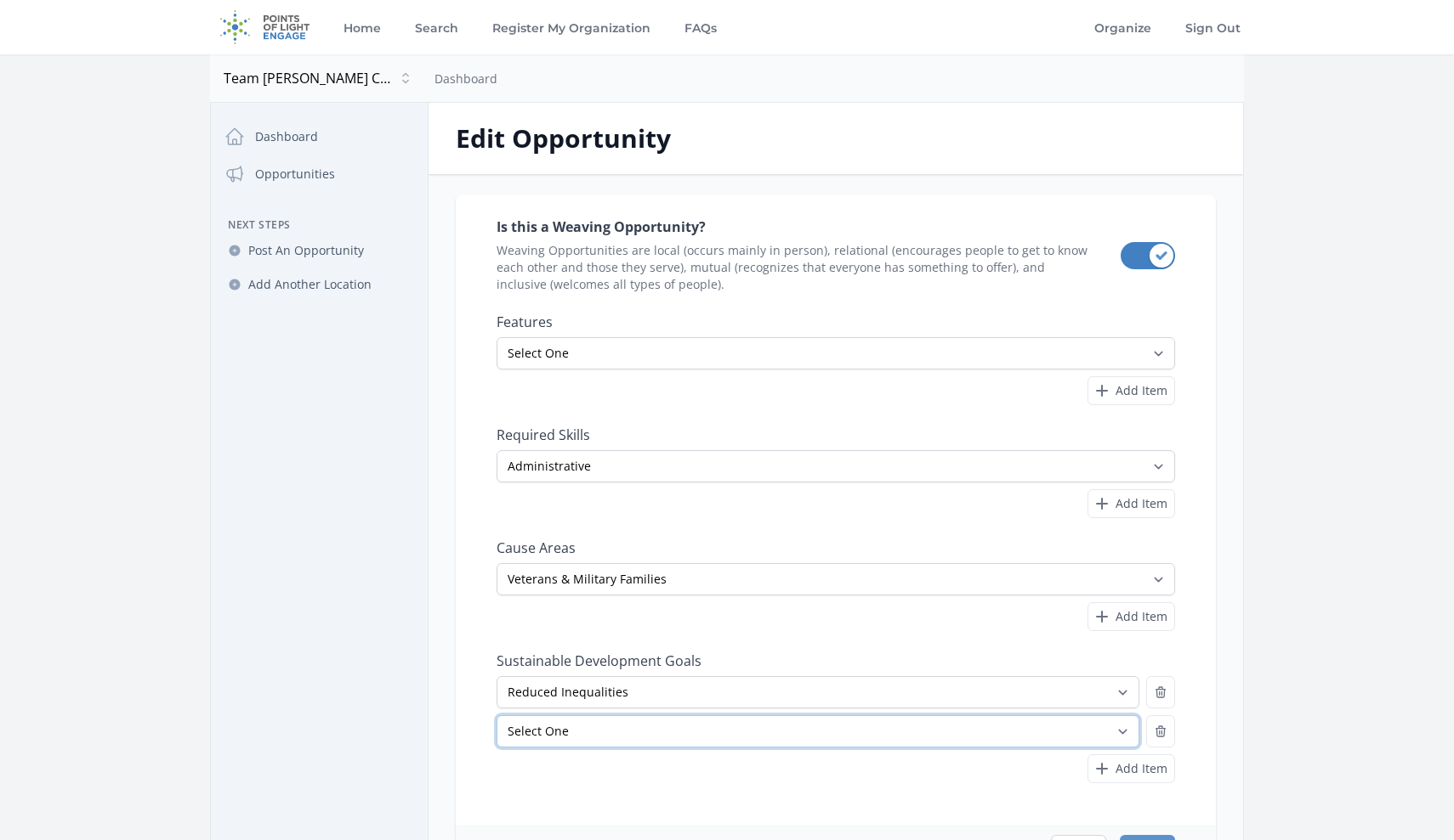
select select "Good Health and Well-Being"
click at [1227, 425] on div "Is this a Weaving Opportunity? Weaving Opportunities are local (occurs mainly i…" at bounding box center [836, 536] width 815 height 684
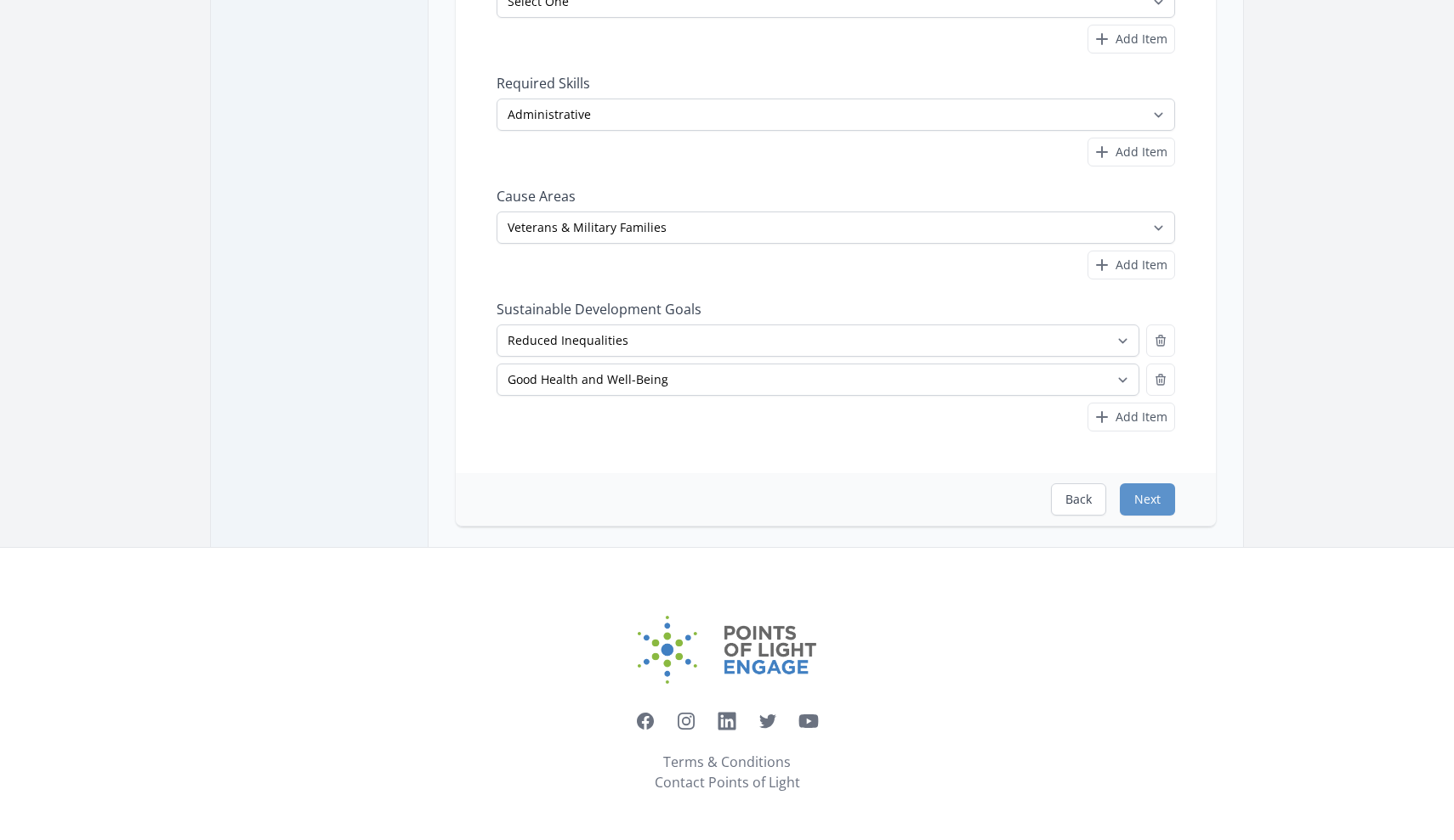
scroll to position [352, 0]
click at [1161, 501] on button "Next" at bounding box center [1148, 499] width 56 height 33
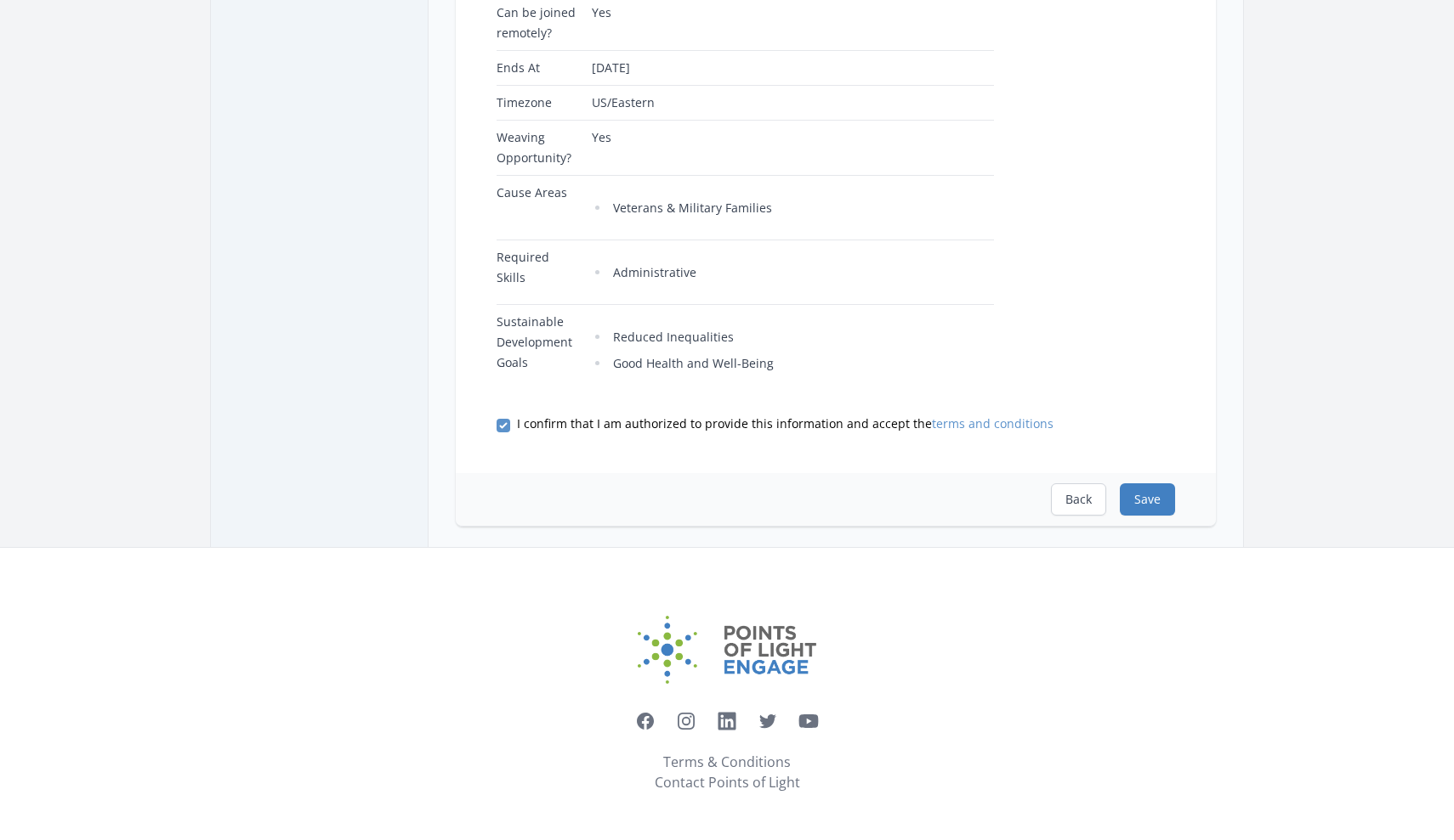
scroll to position [589, 0]
click at [1144, 498] on button "Save" at bounding box center [1148, 499] width 56 height 33
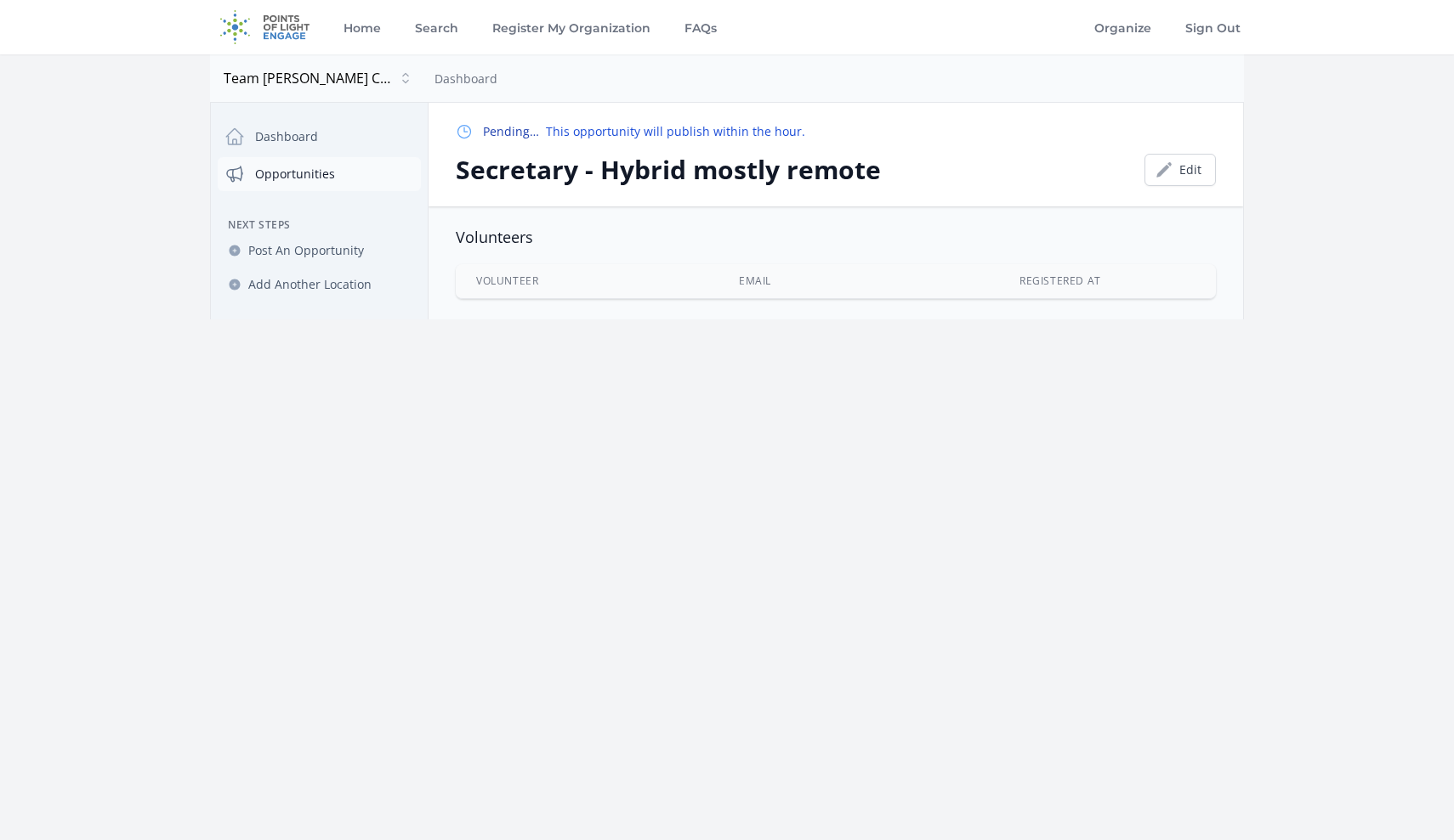
click at [281, 178] on link "Opportunities" at bounding box center [319, 174] width 203 height 34
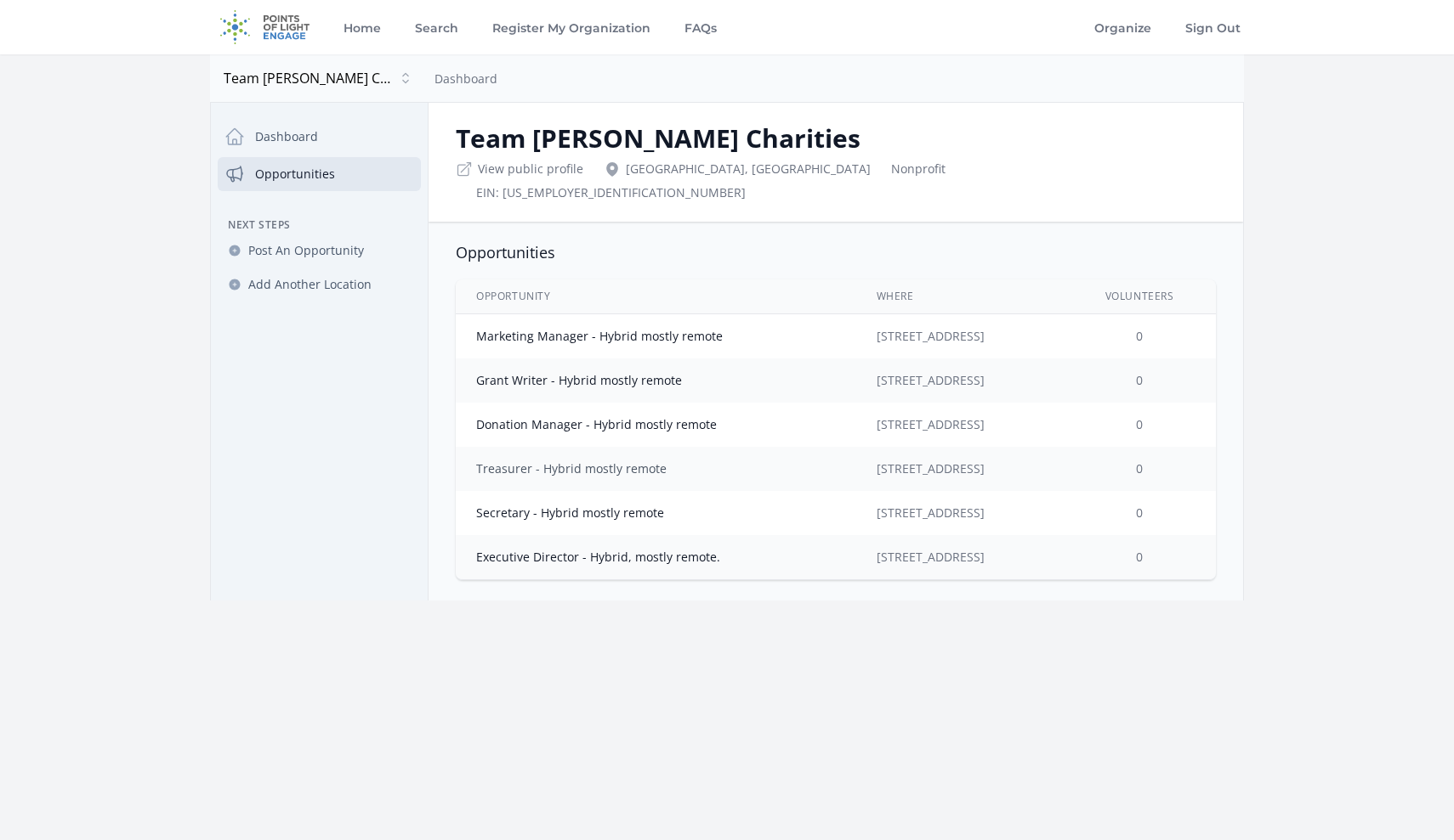
click at [508, 460] on link "Treasurer - Hybrid mostly remote" at bounding box center [570, 468] width 190 height 16
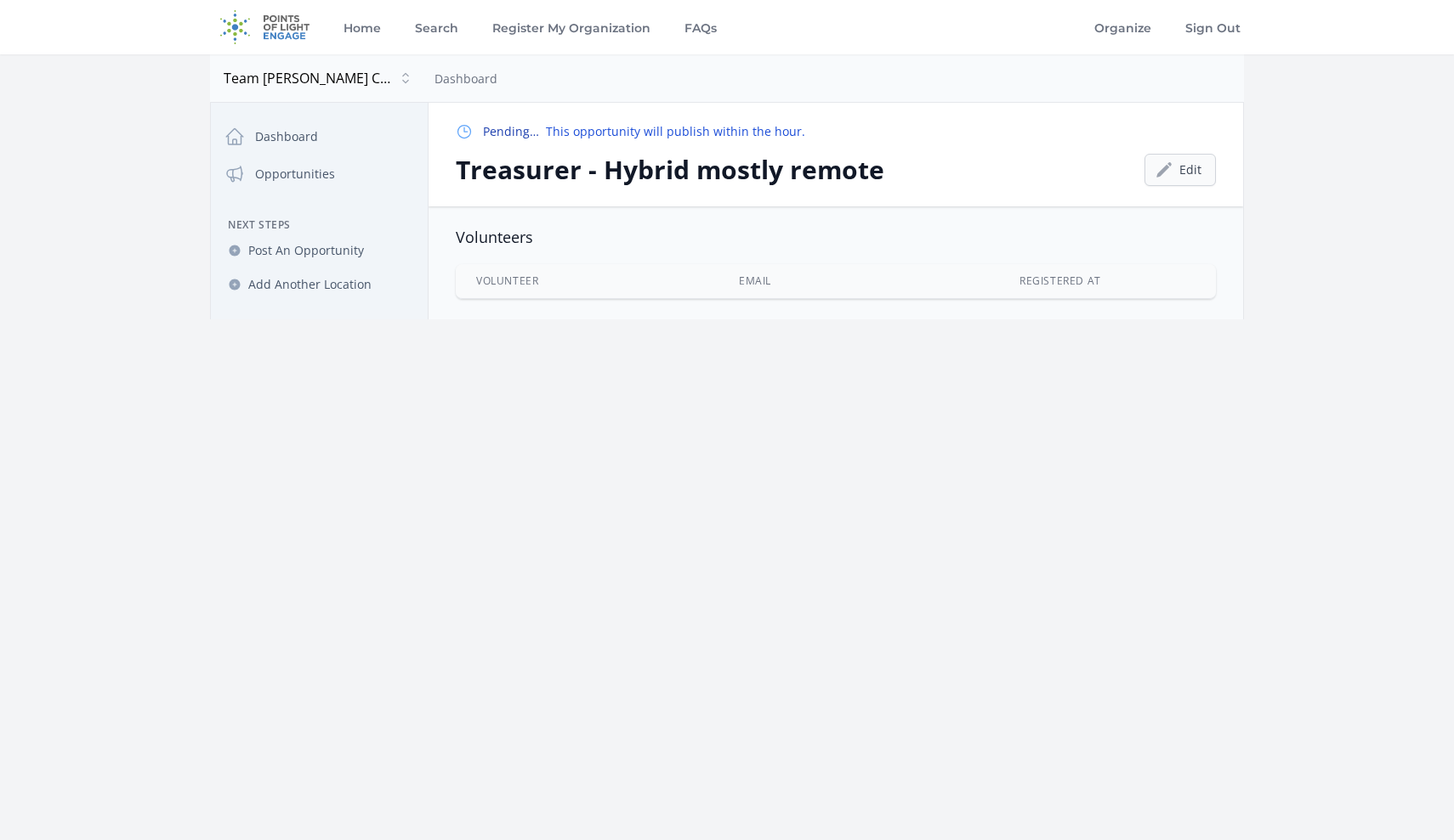
click at [1164, 166] on icon at bounding box center [1164, 170] width 17 height 17
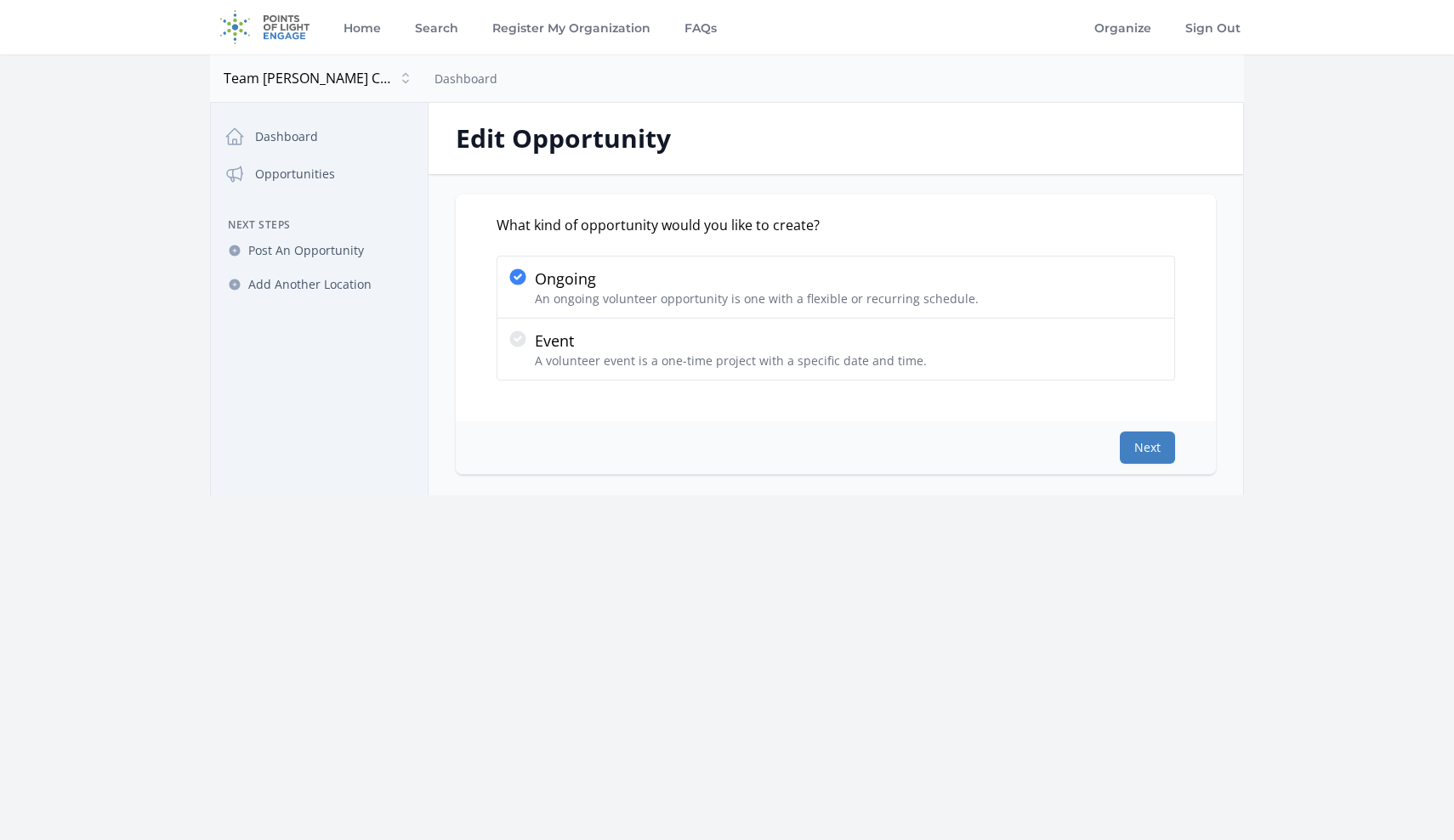
click at [1151, 448] on button "Next" at bounding box center [1148, 448] width 56 height 33
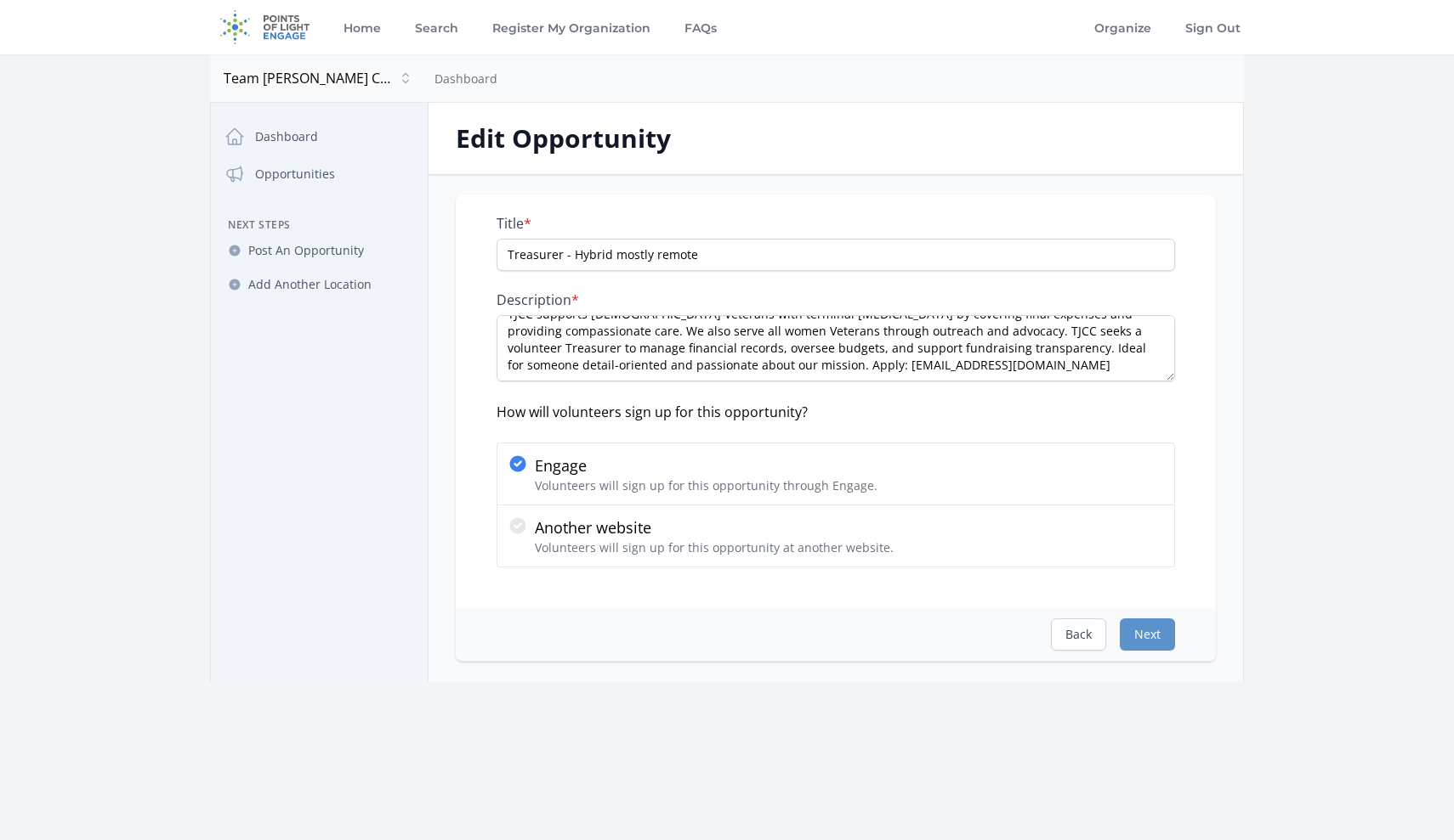
scroll to position [17, 0]
click at [615, 367] on textarea "TJCC supports [DEMOGRAPHIC_DATA] Veterans with terminal [MEDICAL_DATA] by cover…" at bounding box center [836, 347] width 679 height 66
paste textarea "Two references and background check required"
click at [505, 379] on textarea "TJCC supports female Veterans with terminal cancer by covering final expenses a…" at bounding box center [836, 347] width 679 height 66
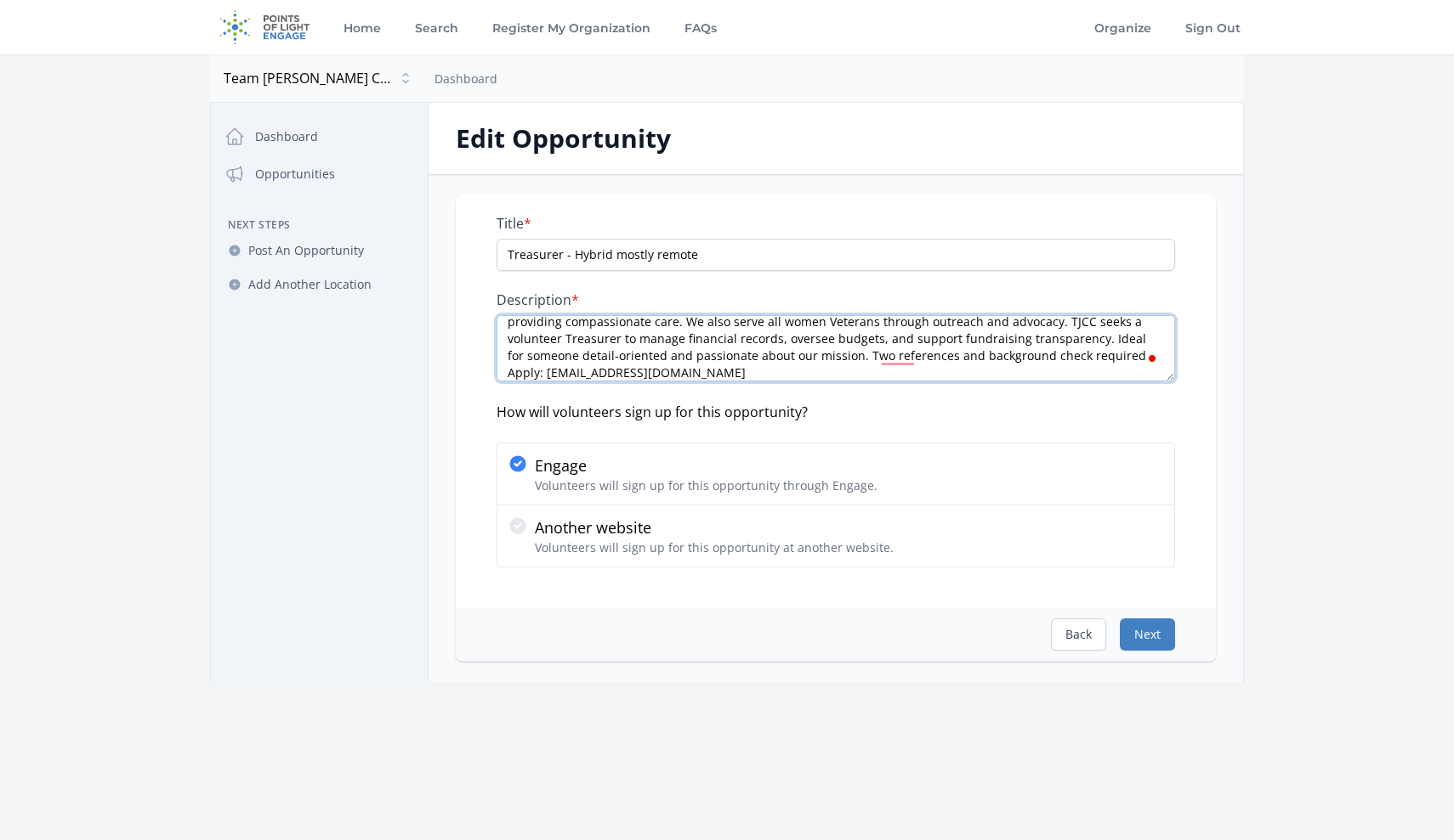
type textarea "TJCC supports female Veterans with terminal cancer by covering final expenses a…"
click at [1150, 639] on button "Next" at bounding box center [1148, 635] width 56 height 33
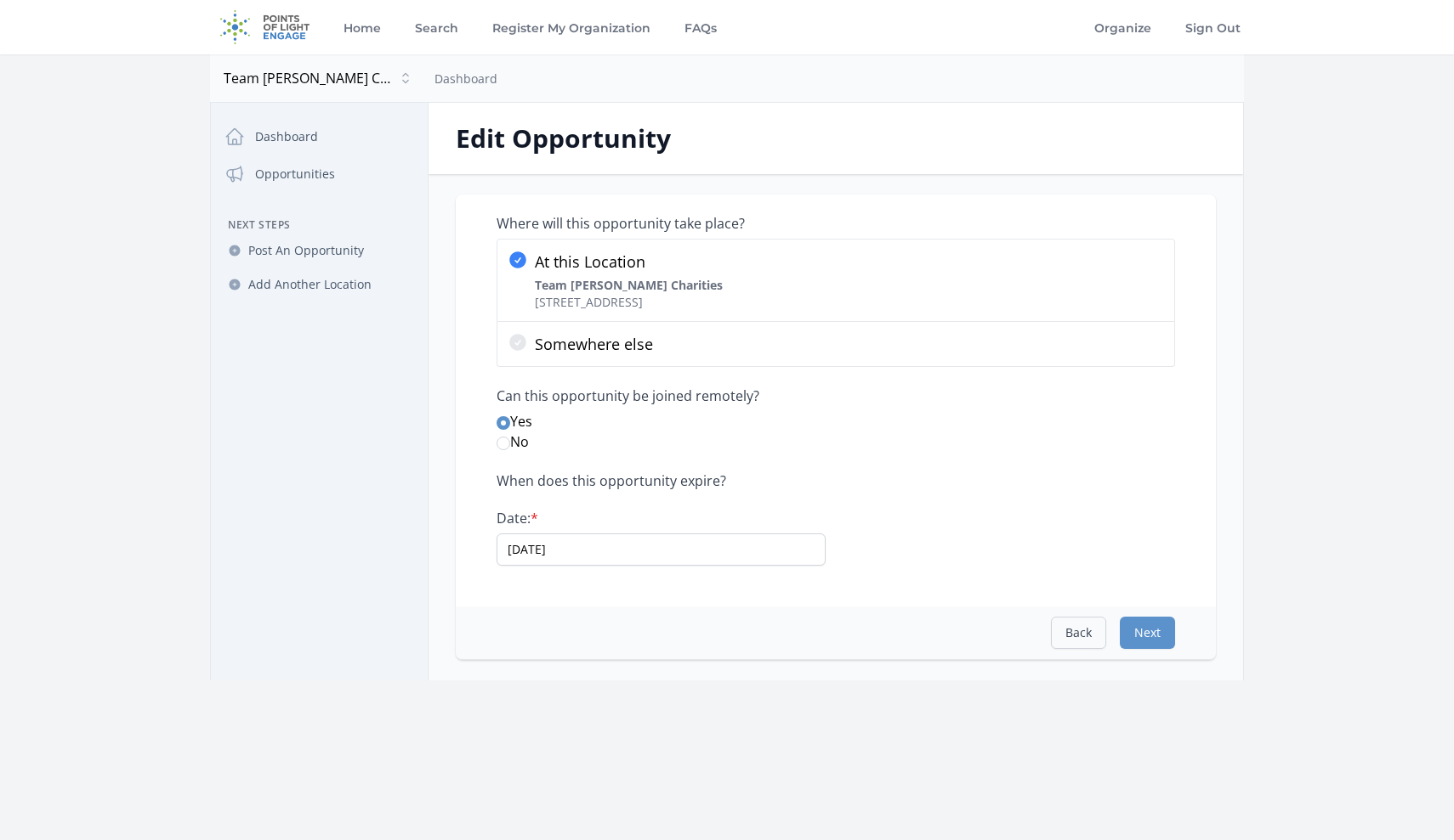
click at [1069, 633] on button "Back" at bounding box center [1079, 633] width 56 height 33
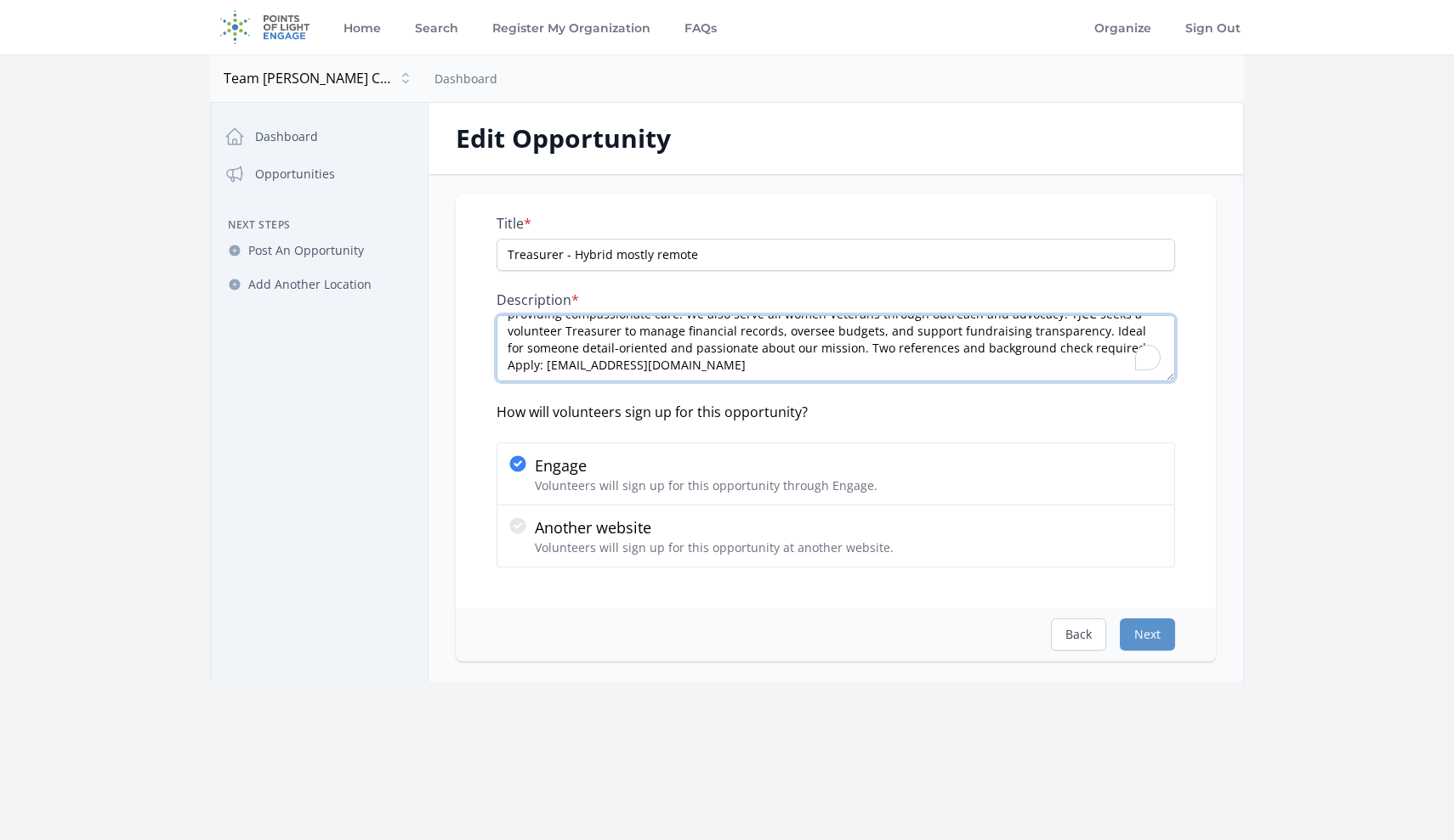
scroll to position [34, 0]
drag, startPoint x: 880, startPoint y: 352, endPoint x: 487, endPoint y: 308, distance: 395.5
click at [487, 308] on div "Title * Treasurer - Hybrid mostly remote Description * TJCC supports female Vet…" at bounding box center [836, 401] width 760 height 413
paste textarea "through final expense coverage and compassionate care. We also serve all women …"
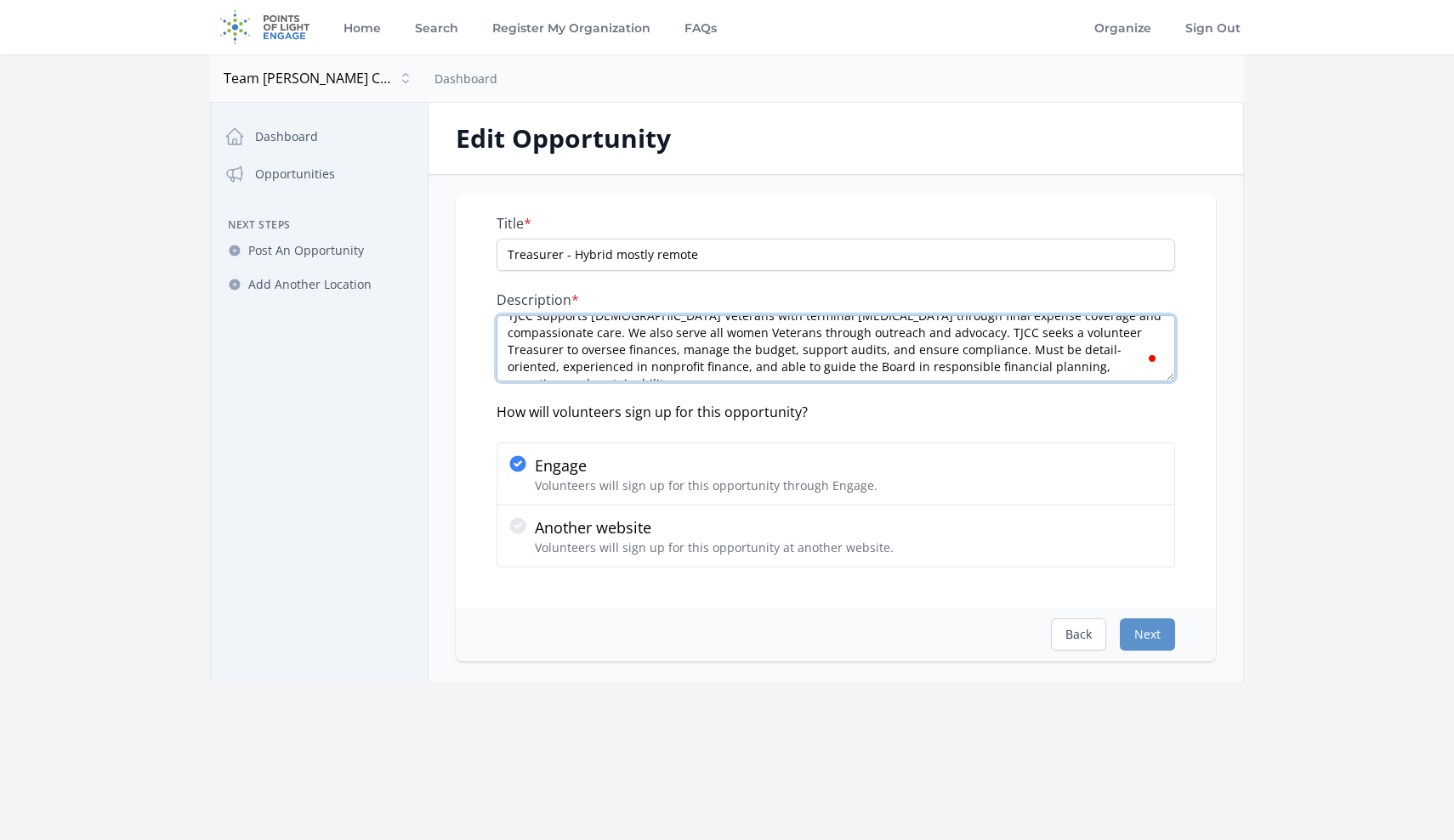
scroll to position [51, 0]
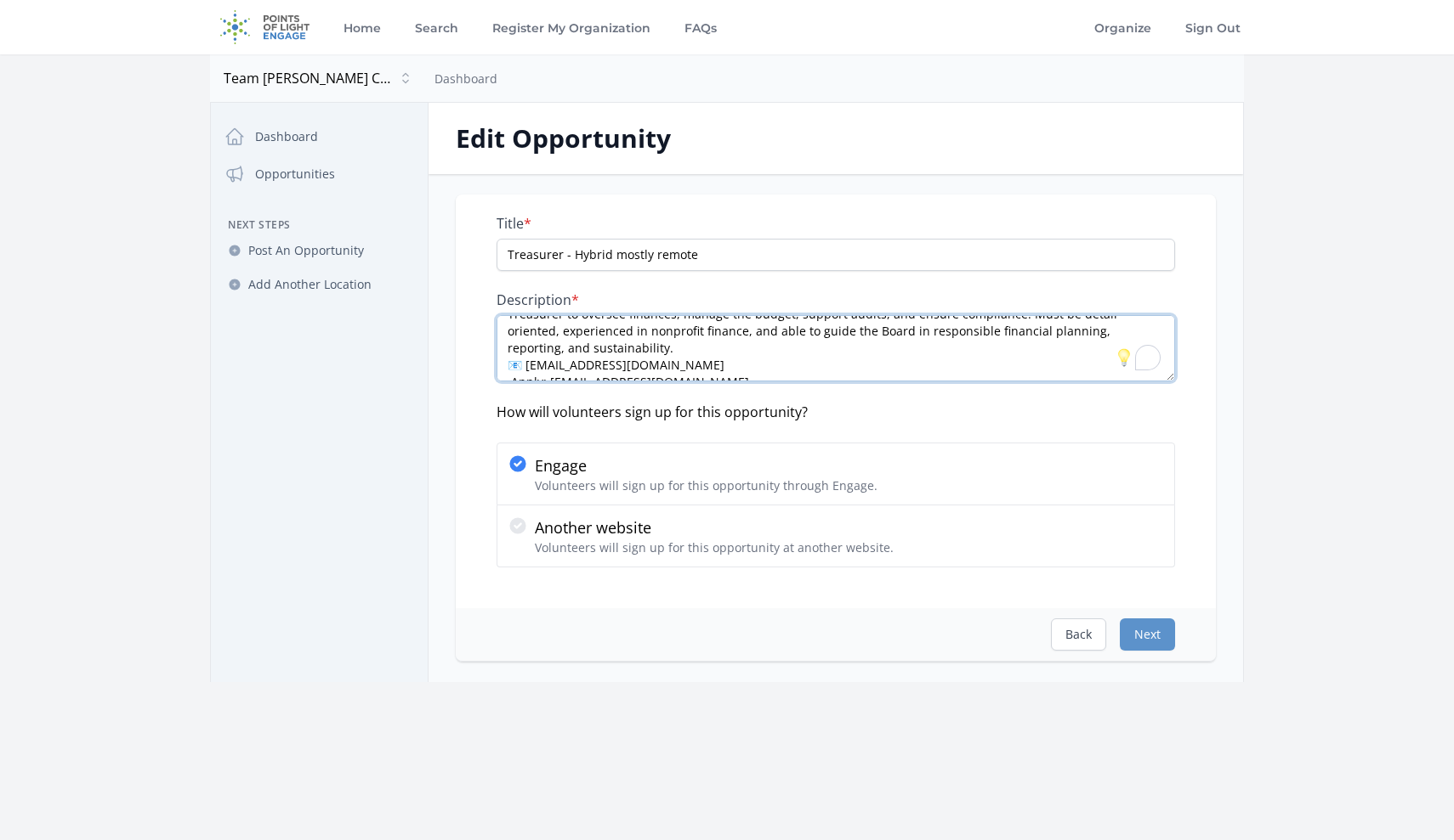
drag, startPoint x: 508, startPoint y: 351, endPoint x: 778, endPoint y: 351, distance: 270.0
click at [778, 352] on textarea "TJCC supports female Veterans with terminal cancer through final expense covera…" at bounding box center [836, 347] width 679 height 66
paste textarea "Two references and background check required."
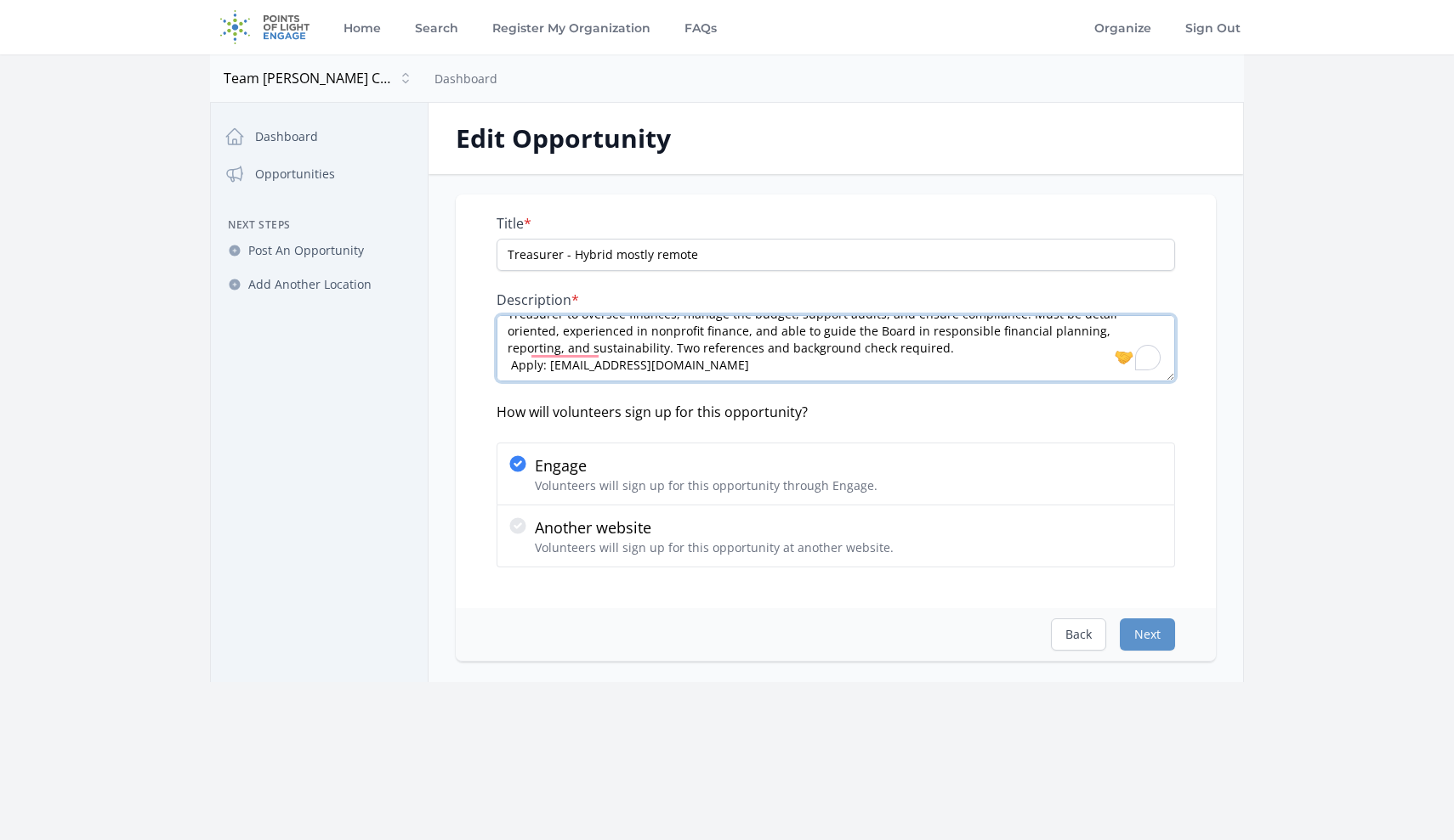
click at [510, 368] on textarea "TJCC supports female Veterans with terminal cancer through final expense covera…" at bounding box center [836, 347] width 679 height 66
type textarea "TJCC supports female Veterans with terminal cancer through final expense covera…"
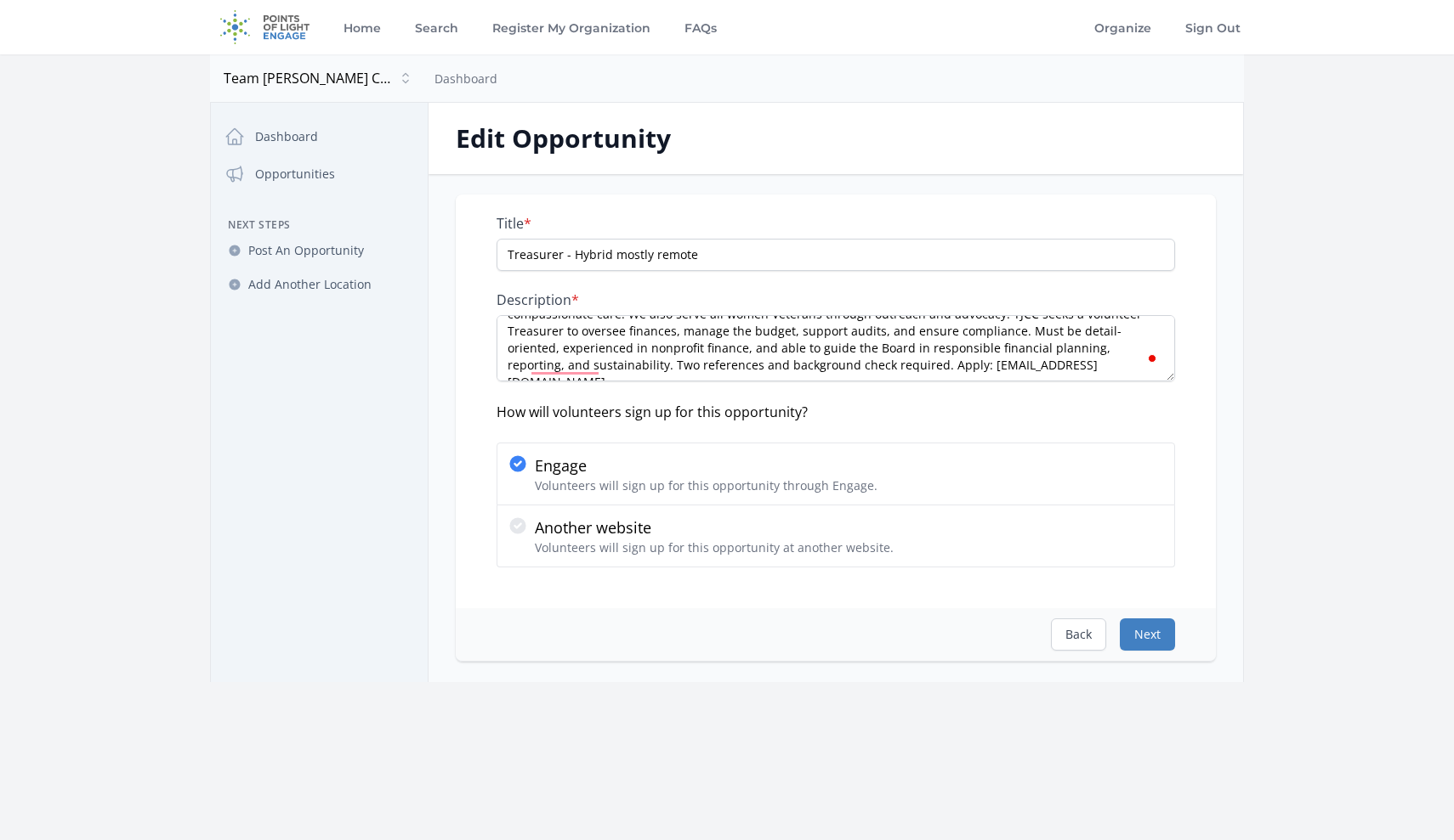
click at [1149, 630] on button "Next" at bounding box center [1148, 635] width 56 height 33
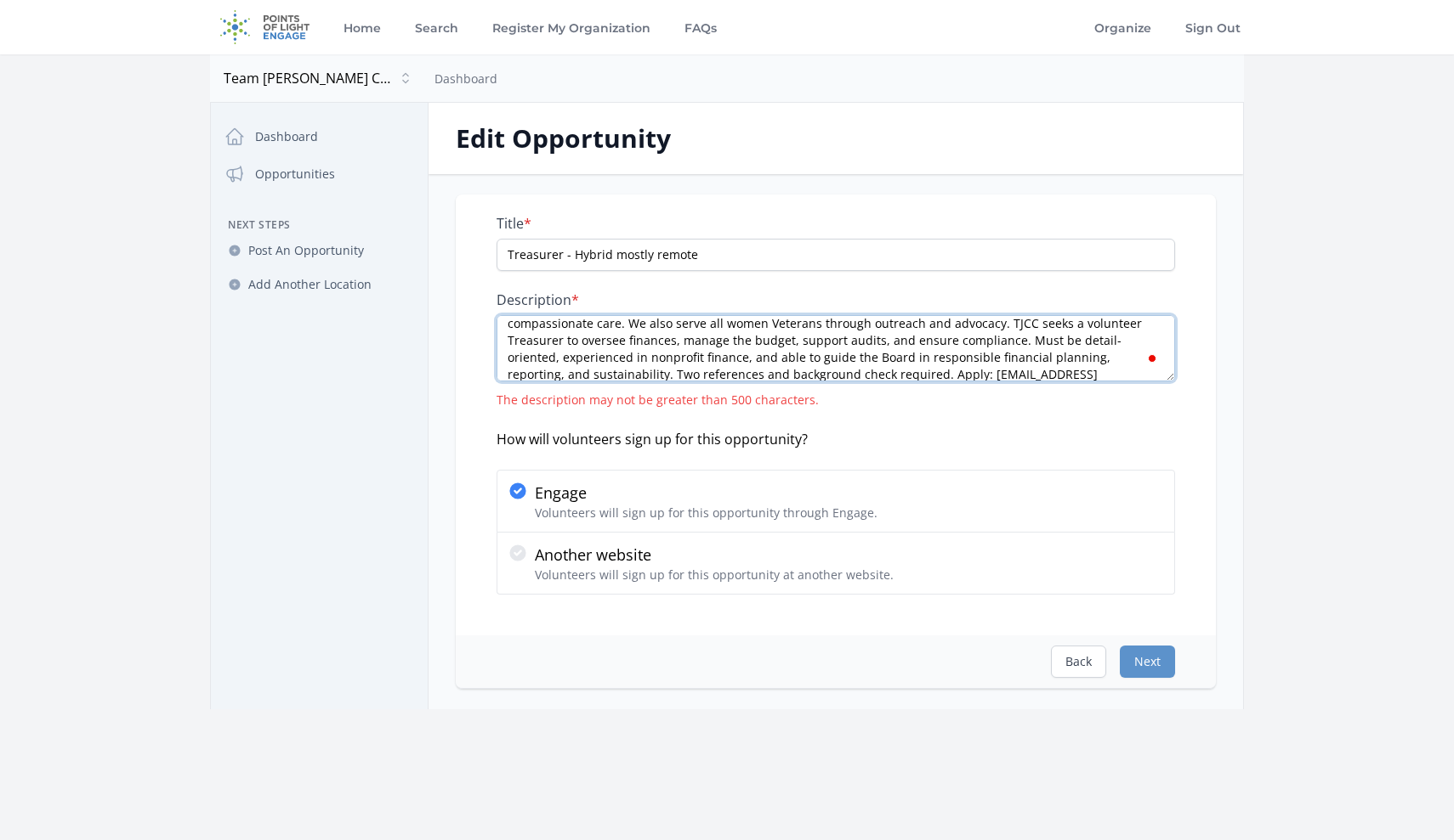
scroll to position [0, 0]
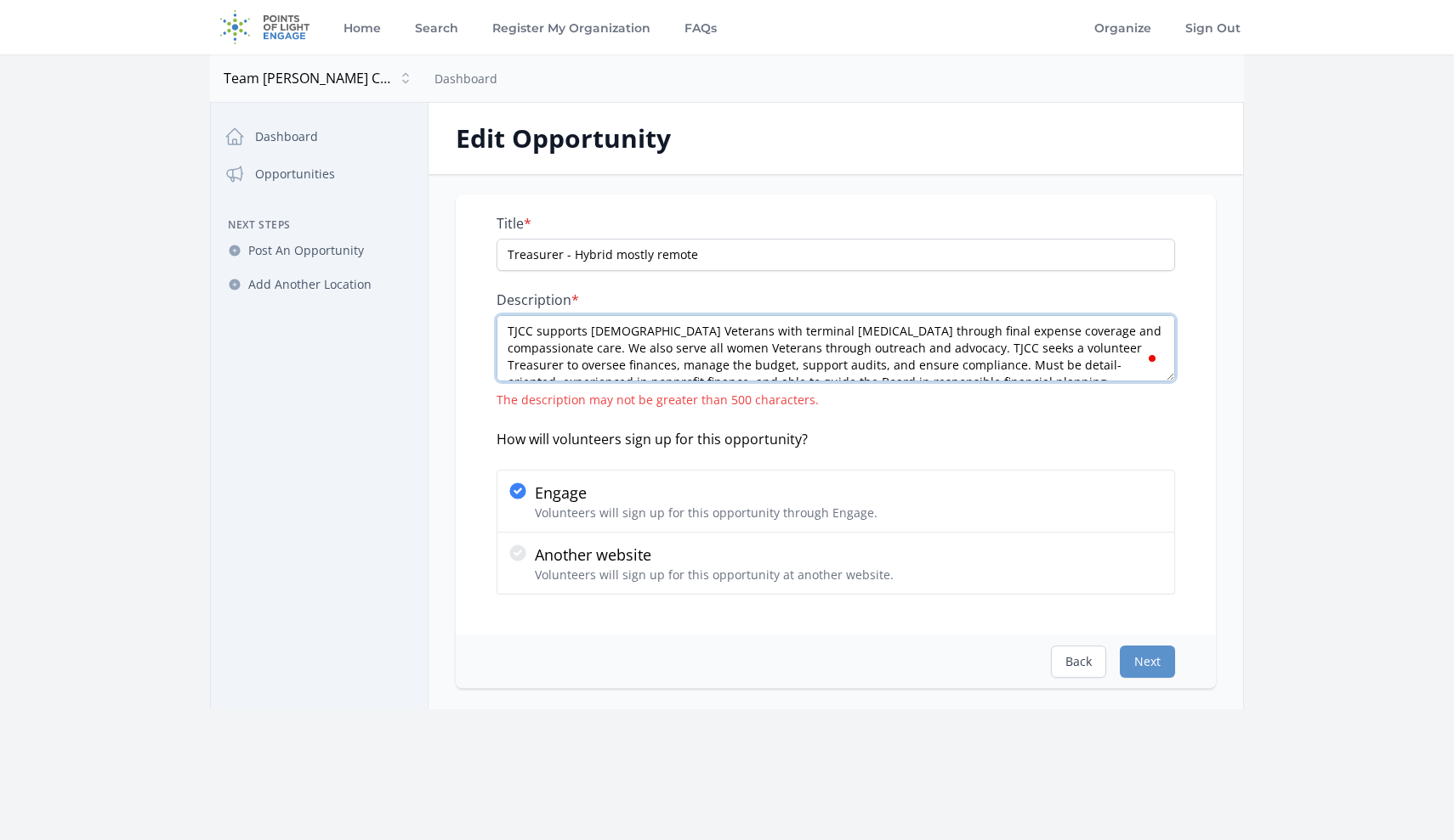
drag, startPoint x: 988, startPoint y: 368, endPoint x: 569, endPoint y: 313, distance: 422.6
click at [569, 313] on div "Description * TJCC supports female Veterans with terminal cancer through final …" at bounding box center [836, 350] width 679 height 118
